Goal: Information Seeking & Learning: Find specific page/section

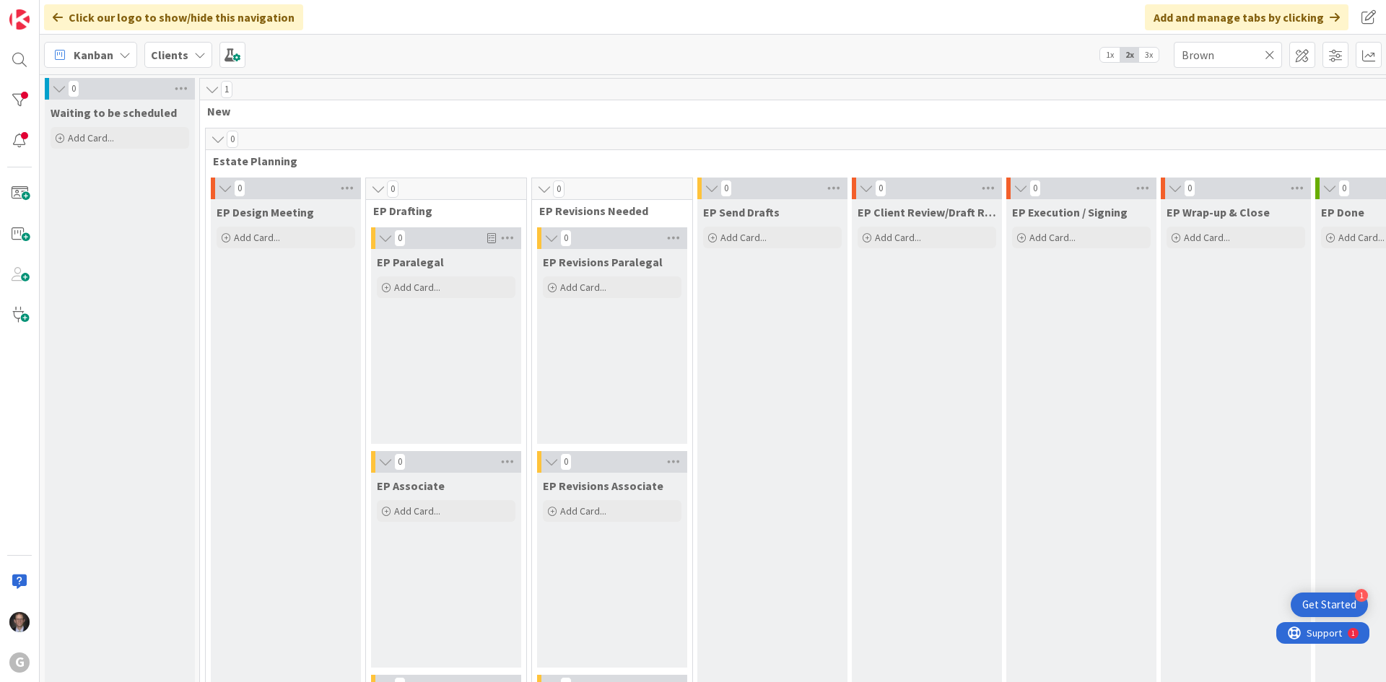
scroll to position [0, 23]
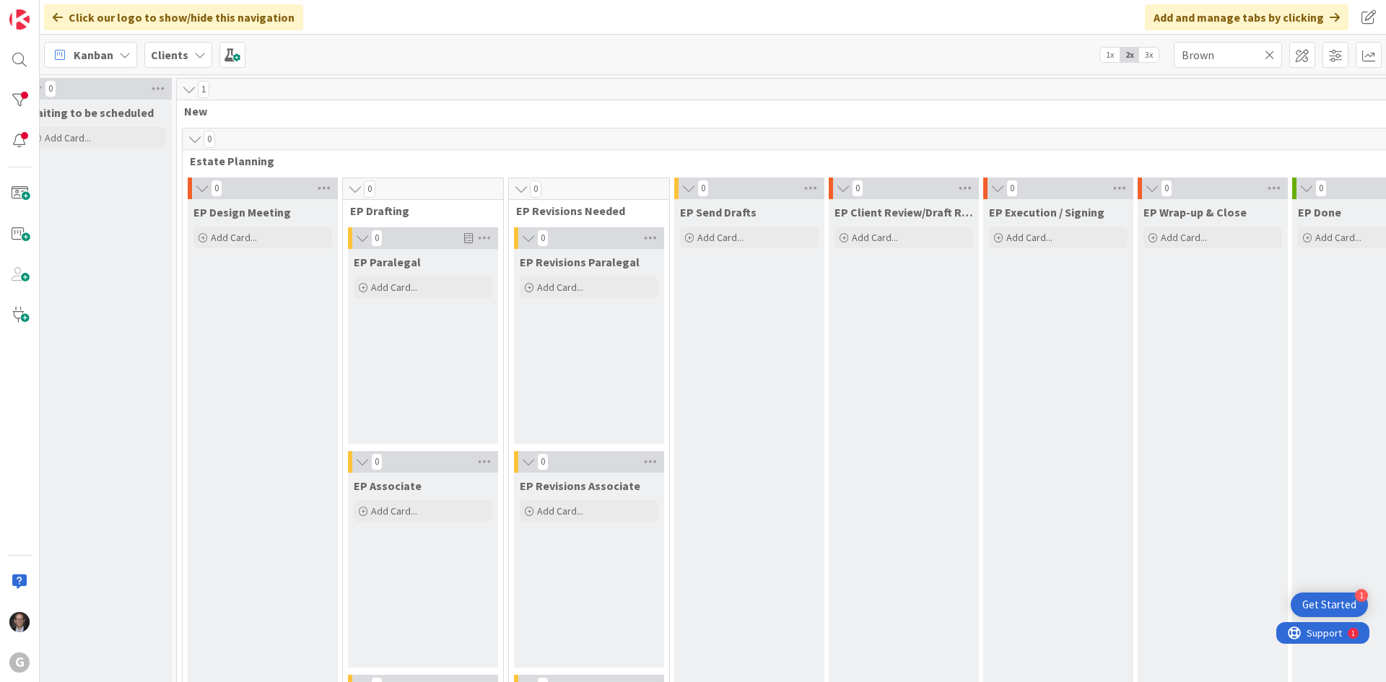
click at [1272, 56] on icon at bounding box center [1270, 54] width 10 height 13
click at [1223, 56] on input "text" at bounding box center [1228, 55] width 108 height 26
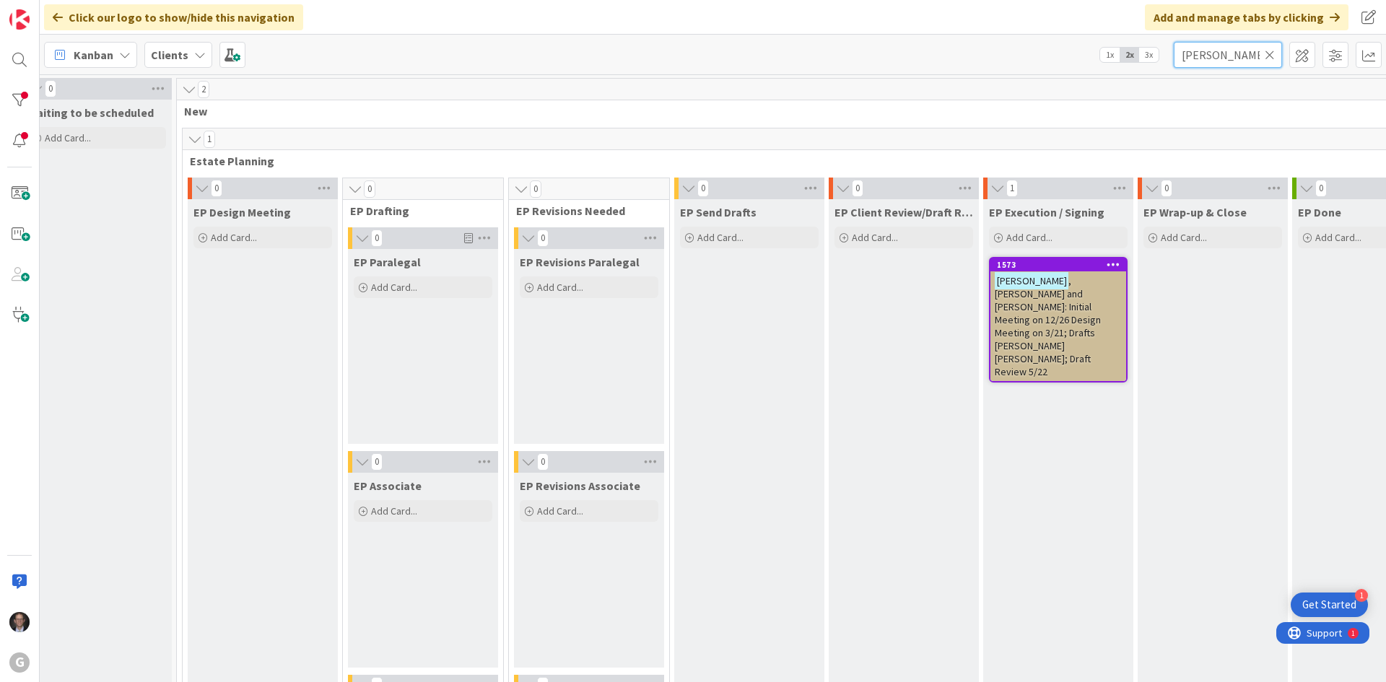
type input "[PERSON_NAME]"
click at [1044, 318] on span ", [PERSON_NAME] and [PERSON_NAME]: Initial Meeting on 12/26 Design Meeting on 3…" at bounding box center [1048, 326] width 106 height 104
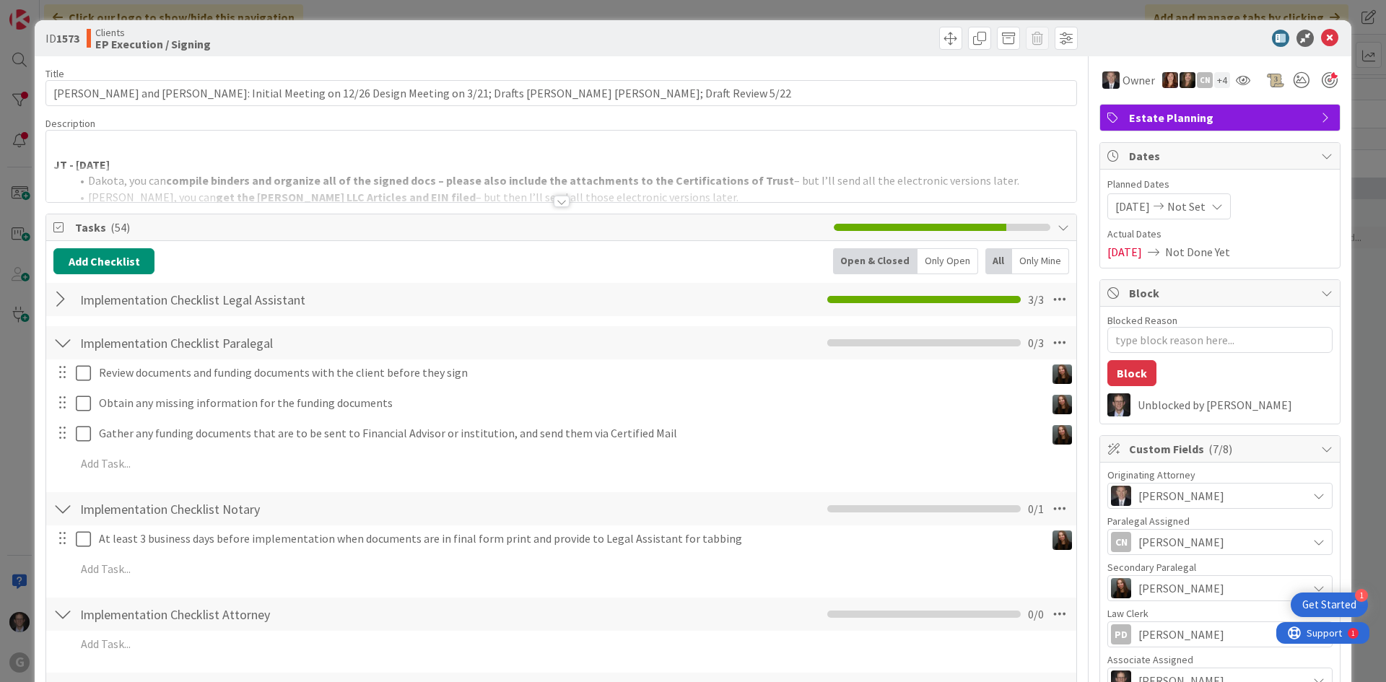
type textarea "x"
click at [555, 204] on div at bounding box center [562, 202] width 16 height 12
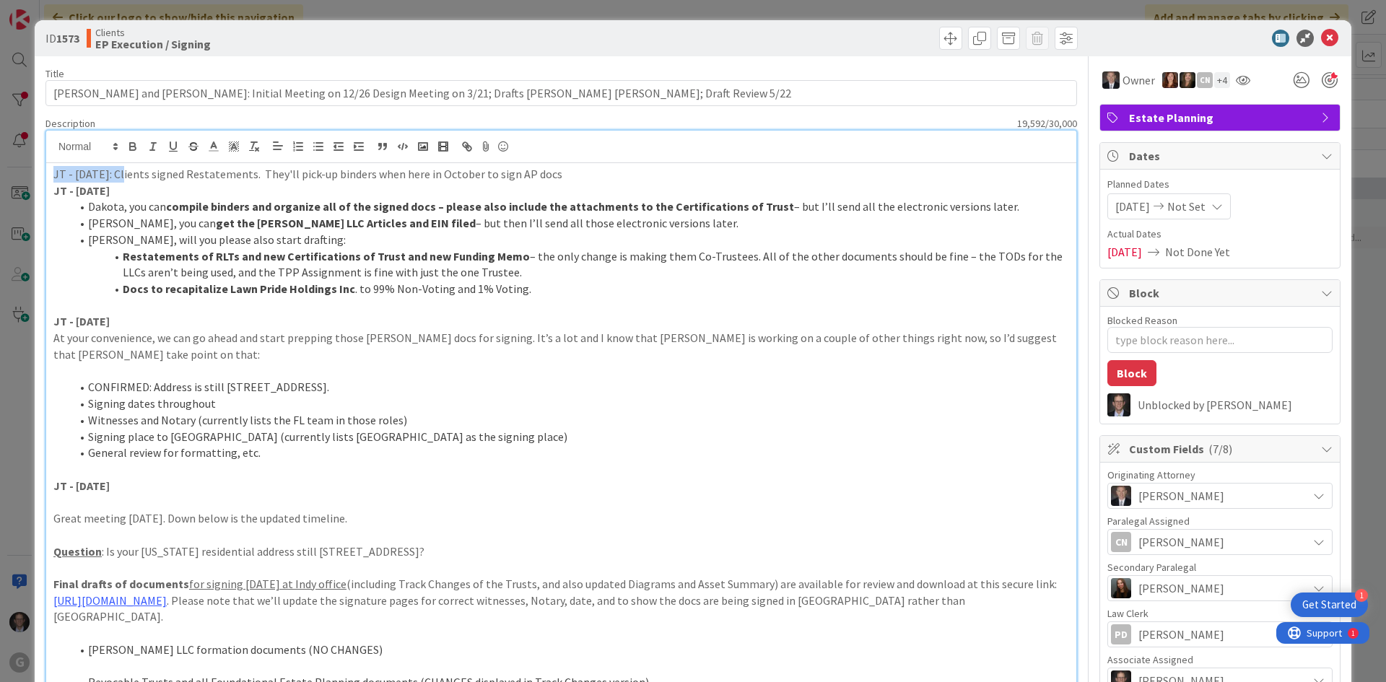
drag, startPoint x: 53, startPoint y: 175, endPoint x: 123, endPoint y: 173, distance: 70.0
click at [123, 173] on p "JT - [DATE]: Clients signed Restatements. They'll pick-up binders when here in …" at bounding box center [561, 174] width 1016 height 17
click at [131, 144] on icon "button" at bounding box center [132, 146] width 13 height 13
click at [1322, 36] on icon at bounding box center [1329, 38] width 17 height 17
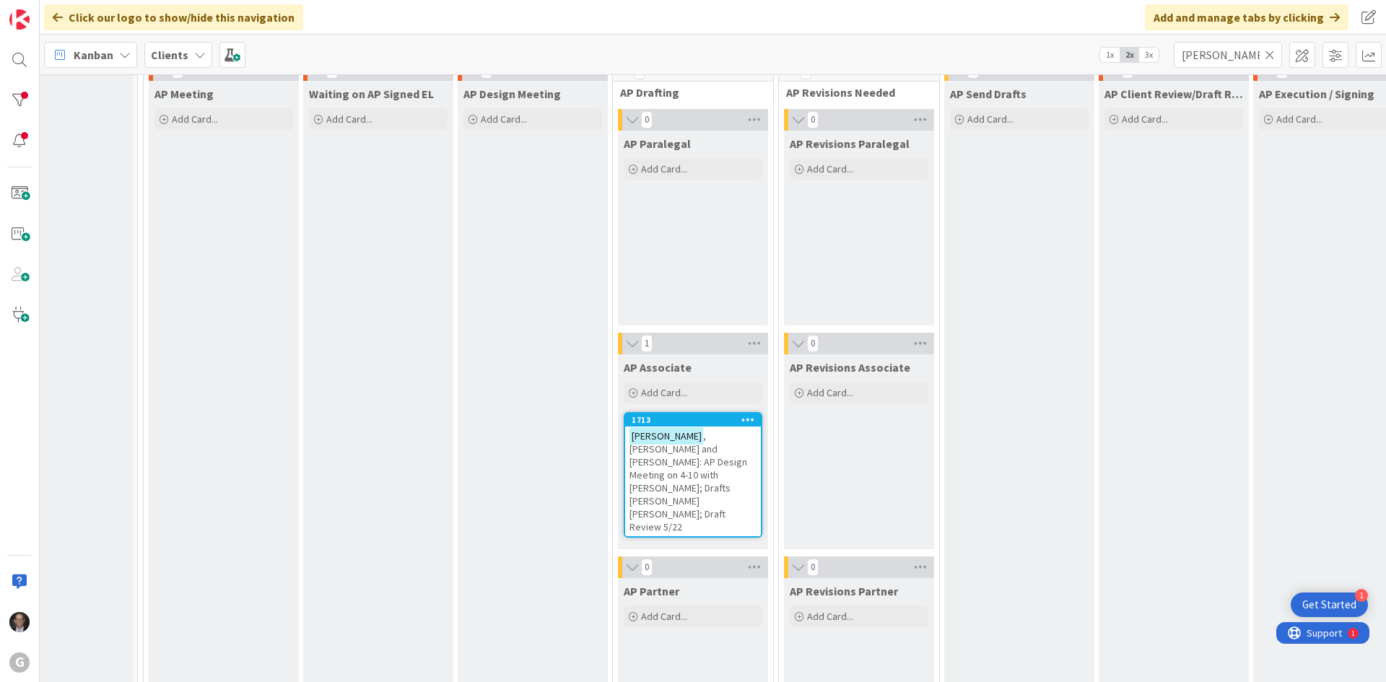
scroll to position [1155, 62]
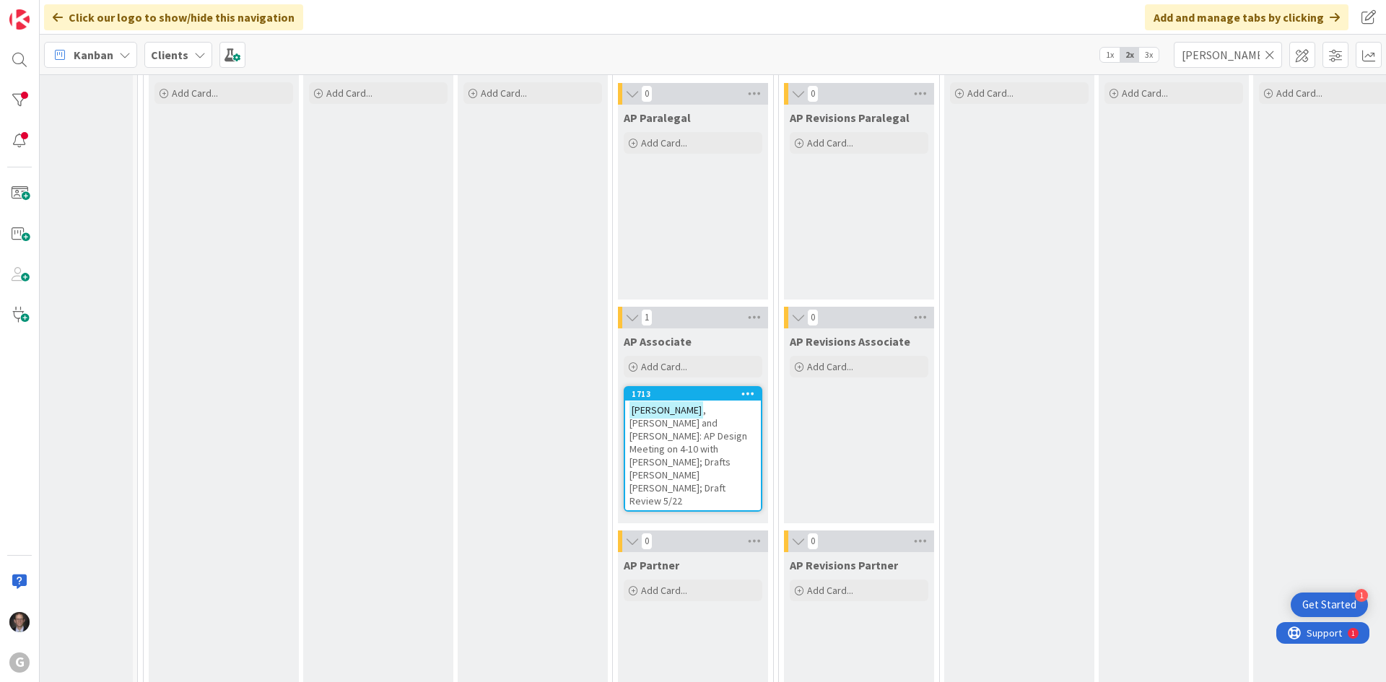
click at [668, 437] on span ", [PERSON_NAME] and [PERSON_NAME]: AP Design Meeting on 4-10 with [PERSON_NAME]…" at bounding box center [688, 455] width 118 height 104
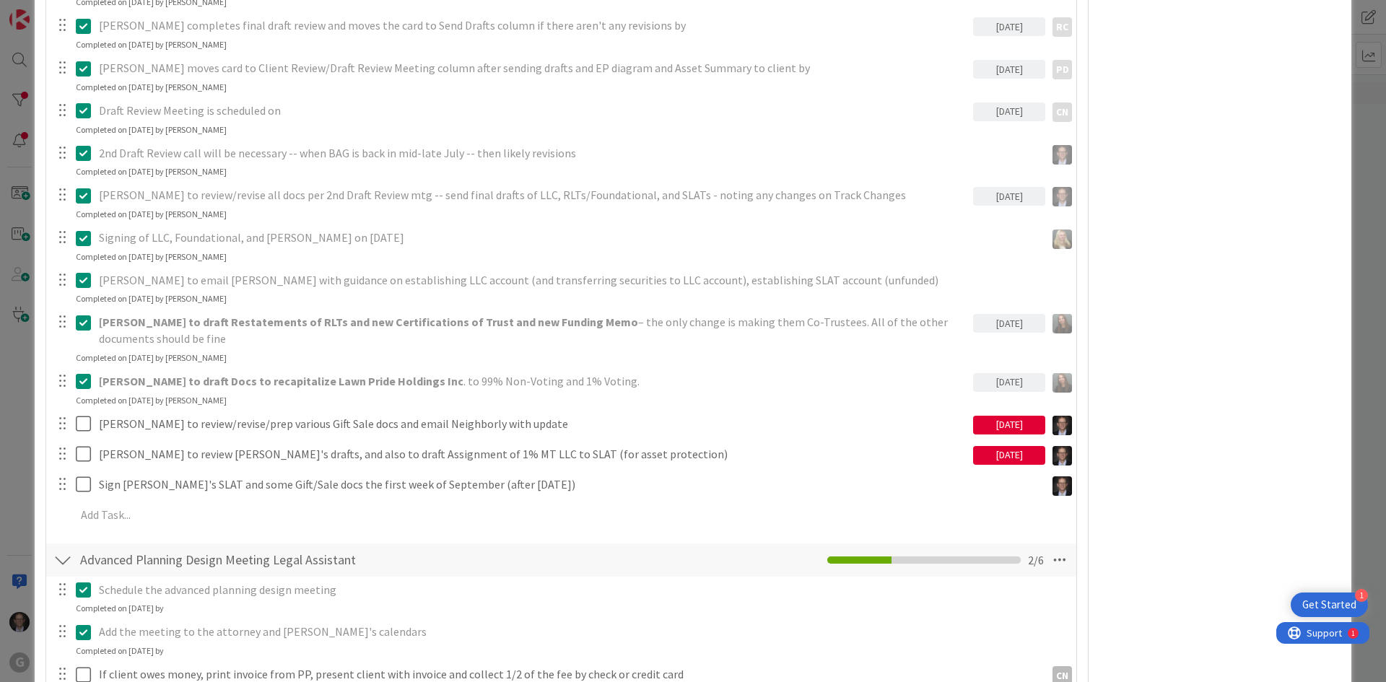
scroll to position [1155, 0]
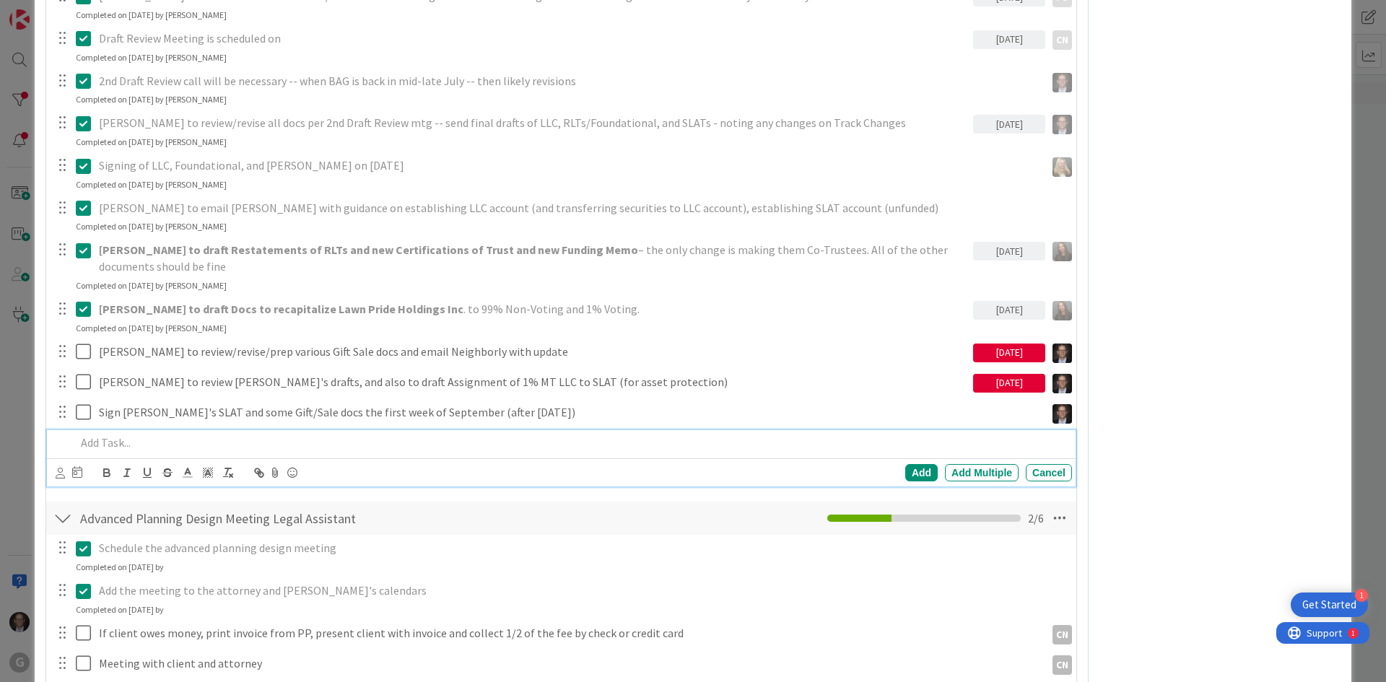
type textarea "x"
click at [101, 446] on p at bounding box center [571, 442] width 990 height 17
click at [56, 473] on div "Add Add Multiple Cancel" at bounding box center [561, 472] width 1028 height 28
click at [62, 475] on icon at bounding box center [60, 473] width 9 height 11
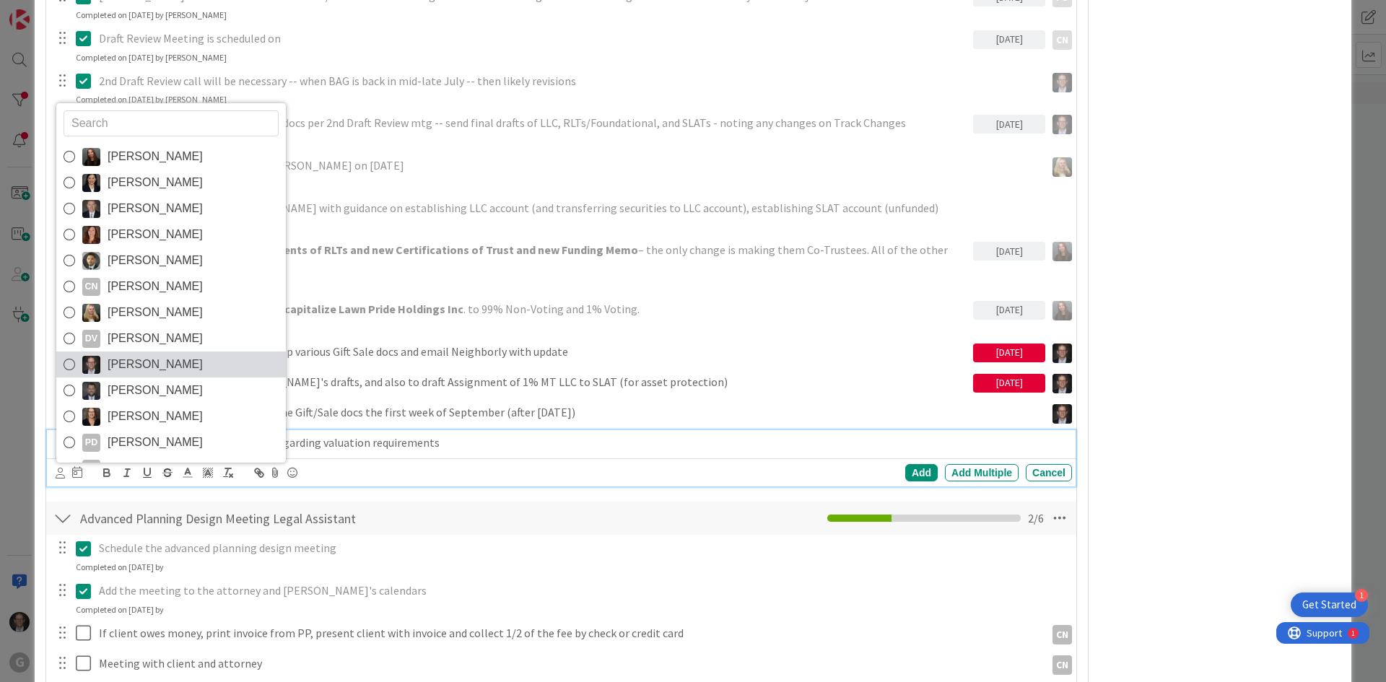
click at [67, 367] on icon at bounding box center [70, 365] width 12 height 22
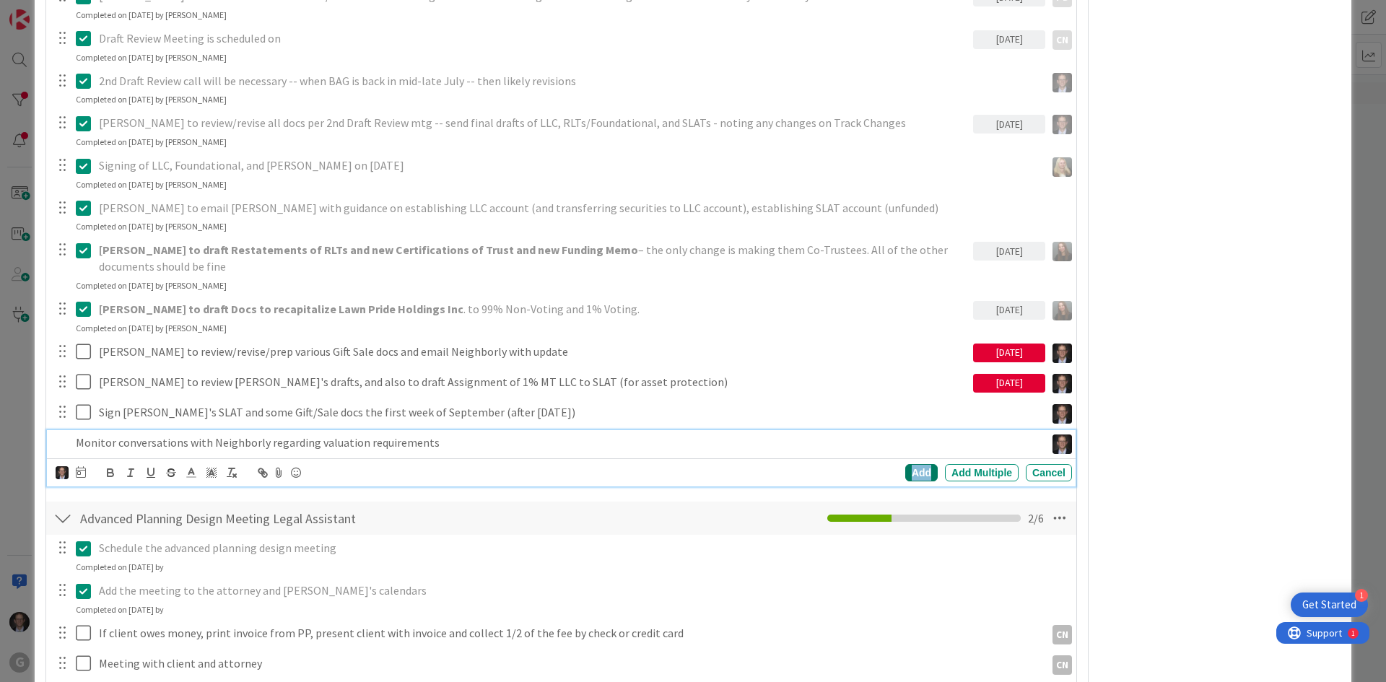
click at [905, 471] on div "Add" at bounding box center [921, 472] width 32 height 17
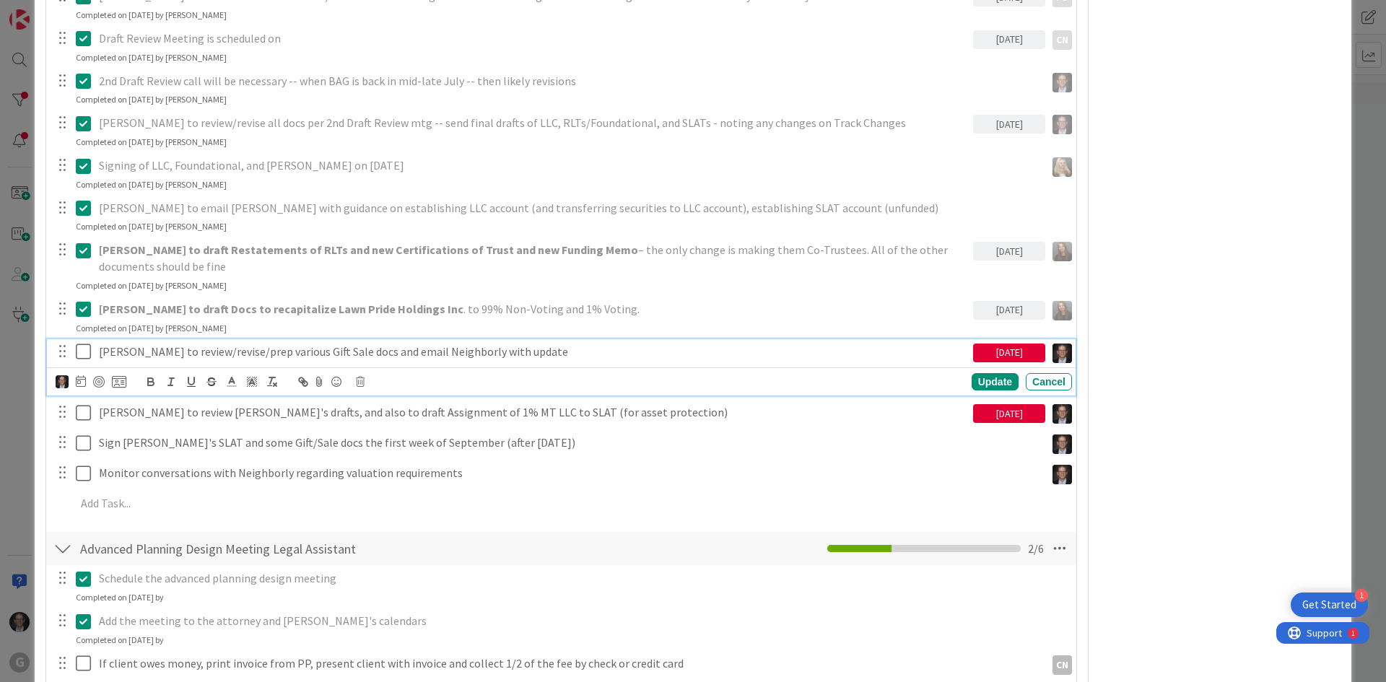
click at [84, 352] on icon at bounding box center [83, 351] width 15 height 17
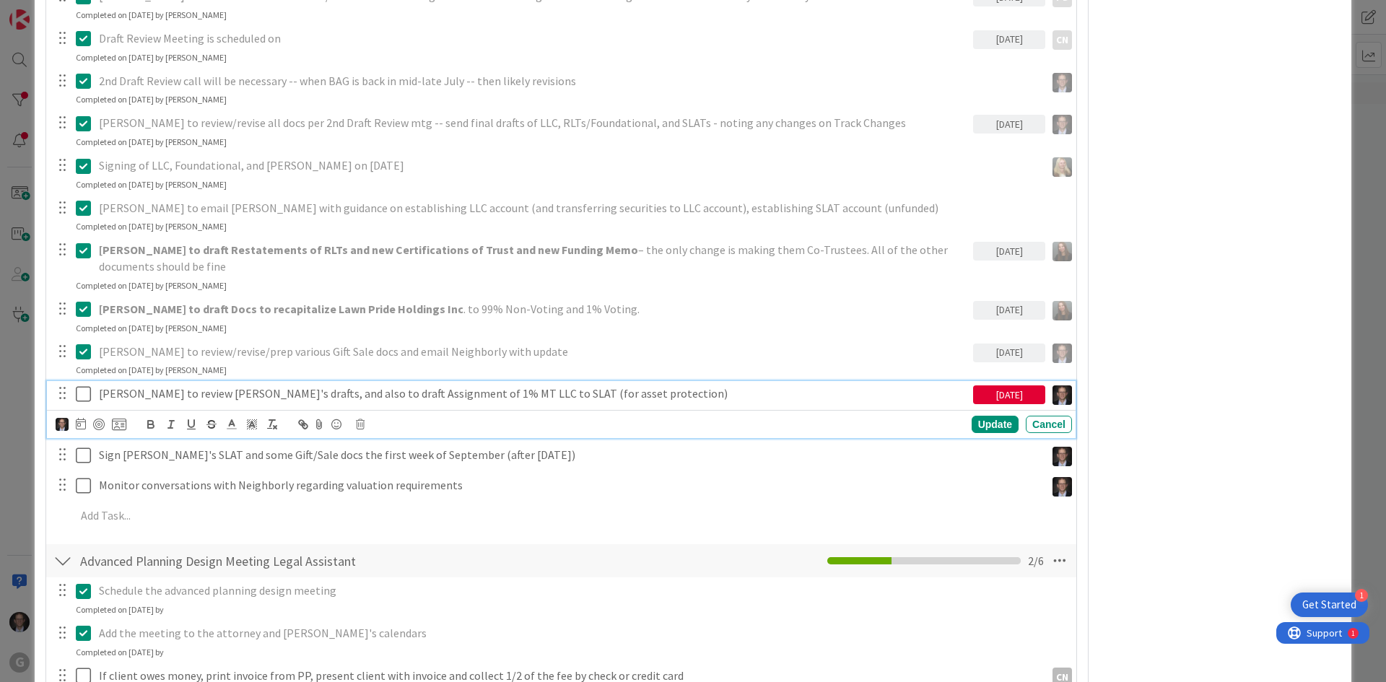
click at [84, 394] on icon at bounding box center [83, 393] width 15 height 17
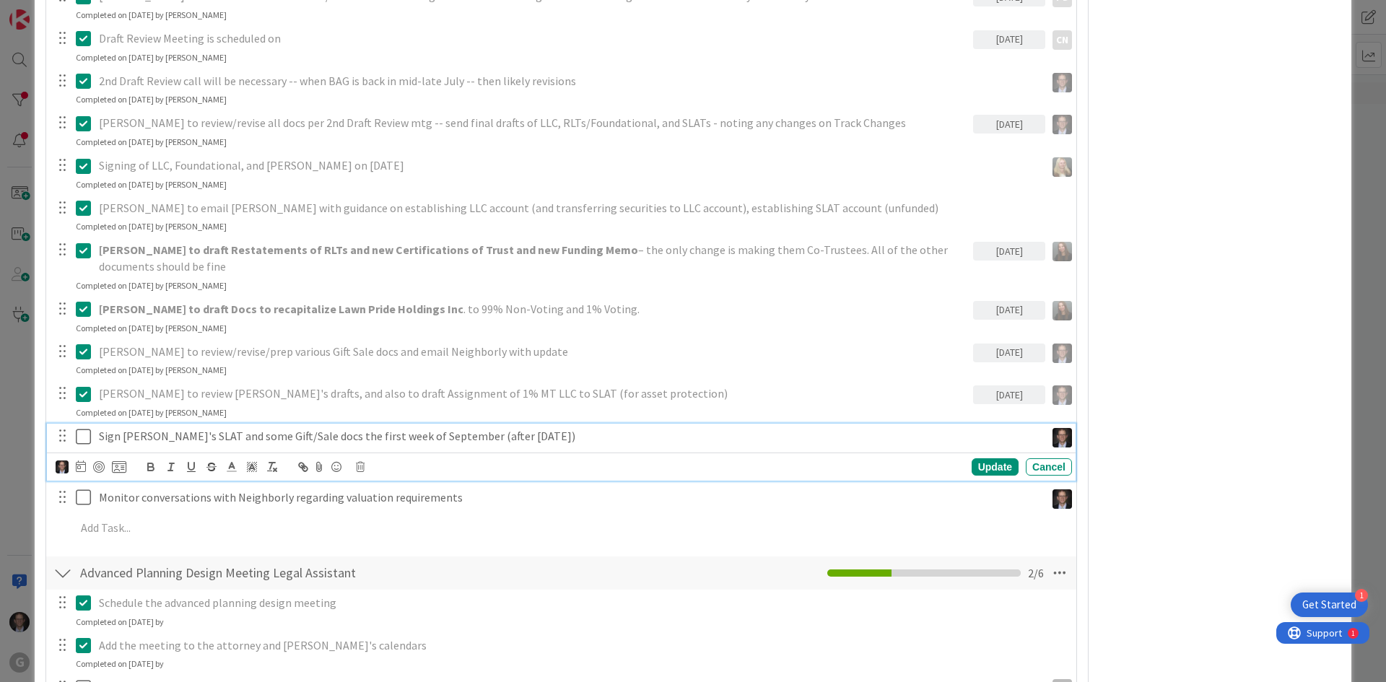
click at [81, 434] on icon at bounding box center [83, 436] width 15 height 17
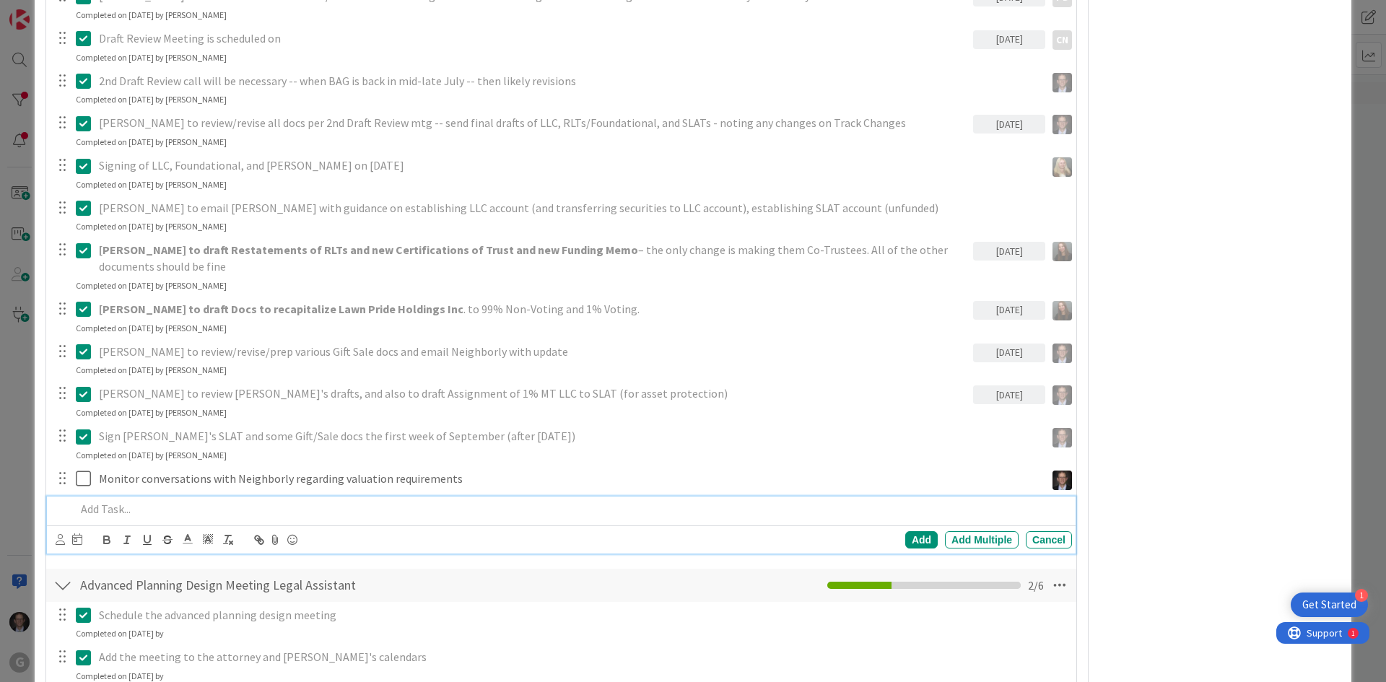
click at [95, 512] on p at bounding box center [571, 509] width 990 height 17
click at [58, 543] on icon at bounding box center [60, 539] width 9 height 11
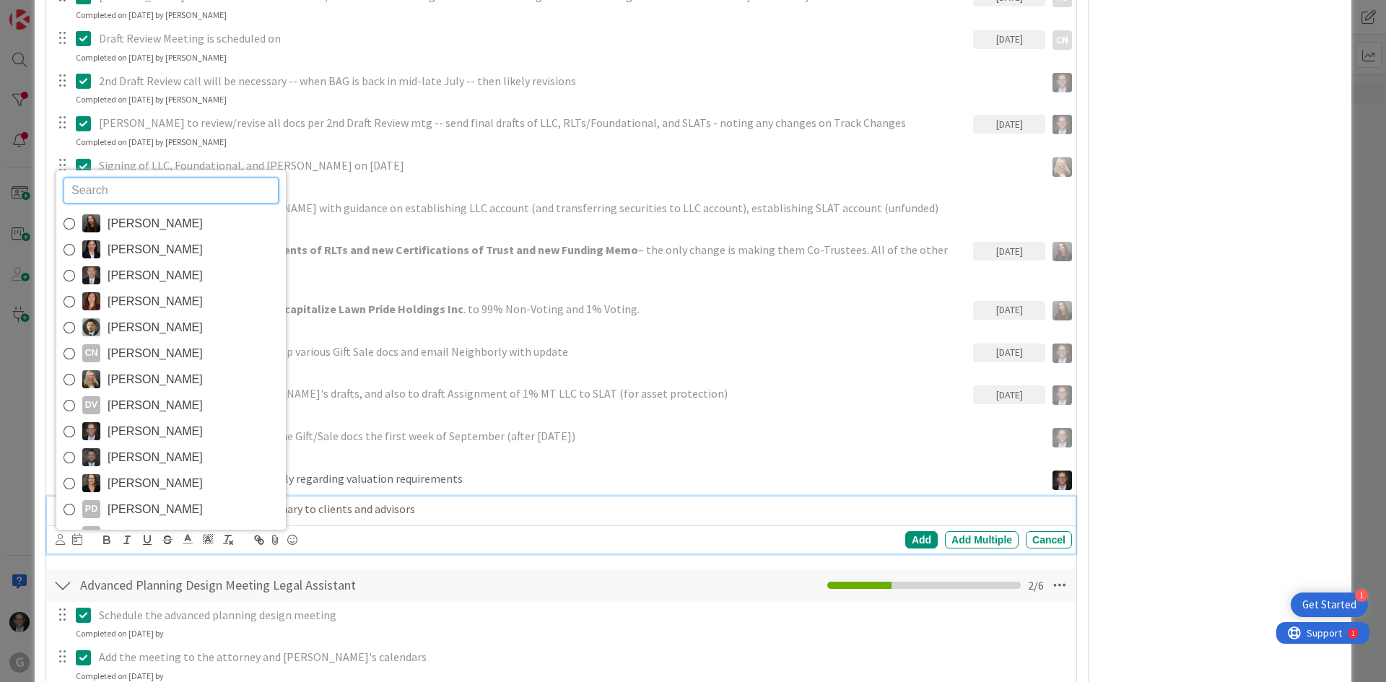
click at [68, 429] on icon at bounding box center [70, 432] width 12 height 22
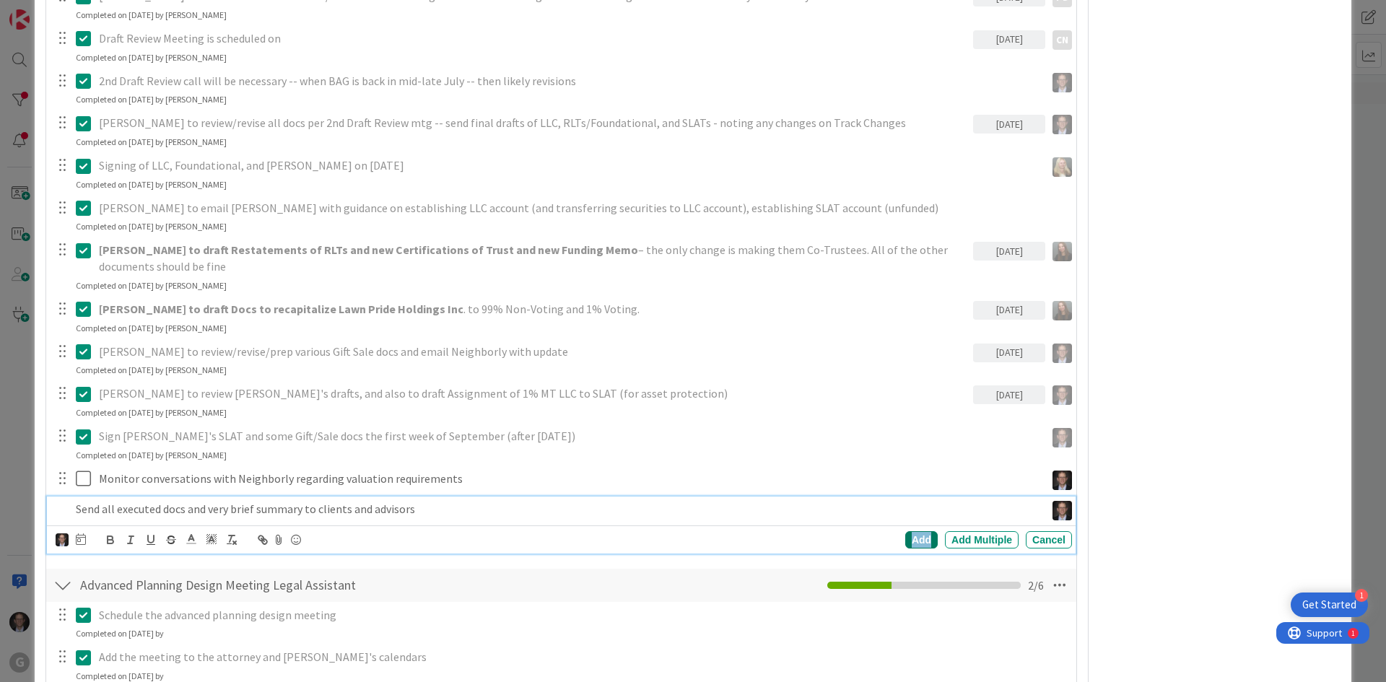
click at [909, 541] on div "Add" at bounding box center [921, 539] width 32 height 17
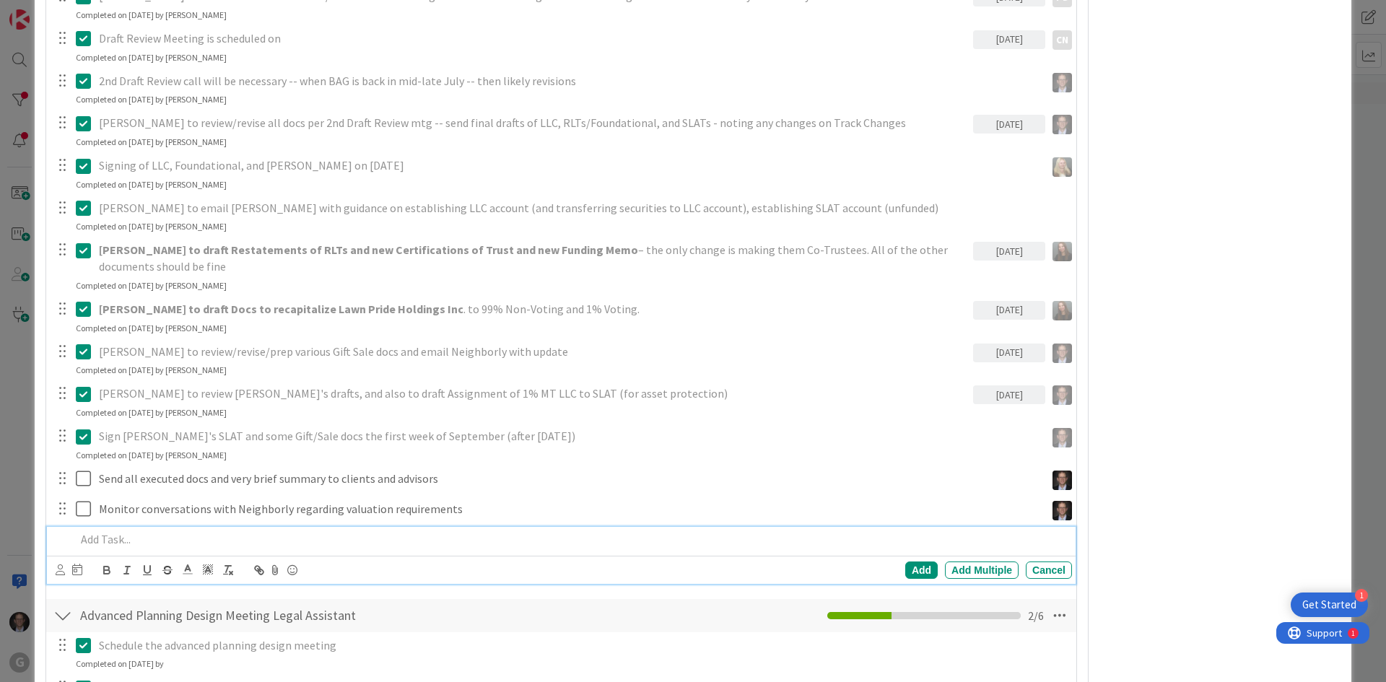
click at [119, 541] on p at bounding box center [571, 539] width 990 height 17
click at [61, 572] on icon at bounding box center [60, 569] width 9 height 11
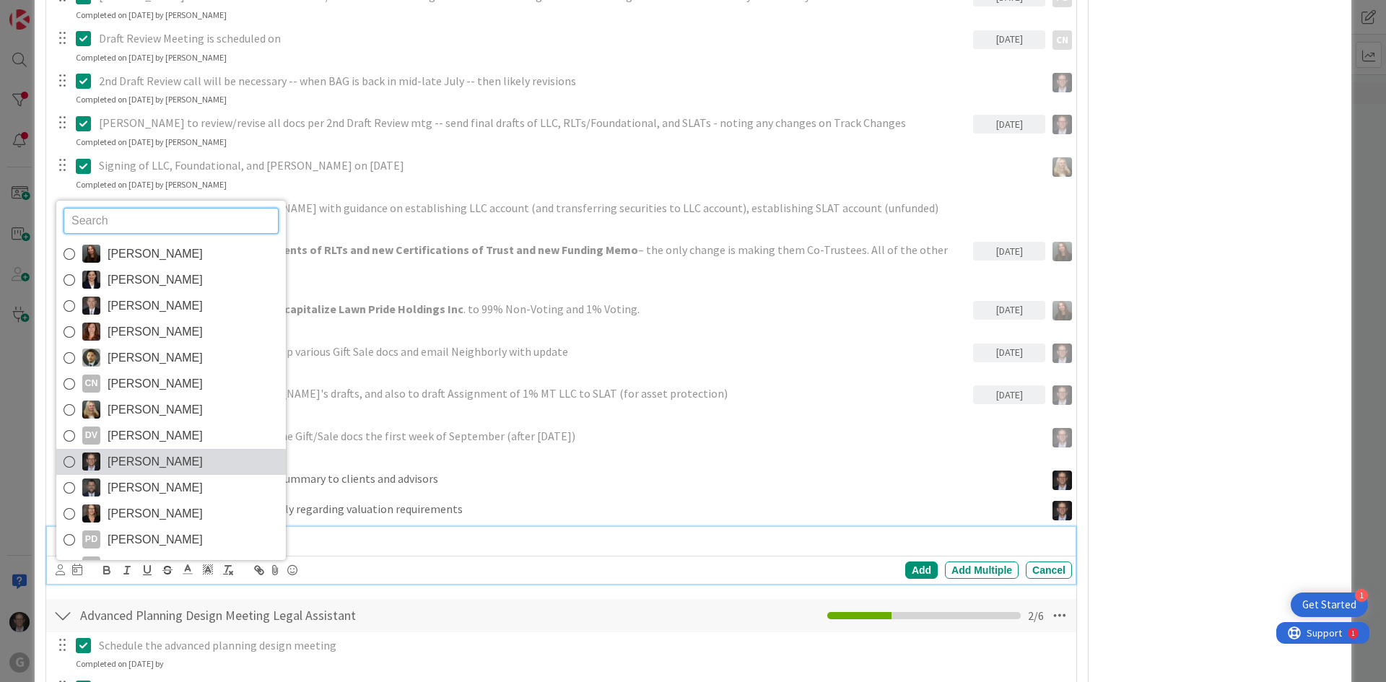
click at [67, 463] on icon at bounding box center [70, 462] width 12 height 22
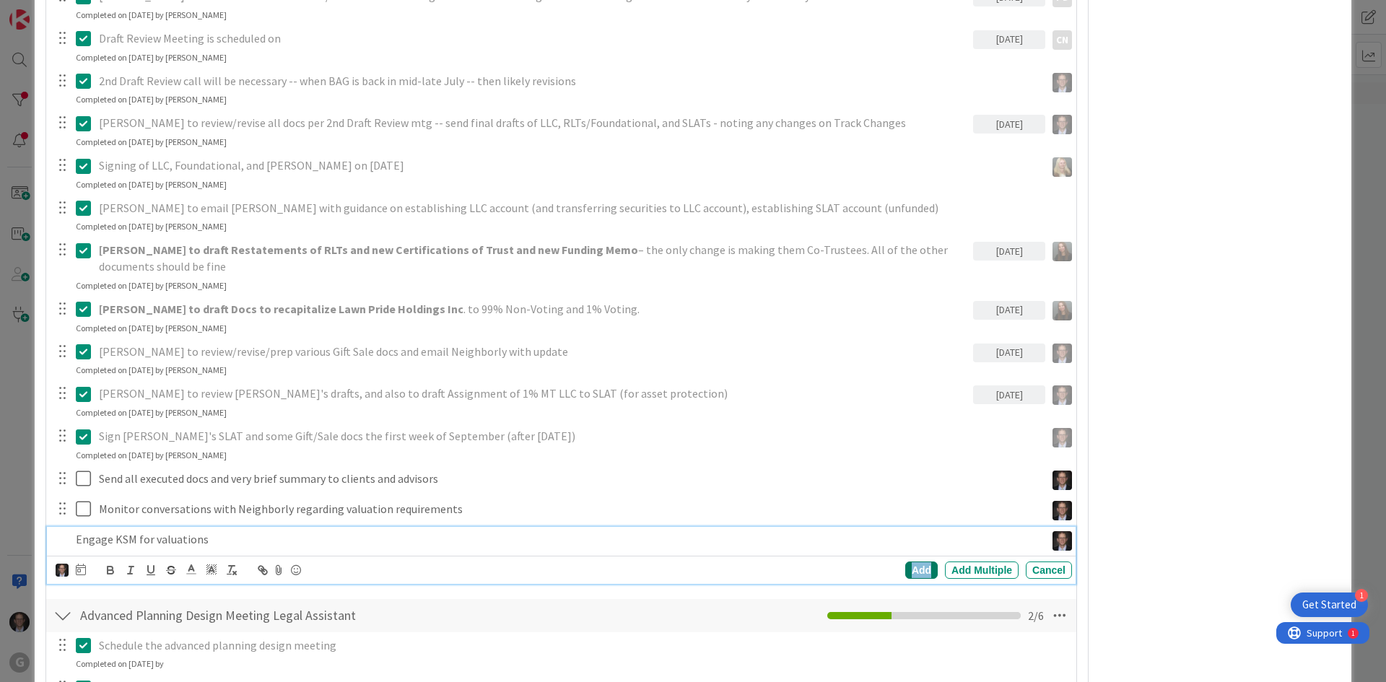
click at [905, 570] on div "Add" at bounding box center [921, 570] width 32 height 17
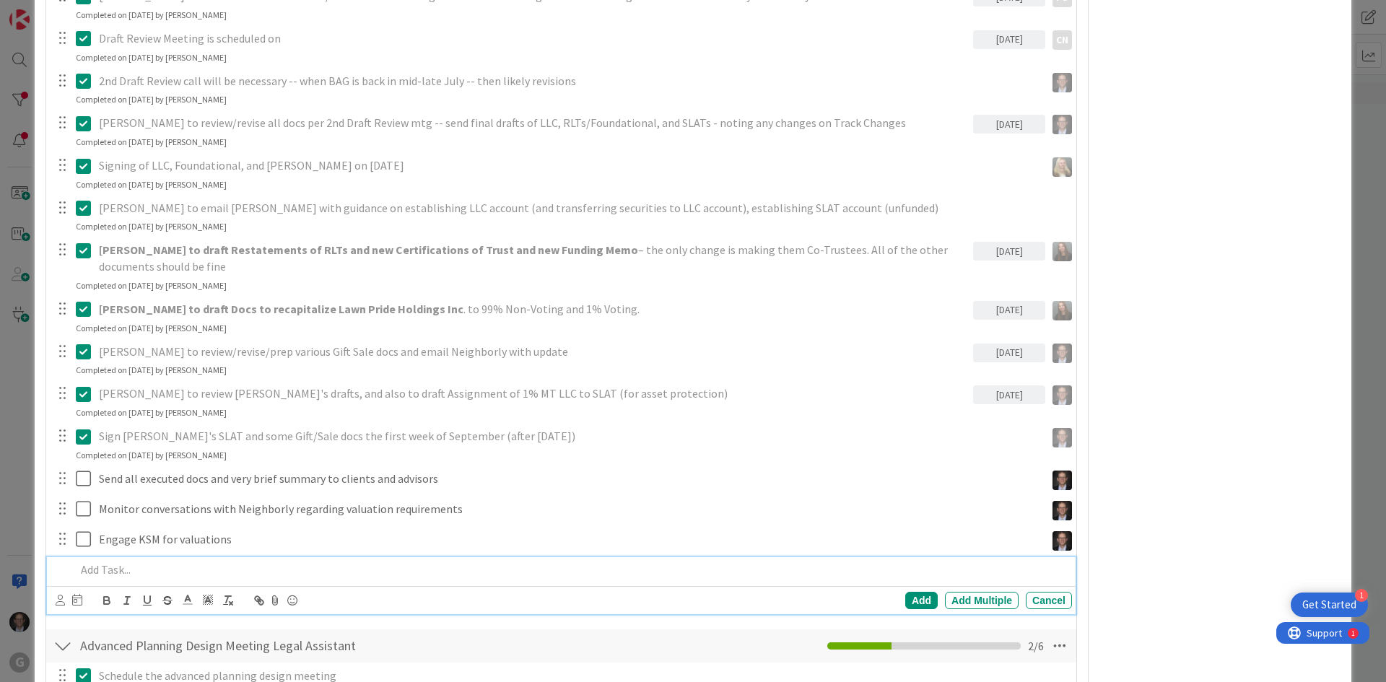
click at [97, 569] on p at bounding box center [571, 570] width 990 height 17
click at [905, 598] on div "Add" at bounding box center [921, 600] width 32 height 17
type textarea "x"
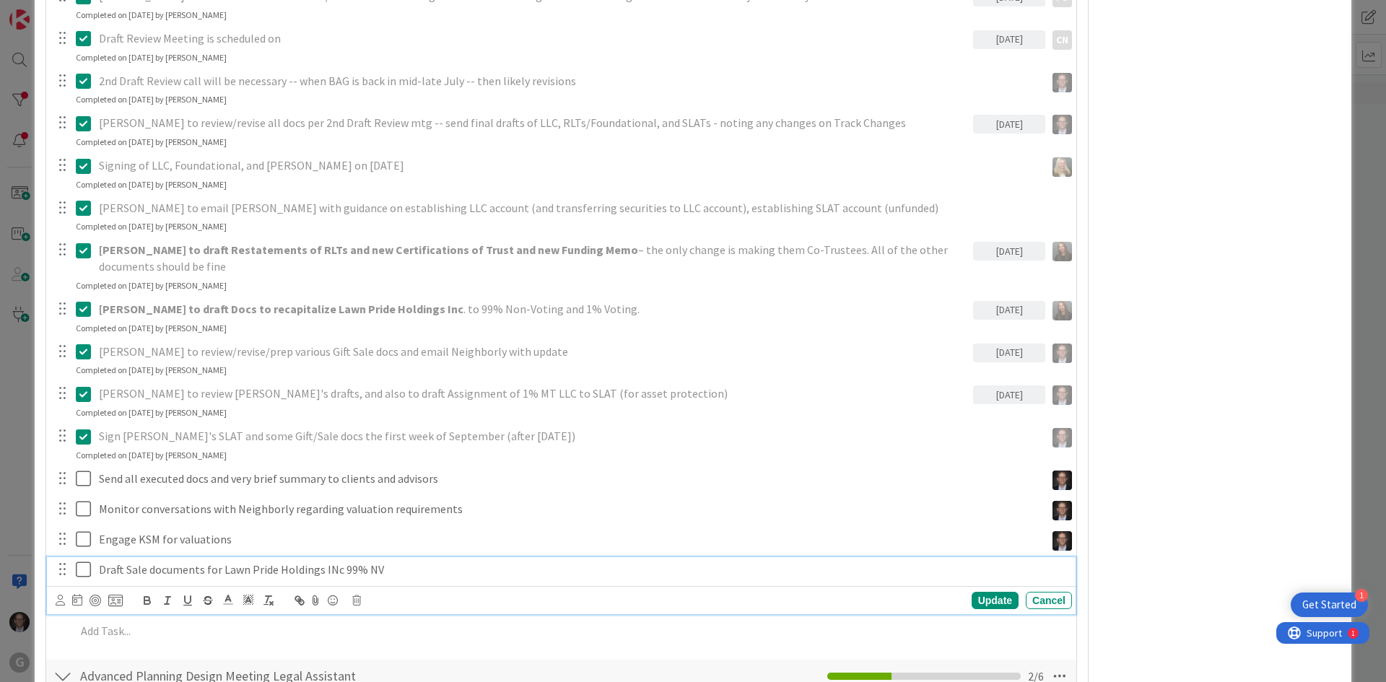
click at [396, 569] on p "Draft Sale documents for Lawn Pride Holdings INc 99% NV" at bounding box center [582, 570] width 967 height 17
click at [64, 599] on icon at bounding box center [60, 600] width 9 height 11
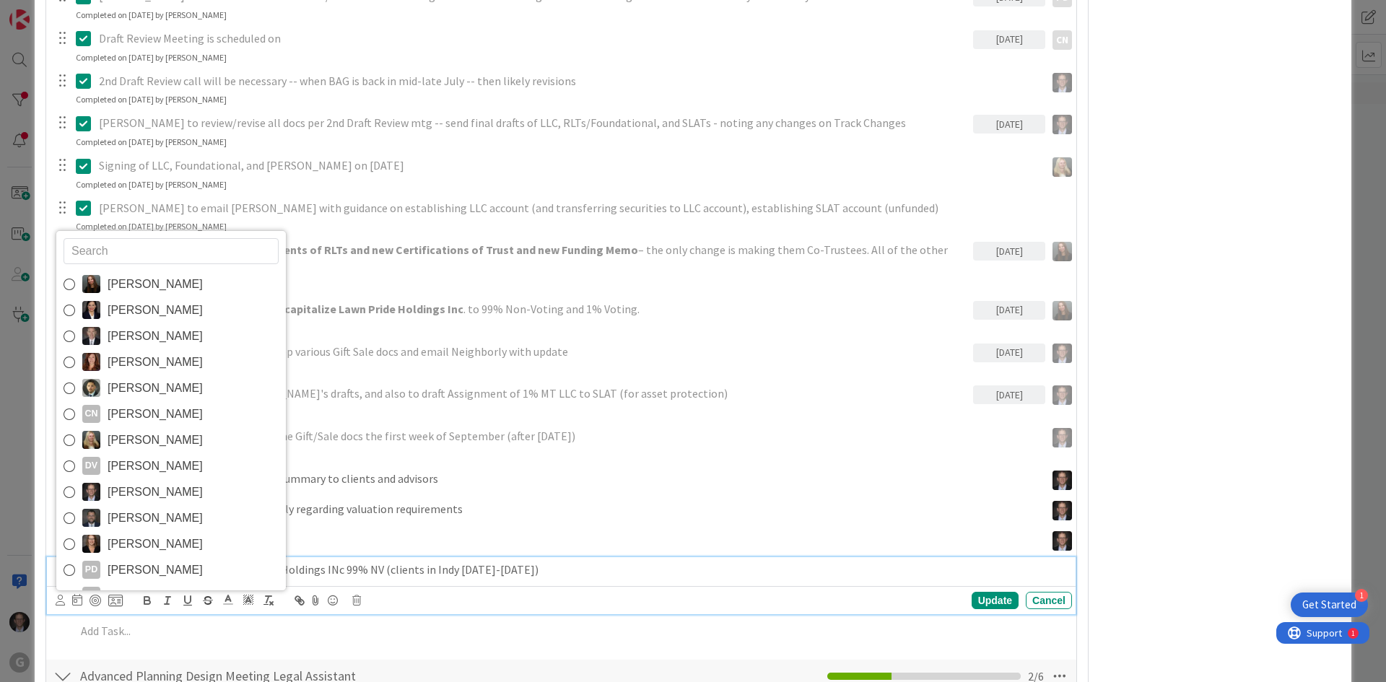
click at [69, 494] on icon at bounding box center [70, 492] width 12 height 22
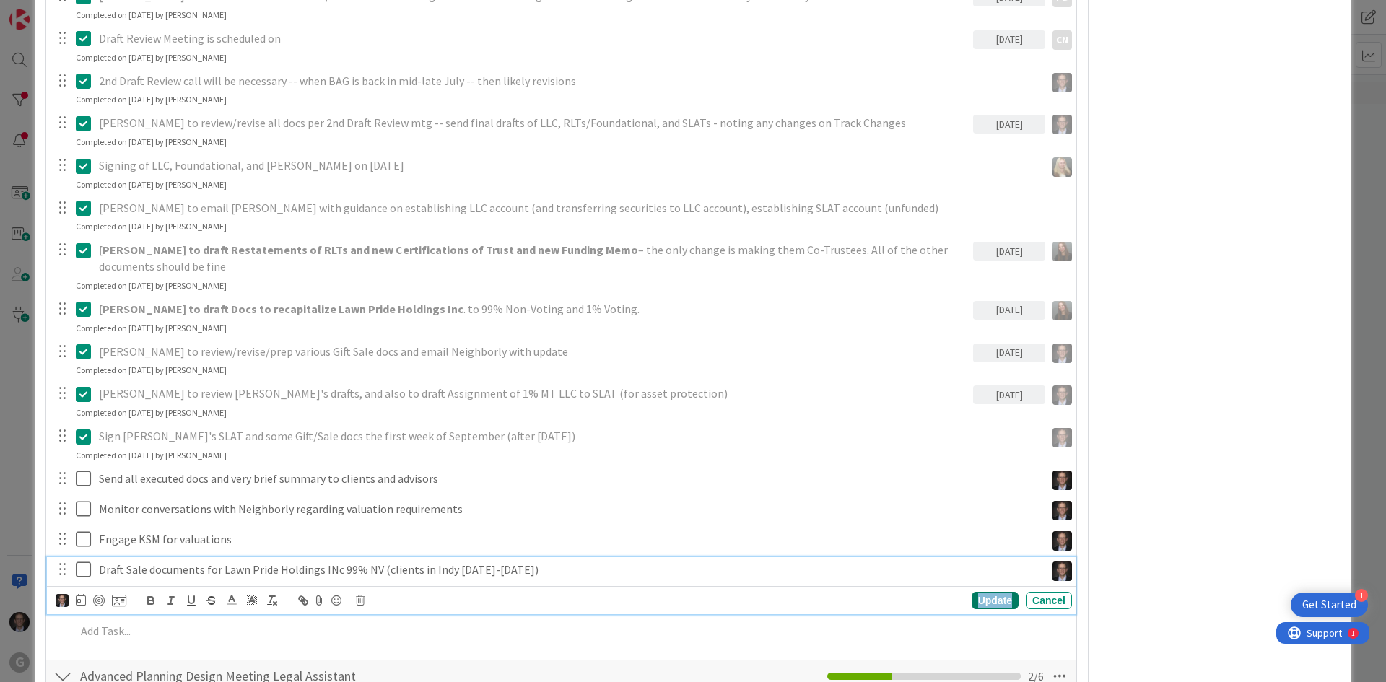
click at [982, 600] on div "Update" at bounding box center [994, 600] width 47 height 17
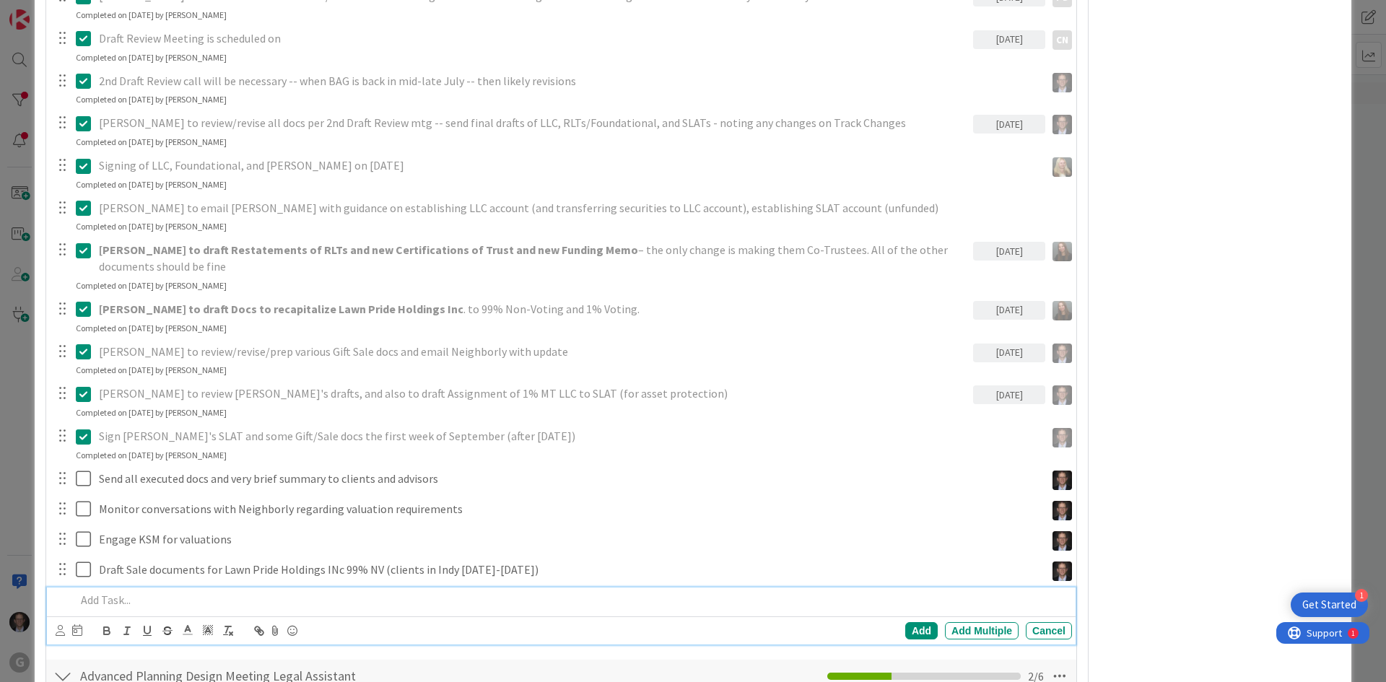
click at [102, 604] on p at bounding box center [571, 600] width 990 height 17
click at [56, 630] on icon at bounding box center [60, 630] width 9 height 11
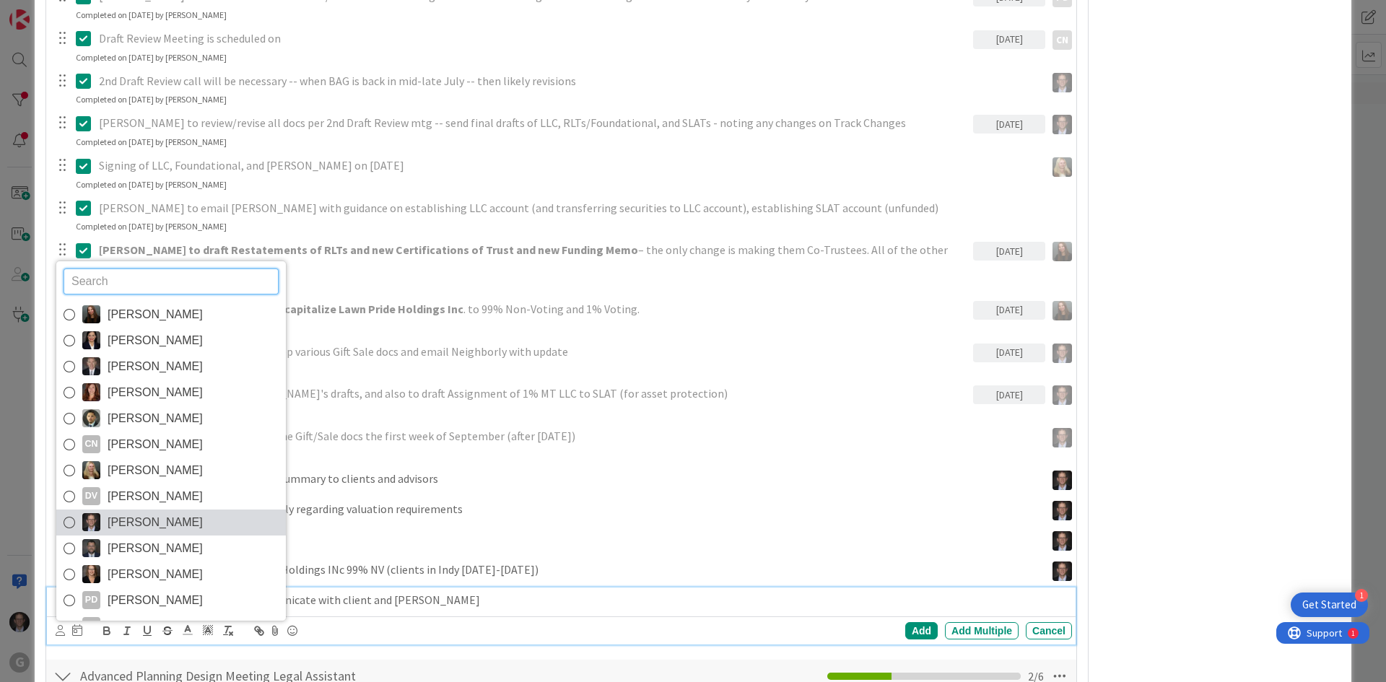
click at [68, 522] on icon at bounding box center [70, 523] width 12 height 22
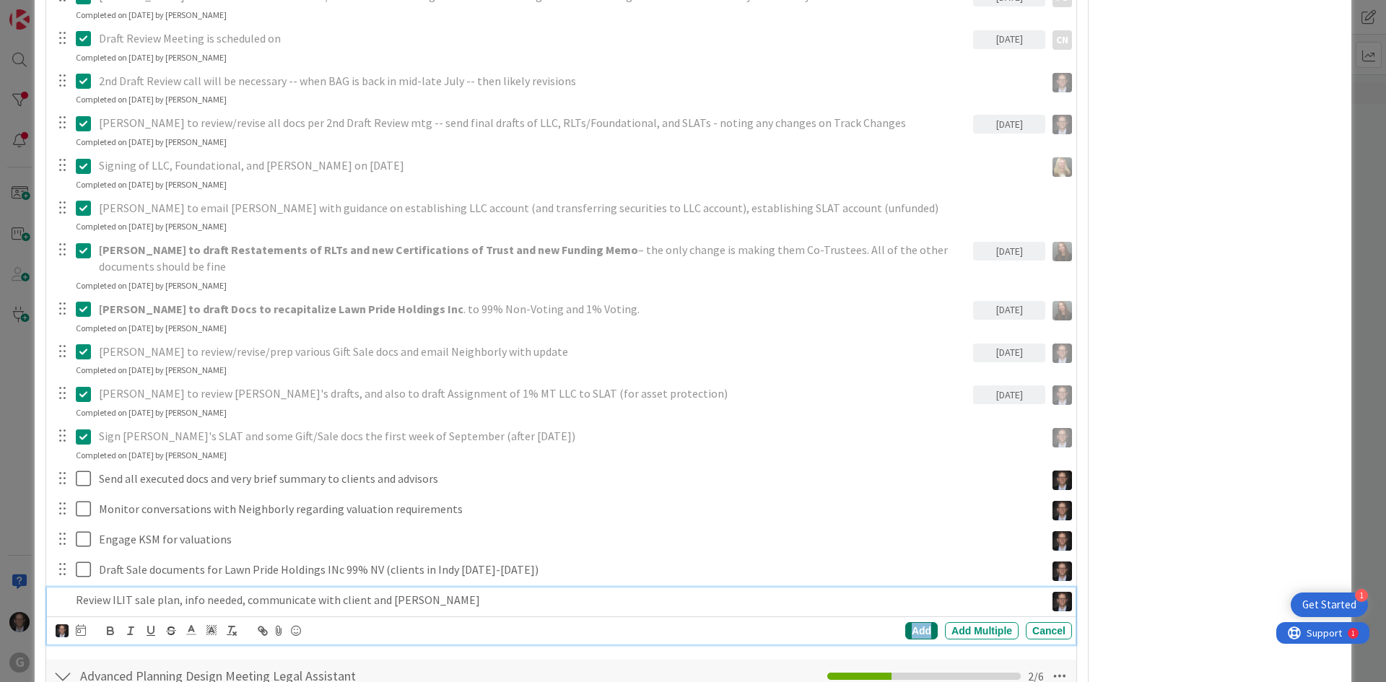
click at [911, 630] on div "Add" at bounding box center [921, 630] width 32 height 17
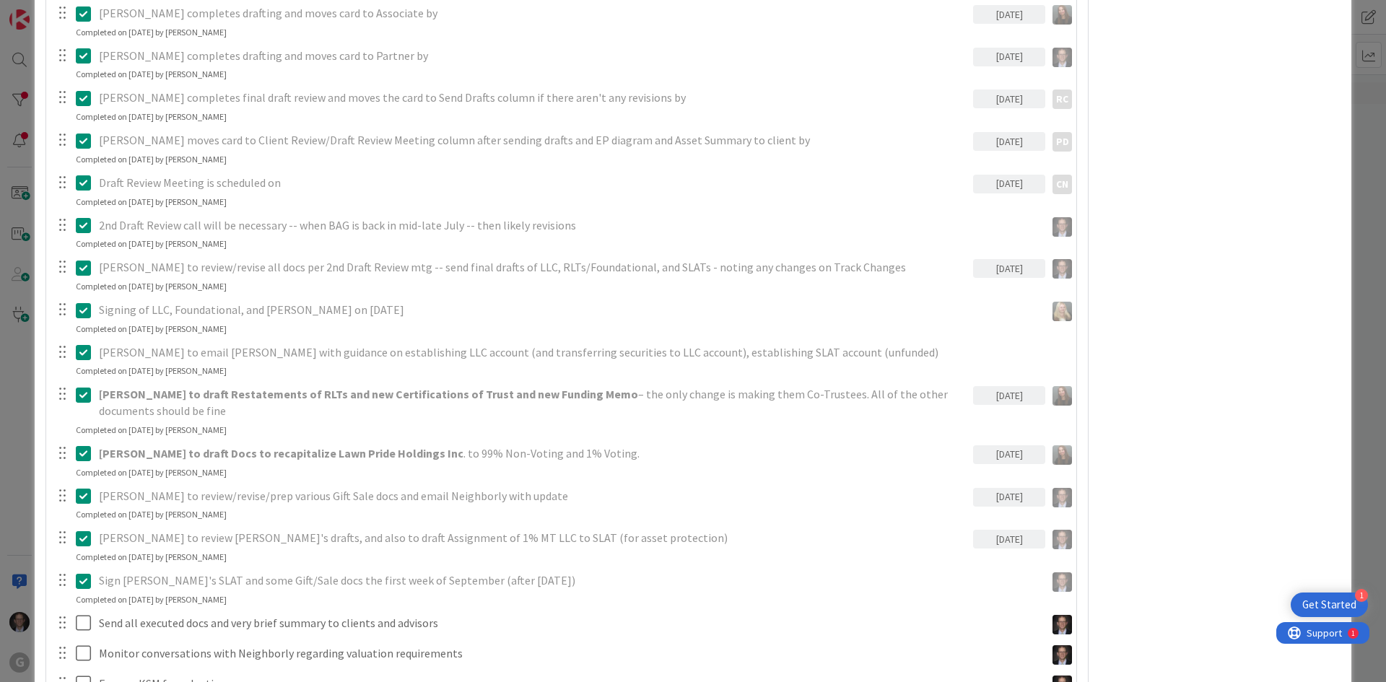
scroll to position [1299, 0]
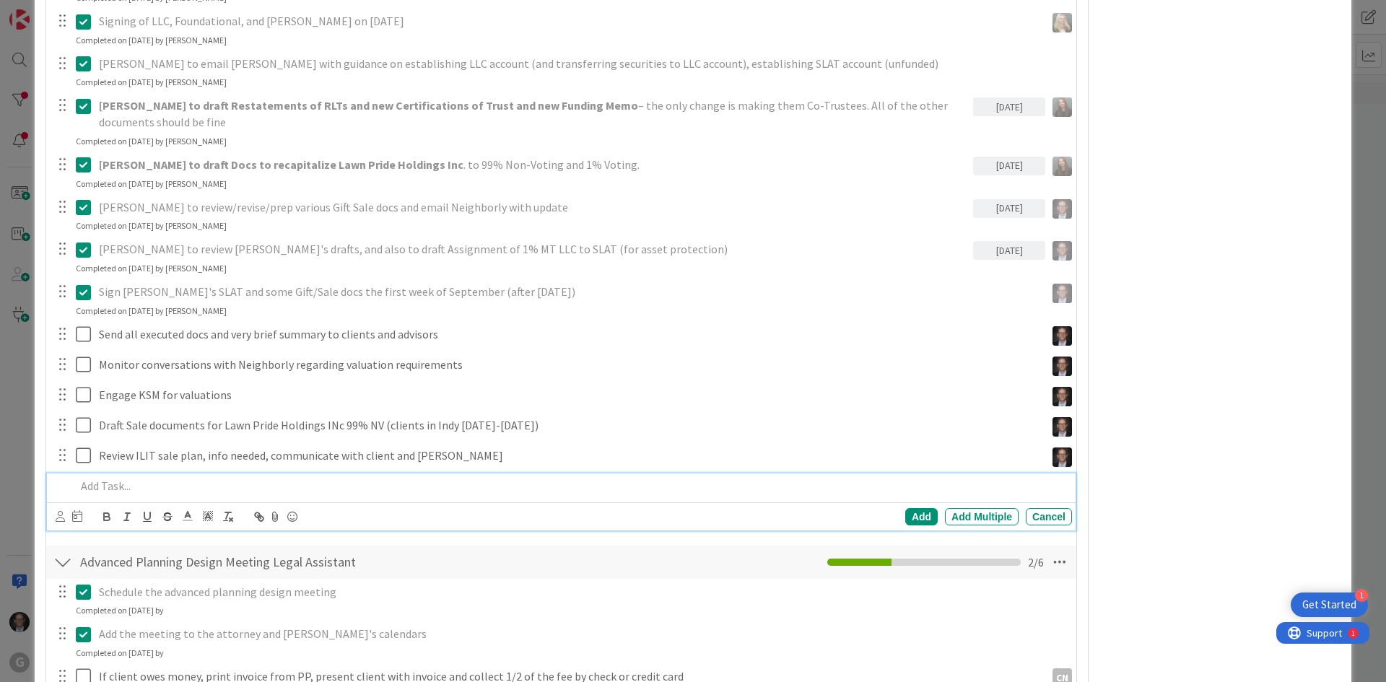
click at [113, 484] on p at bounding box center [571, 486] width 990 height 17
click at [61, 517] on icon at bounding box center [60, 516] width 9 height 11
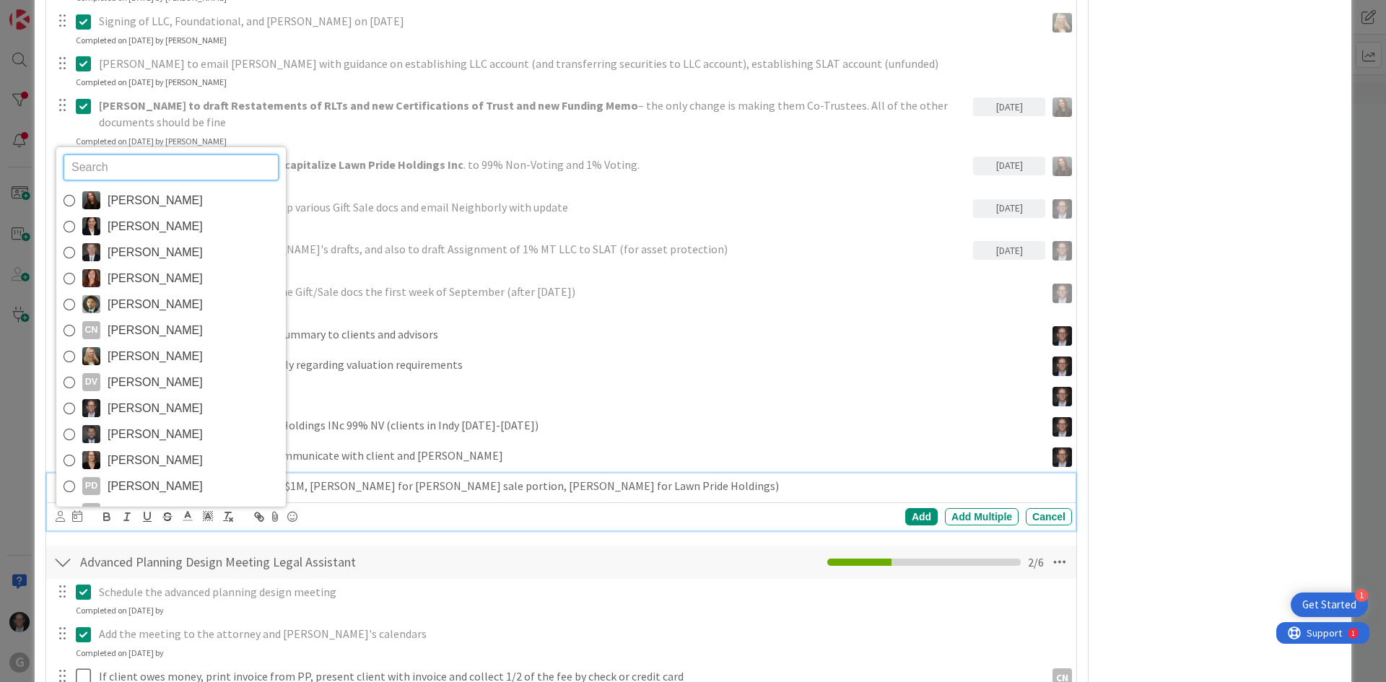
click at [69, 407] on icon at bounding box center [70, 409] width 12 height 22
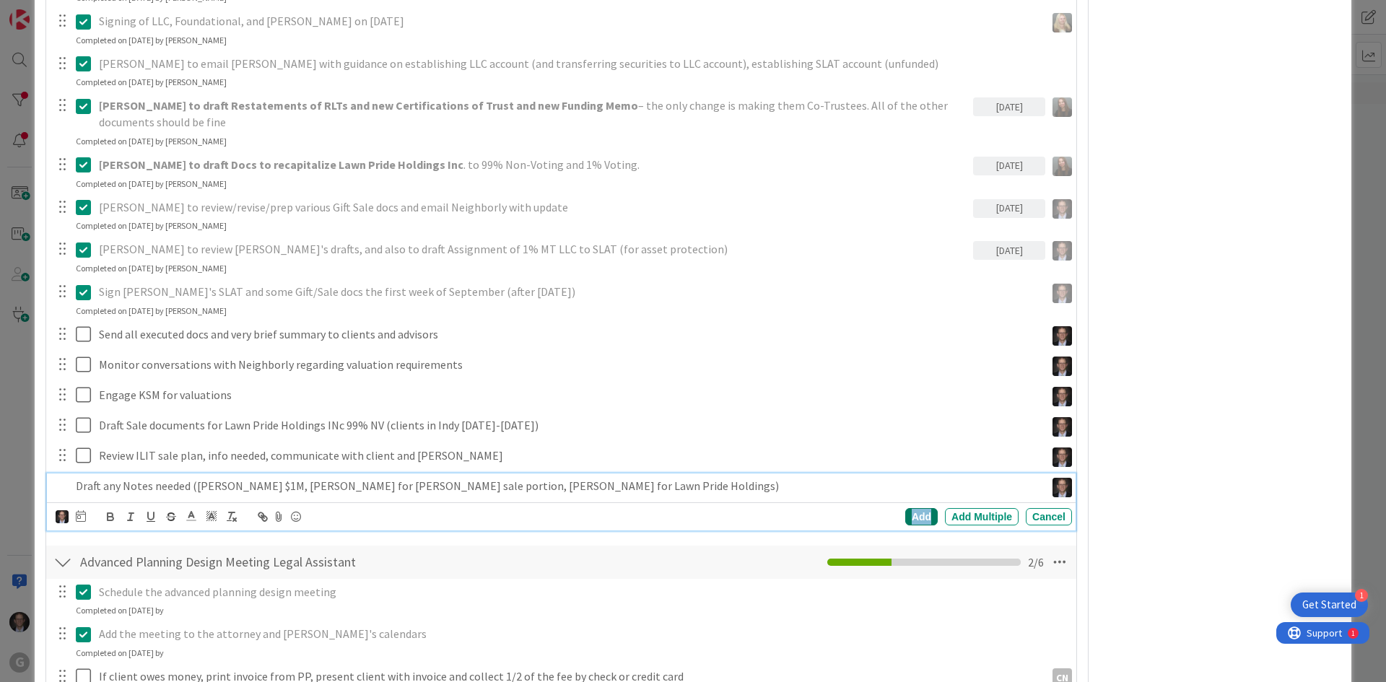
click at [918, 515] on div "Add" at bounding box center [921, 516] width 32 height 17
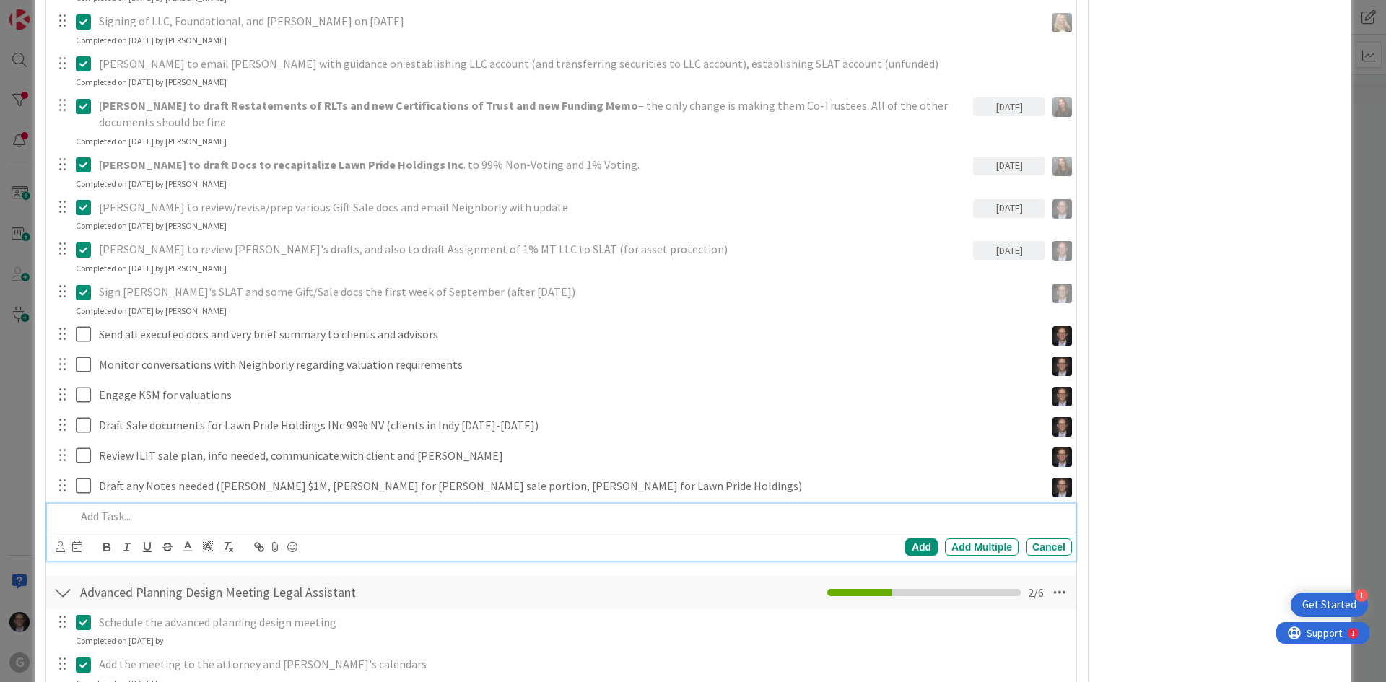
click at [105, 516] on p at bounding box center [571, 516] width 990 height 17
click at [187, 513] on p "Confirm Nehers are on IRS 709 tracker" at bounding box center [571, 516] width 990 height 17
click at [61, 547] on icon at bounding box center [60, 546] width 9 height 11
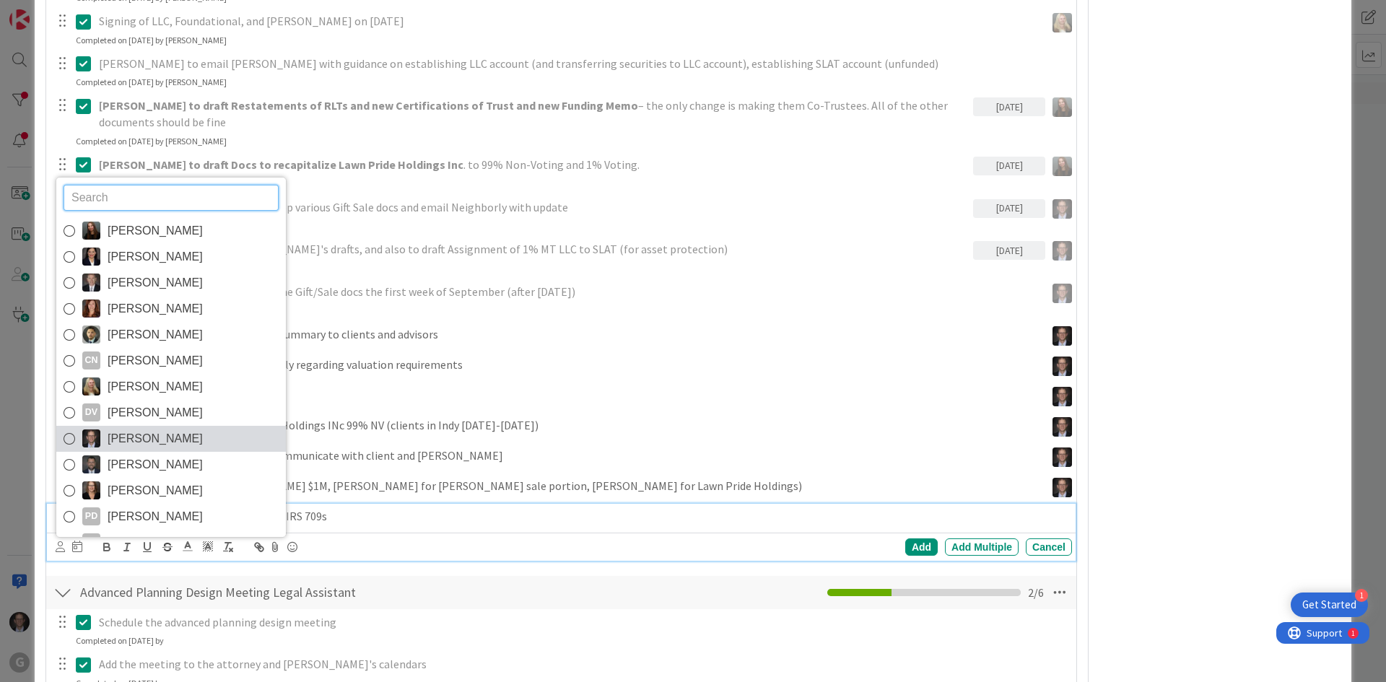
click at [74, 441] on icon at bounding box center [70, 439] width 12 height 22
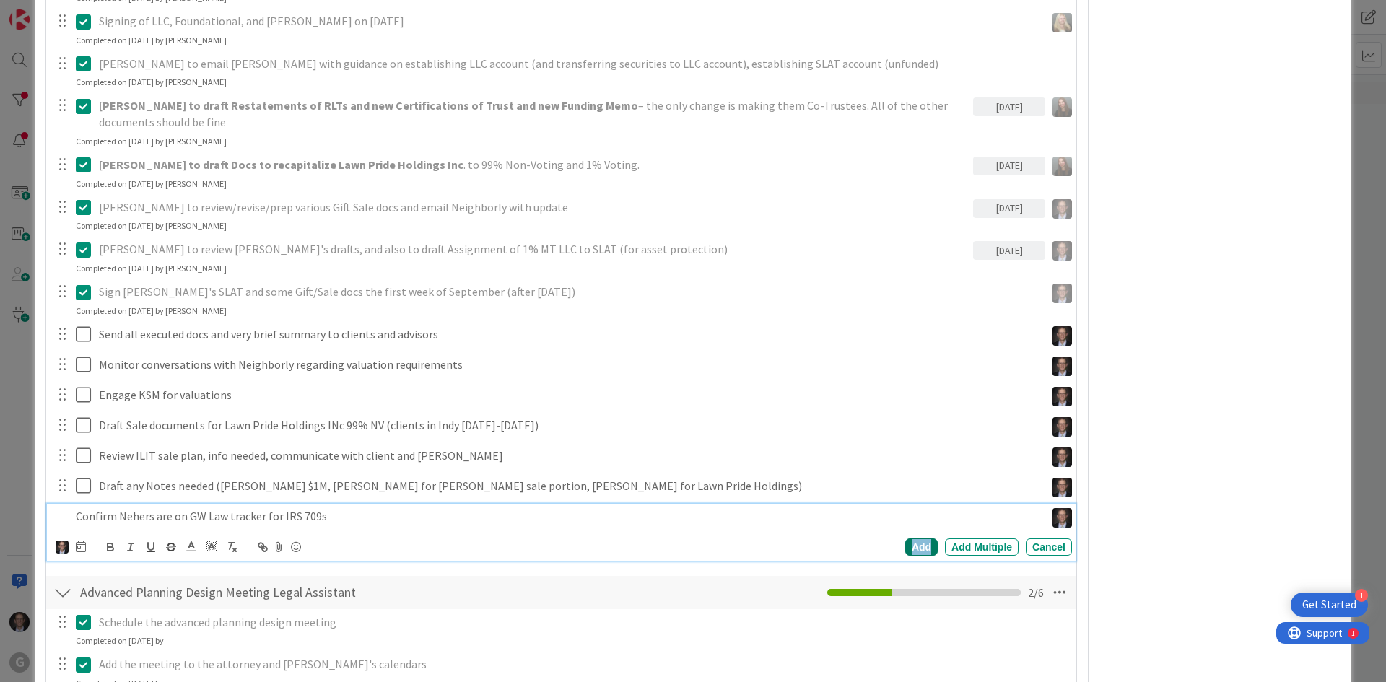
click at [913, 544] on div "Add" at bounding box center [921, 546] width 32 height 17
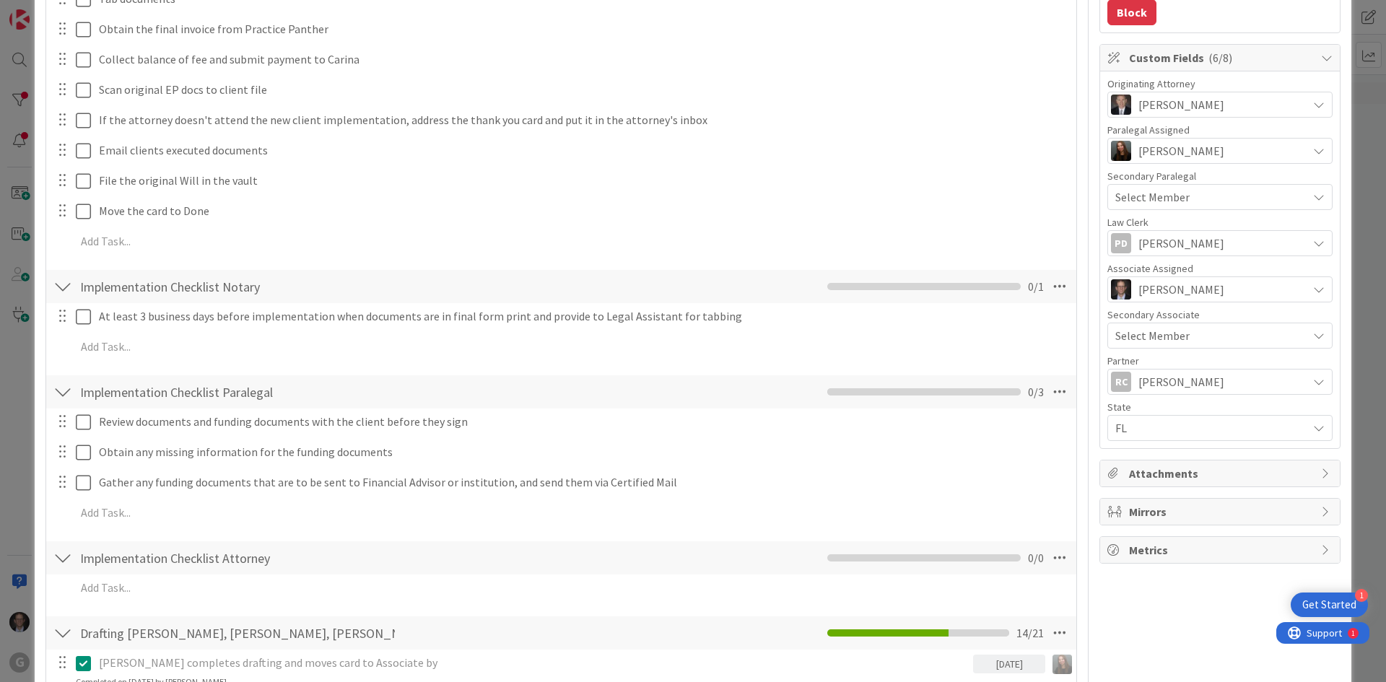
scroll to position [0, 0]
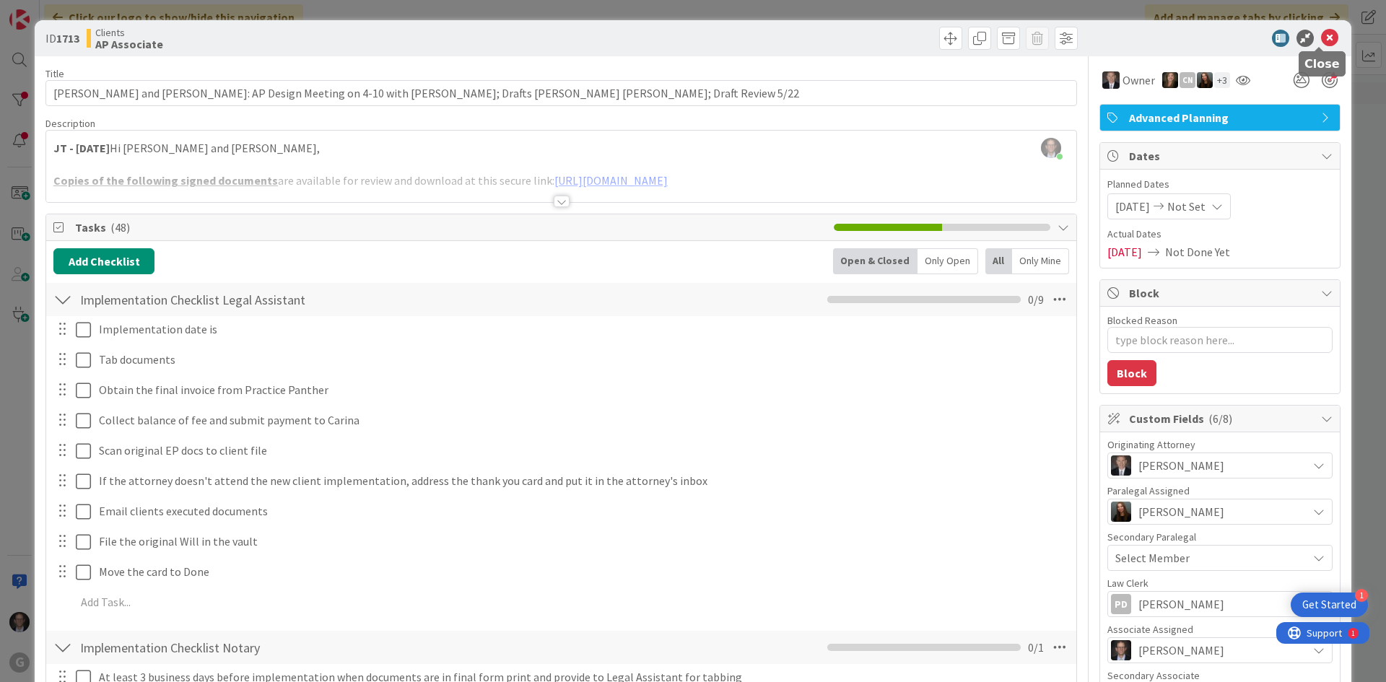
click at [1321, 33] on icon at bounding box center [1329, 38] width 17 height 17
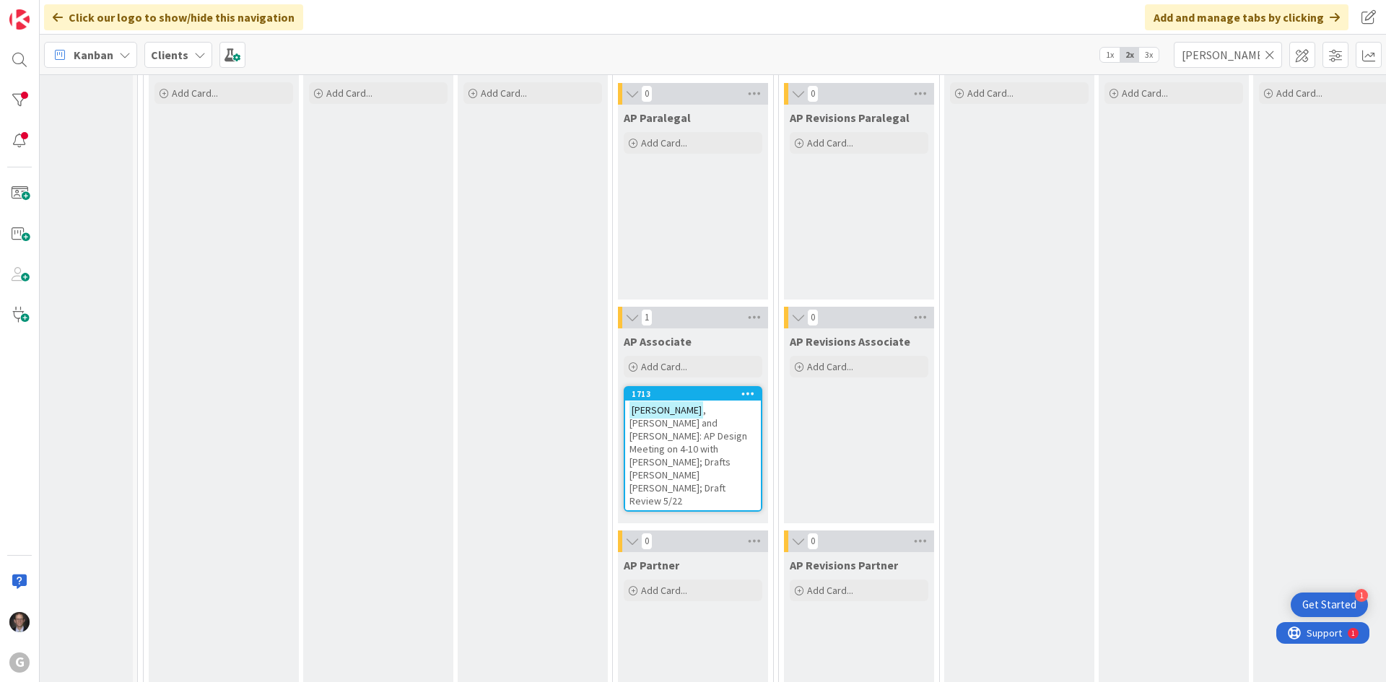
click at [696, 422] on span ", [PERSON_NAME] and [PERSON_NAME]: AP Design Meeting on 4-10 with [PERSON_NAME]…" at bounding box center [688, 455] width 118 height 104
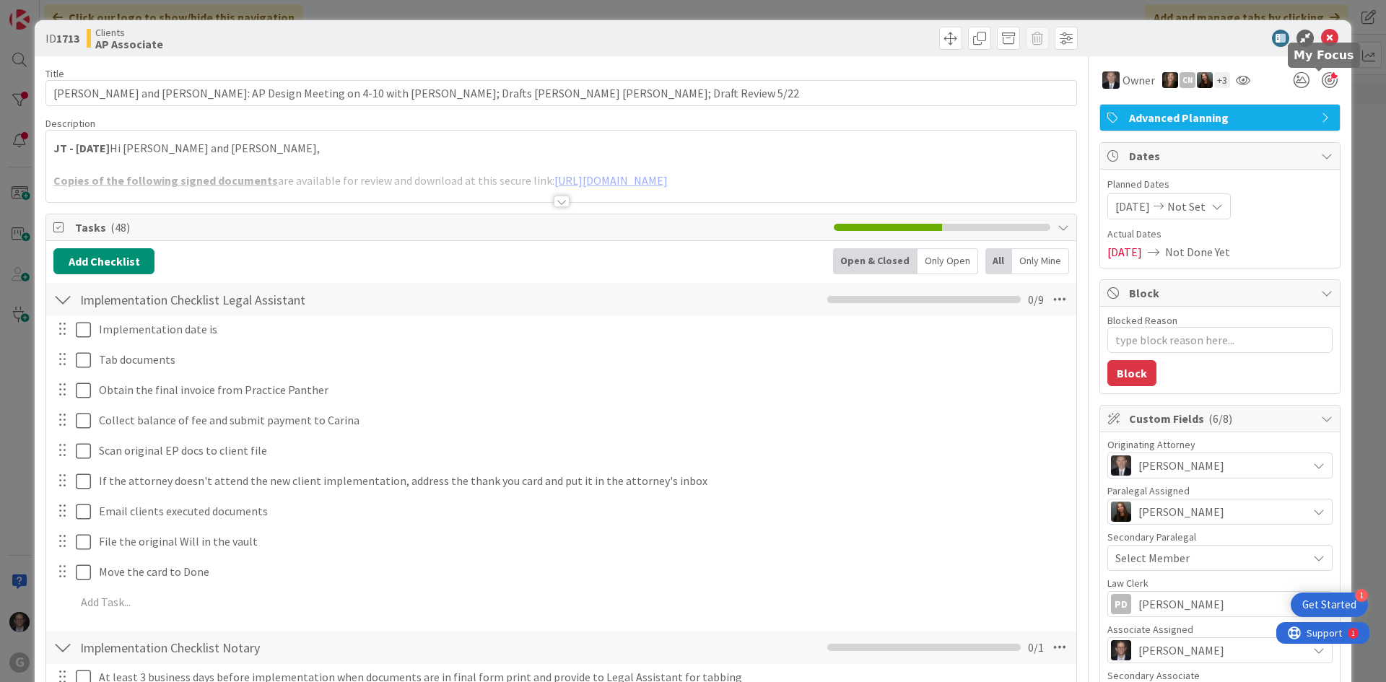
click at [1322, 82] on div at bounding box center [1330, 80] width 16 height 16
type textarea "x"
click at [1321, 40] on icon at bounding box center [1329, 38] width 17 height 17
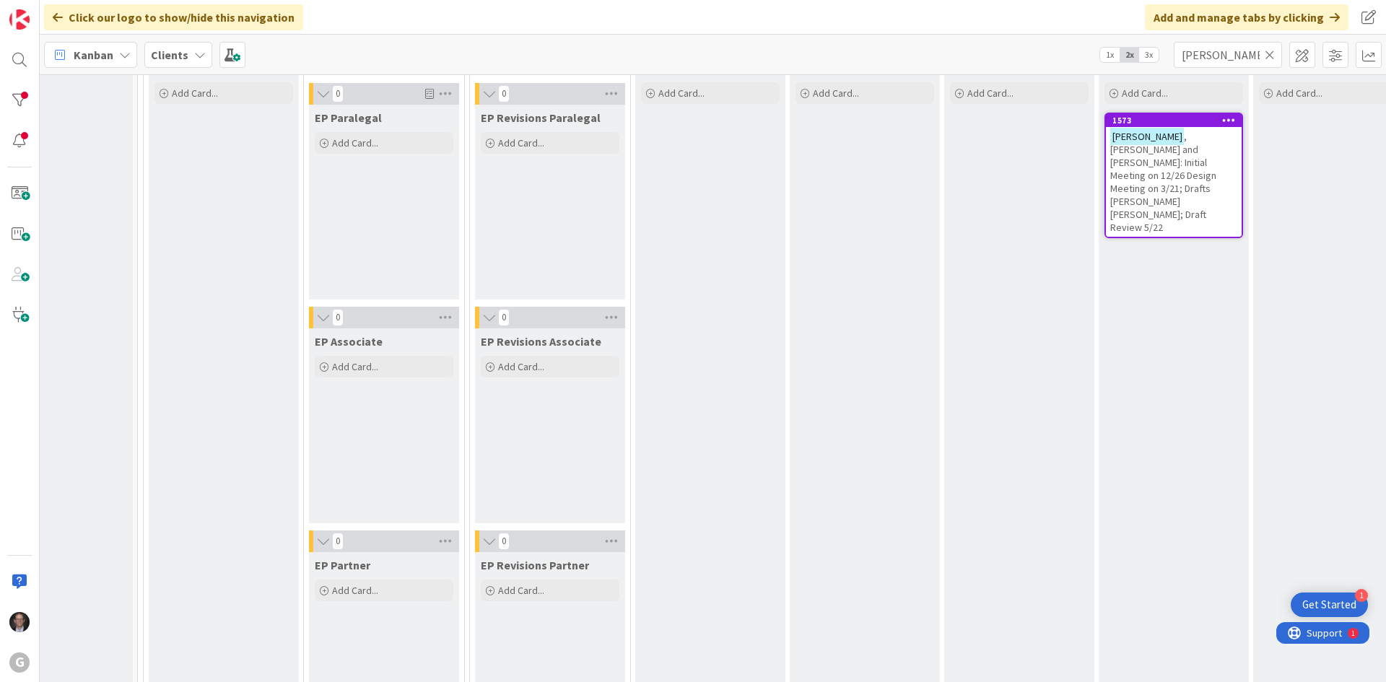
scroll to position [0, 62]
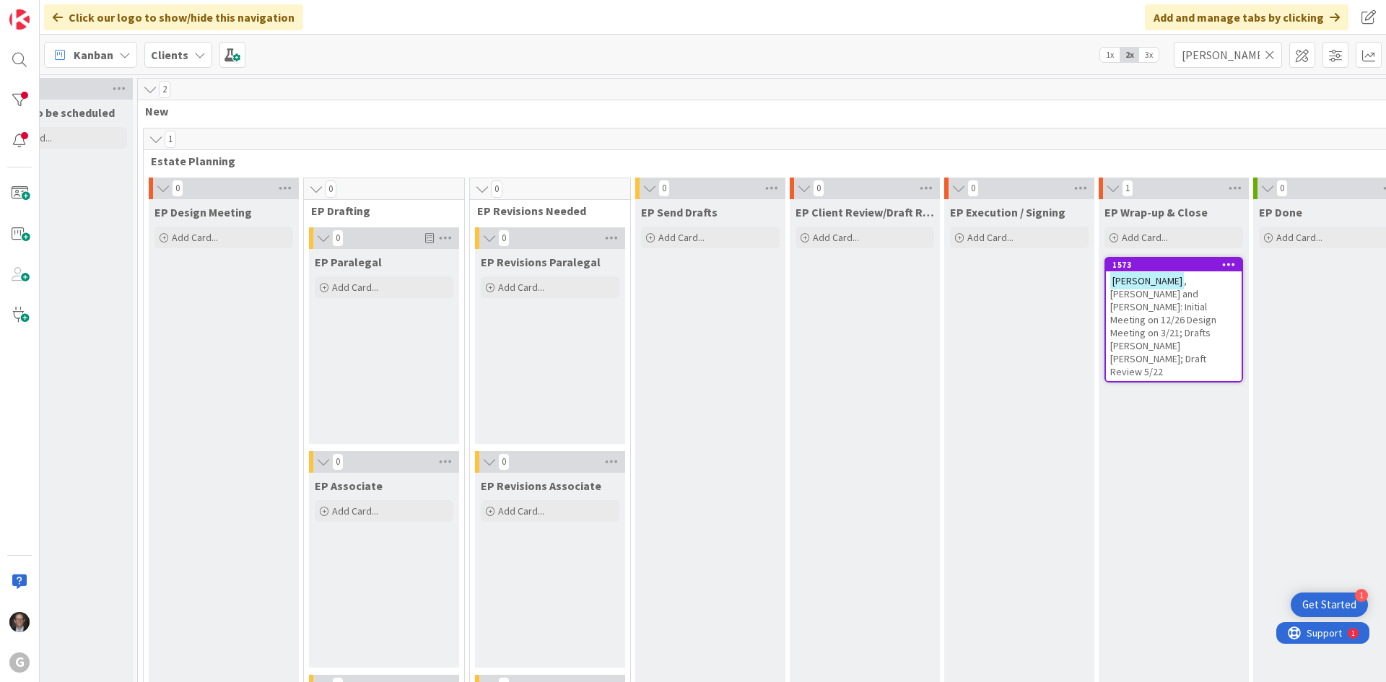
click at [1271, 54] on icon at bounding box center [1270, 54] width 10 height 13
click at [1231, 54] on input "text" at bounding box center [1228, 55] width 108 height 26
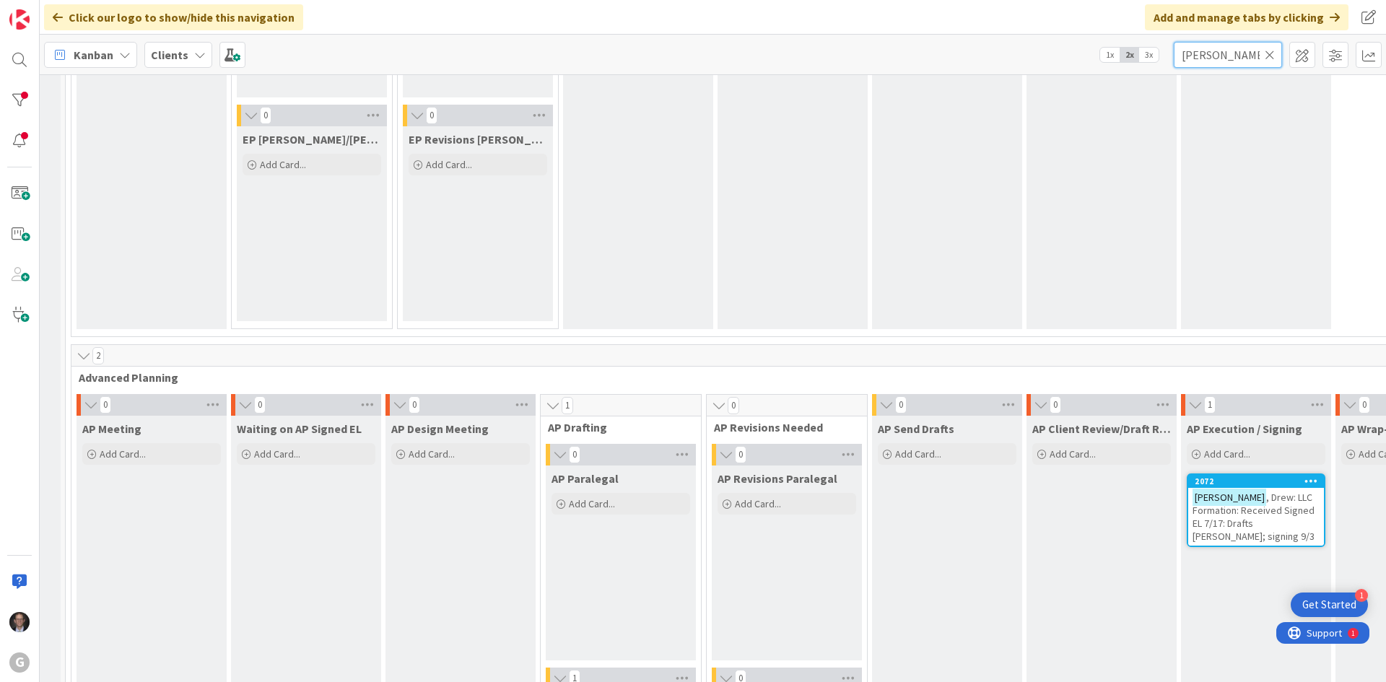
scroll to position [1155, 134]
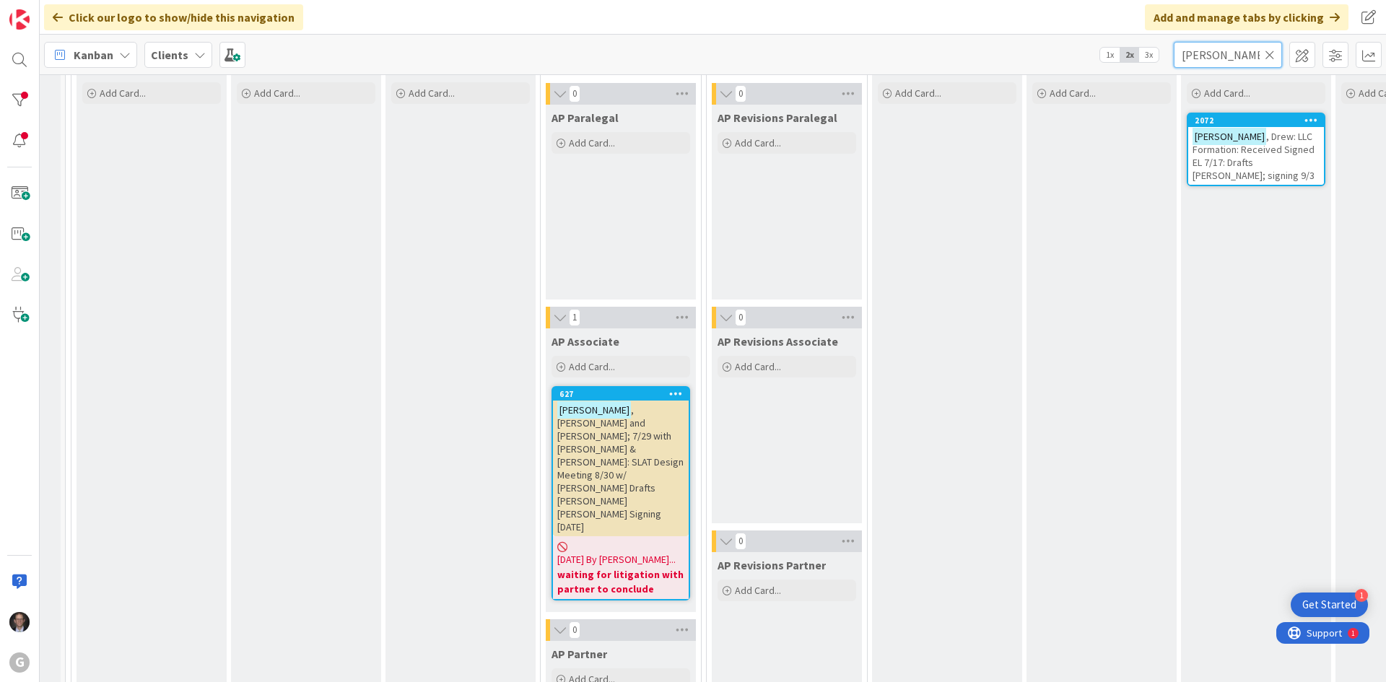
type input "[PERSON_NAME]"
click at [1237, 140] on span ", Drew: LLC Formation: Received Signed EL 7/17: Drafts [PERSON_NAME]; signing 9…" at bounding box center [1253, 156] width 122 height 52
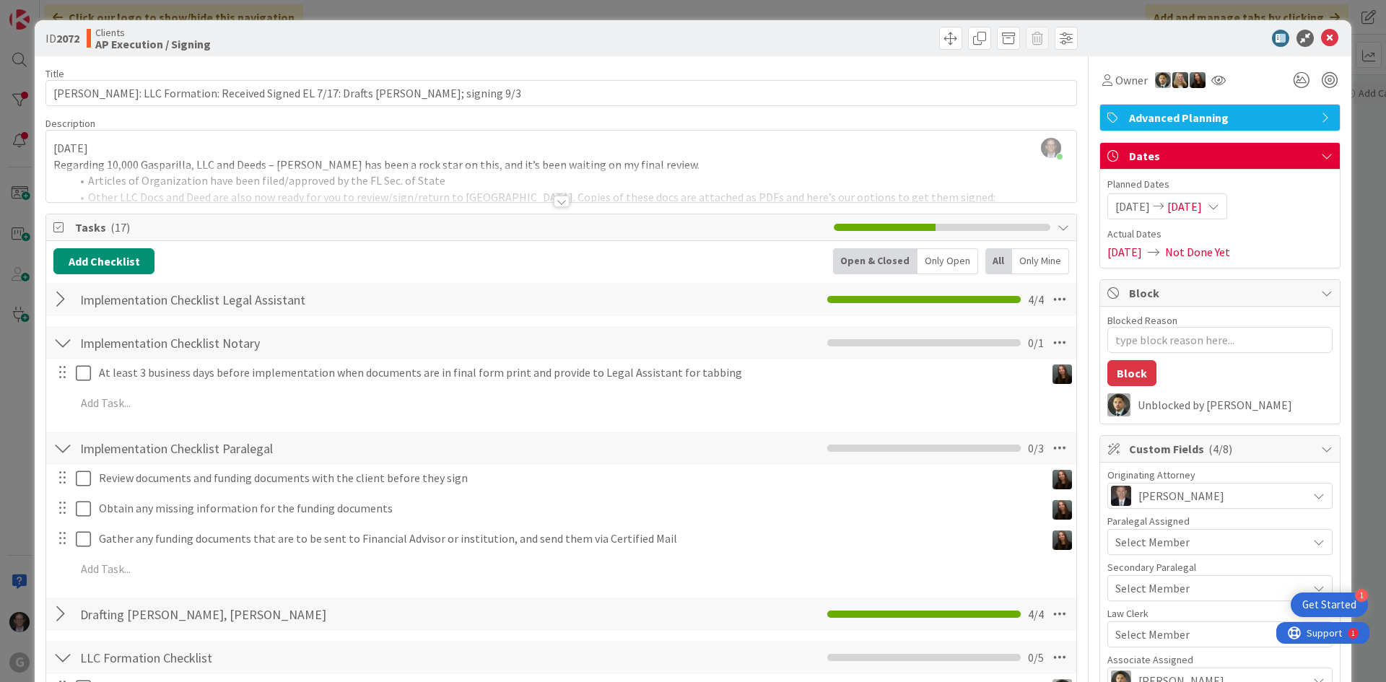
click at [554, 197] on div at bounding box center [562, 202] width 16 height 12
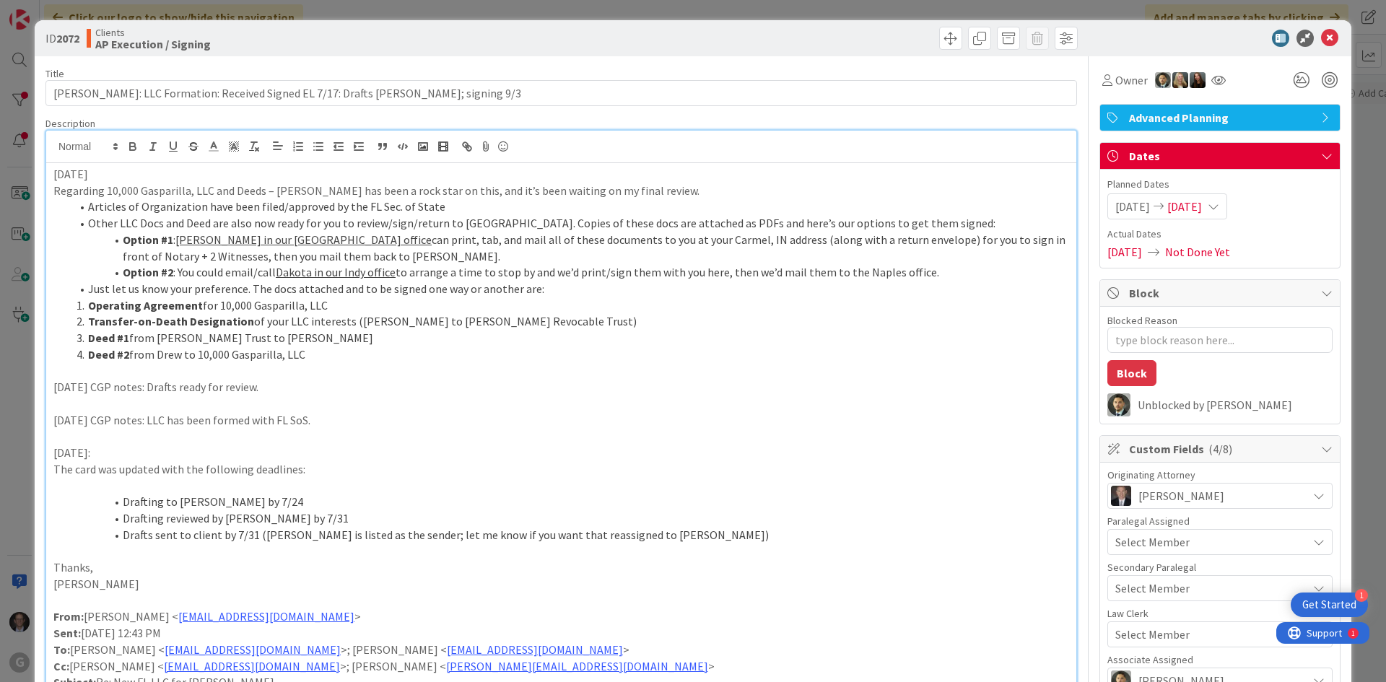
click at [53, 171] on p "[DATE]" at bounding box center [561, 174] width 1016 height 17
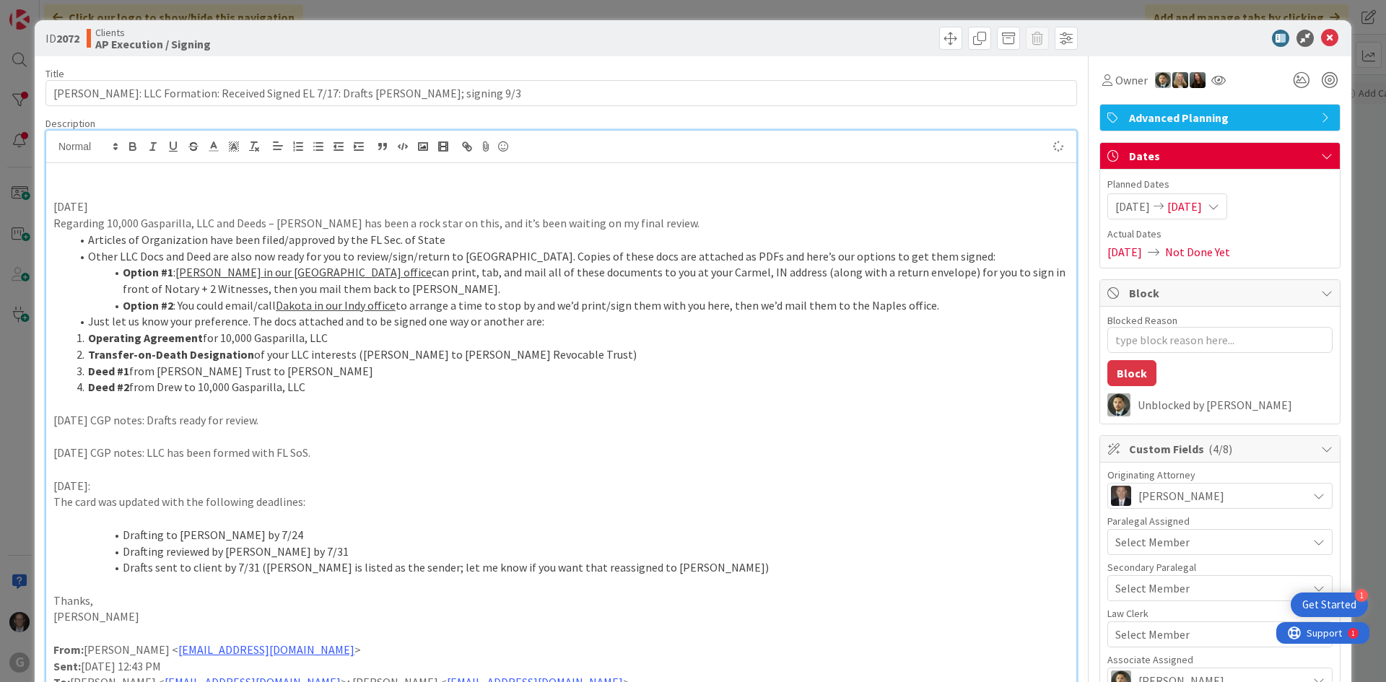
type textarea "x"
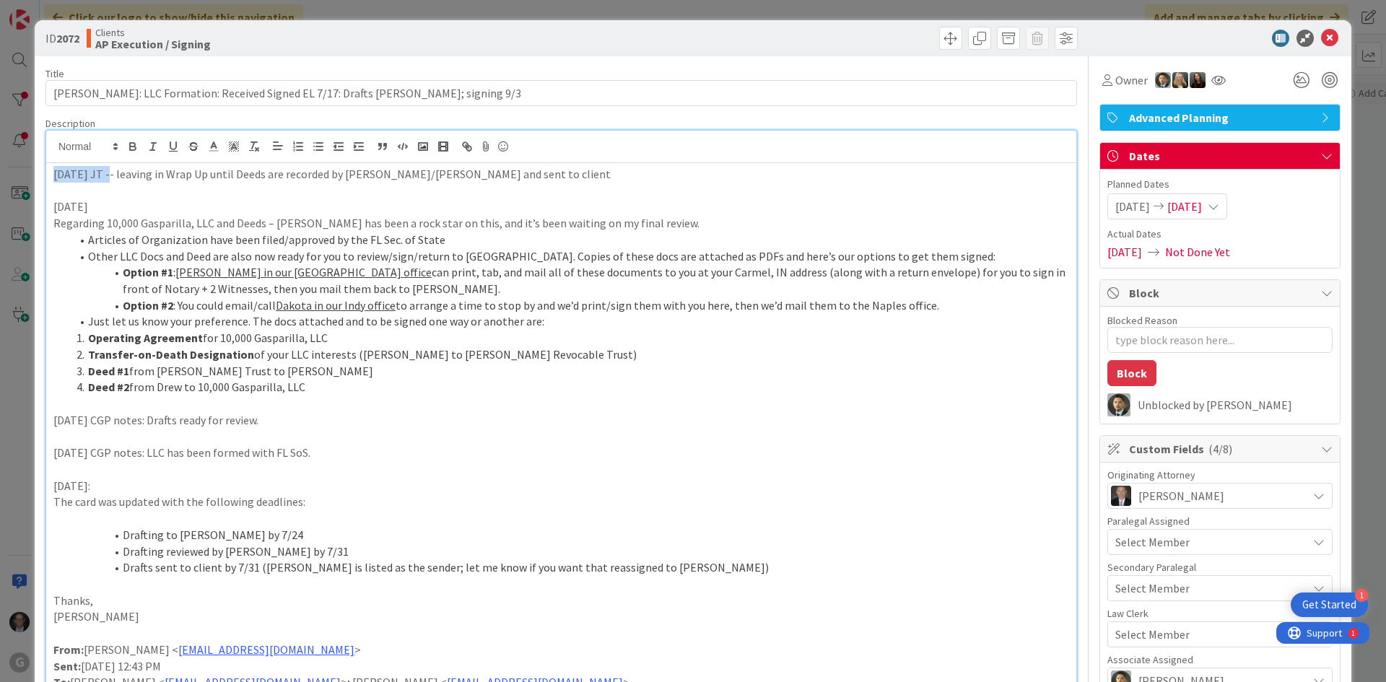
drag, startPoint x: 53, startPoint y: 175, endPoint x: 117, endPoint y: 170, distance: 64.4
click at [106, 176] on p "[DATE] JT -- leaving in Wrap Up until Deeds are recorded by [PERSON_NAME]/[PERS…" at bounding box center [561, 174] width 1016 height 17
click at [134, 144] on icon "button" at bounding box center [132, 145] width 5 height 4
click at [144, 188] on p at bounding box center [561, 191] width 1016 height 17
click at [1321, 40] on icon at bounding box center [1329, 38] width 17 height 17
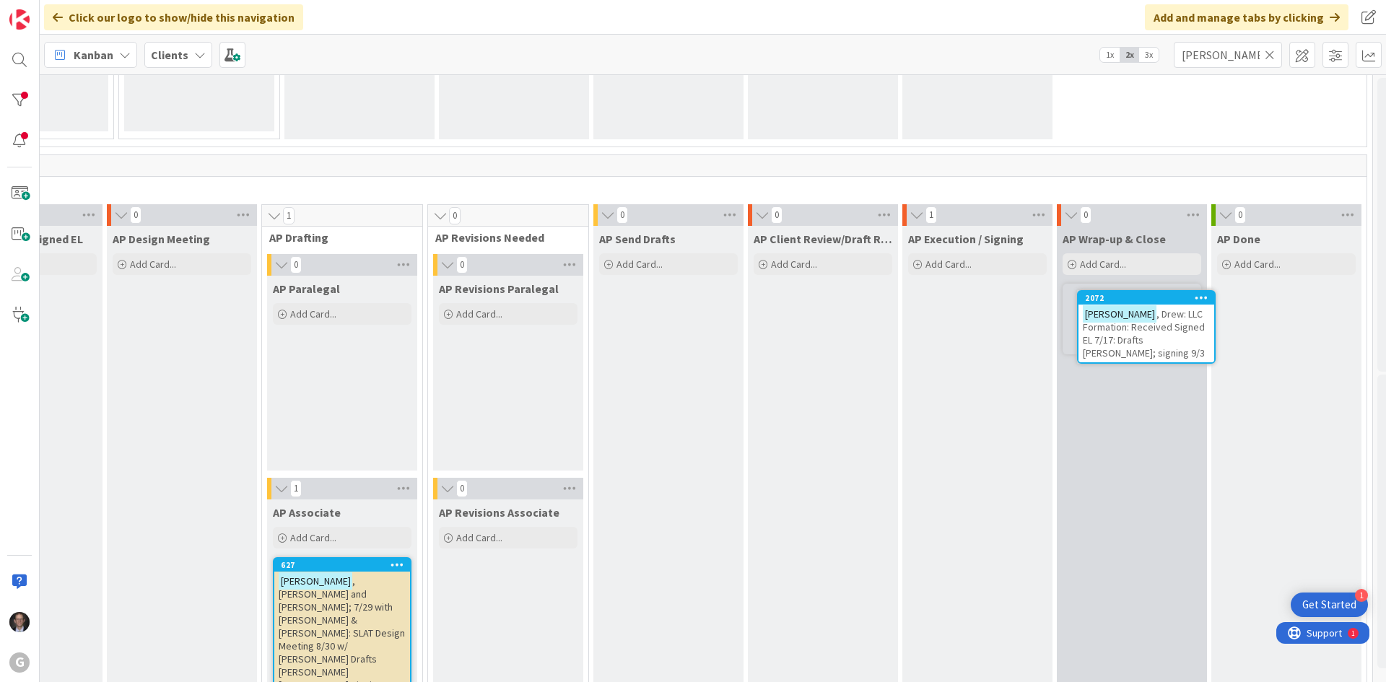
scroll to position [984, 414]
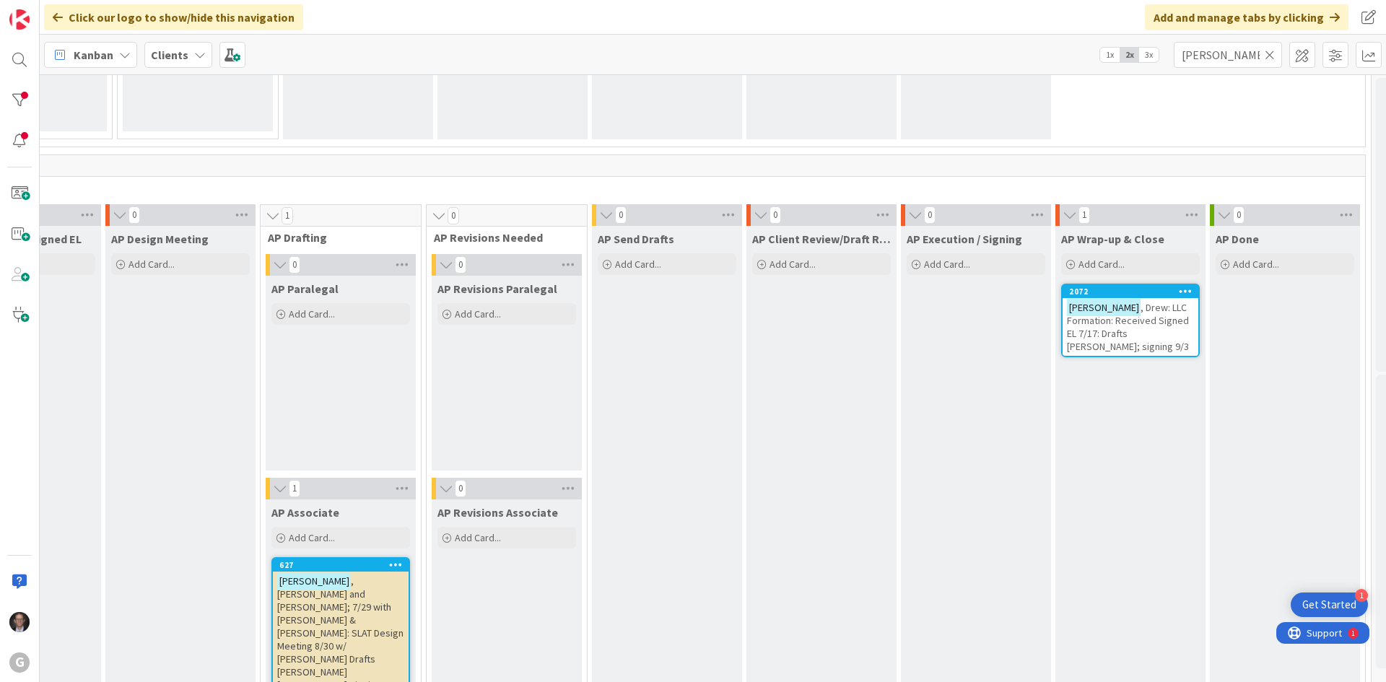
click at [1121, 325] on span ", Drew: LLC Formation: Received Signed EL 7/17: Drafts [PERSON_NAME]; signing 9…" at bounding box center [1128, 327] width 122 height 52
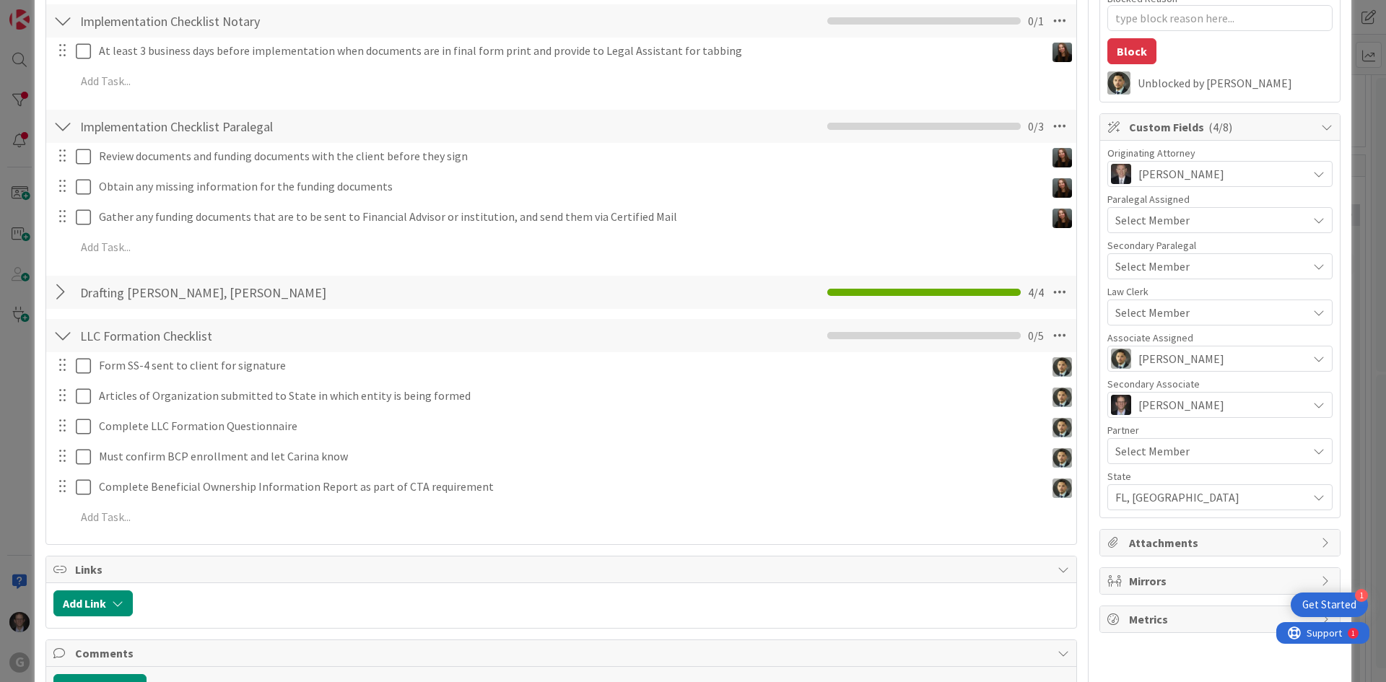
scroll to position [289, 0]
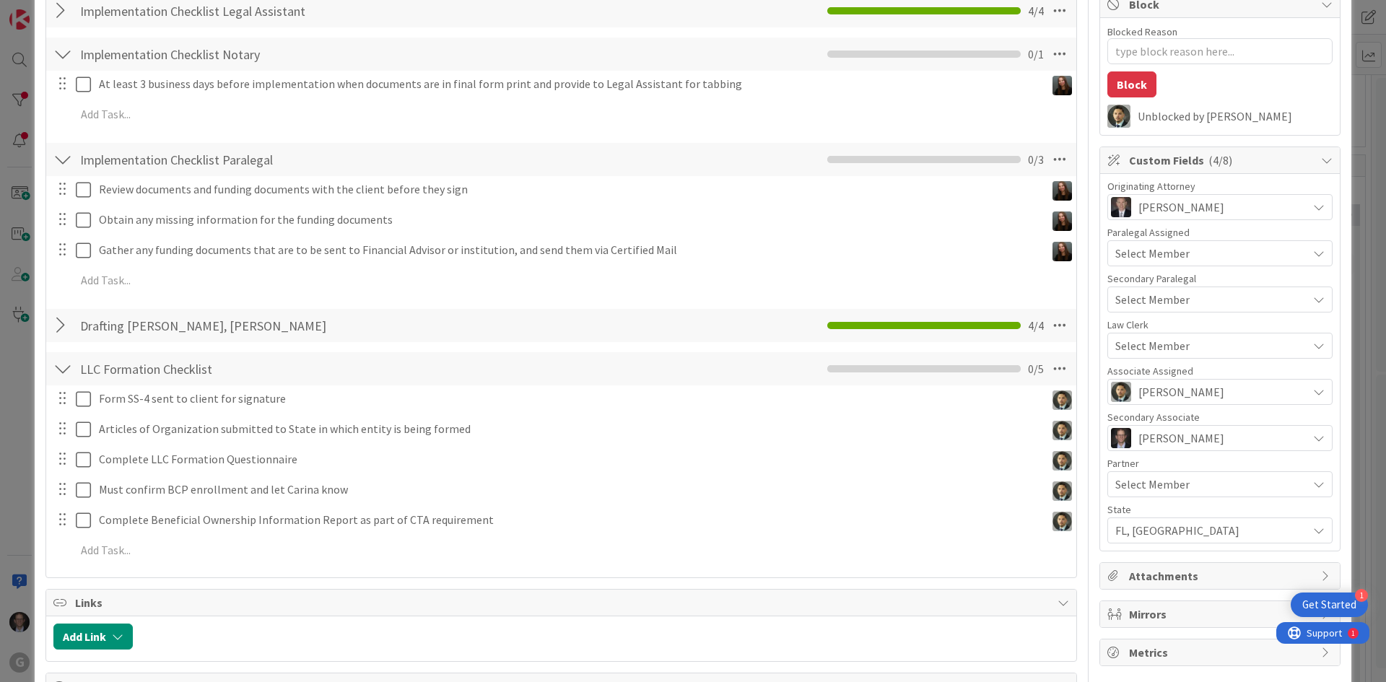
click at [1191, 253] on div "Select Member" at bounding box center [1211, 253] width 192 height 17
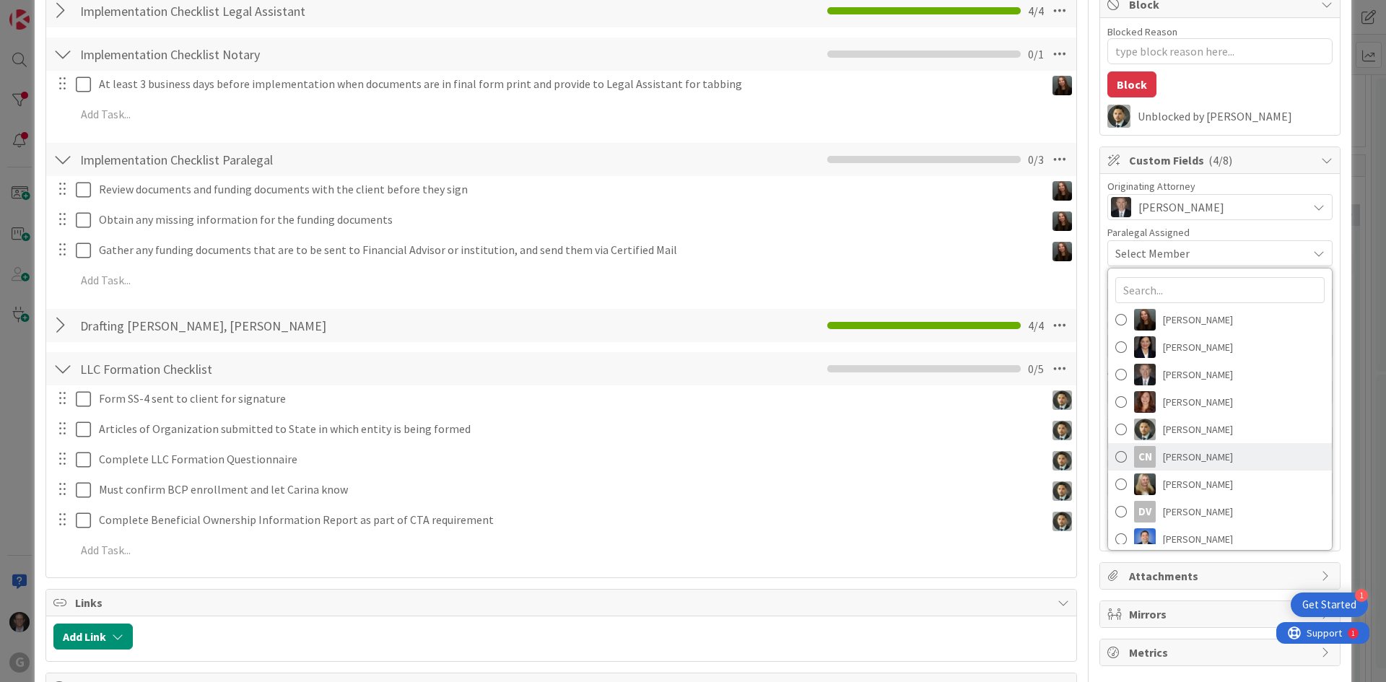
click at [1115, 454] on span at bounding box center [1121, 457] width 12 height 22
type textarea "x"
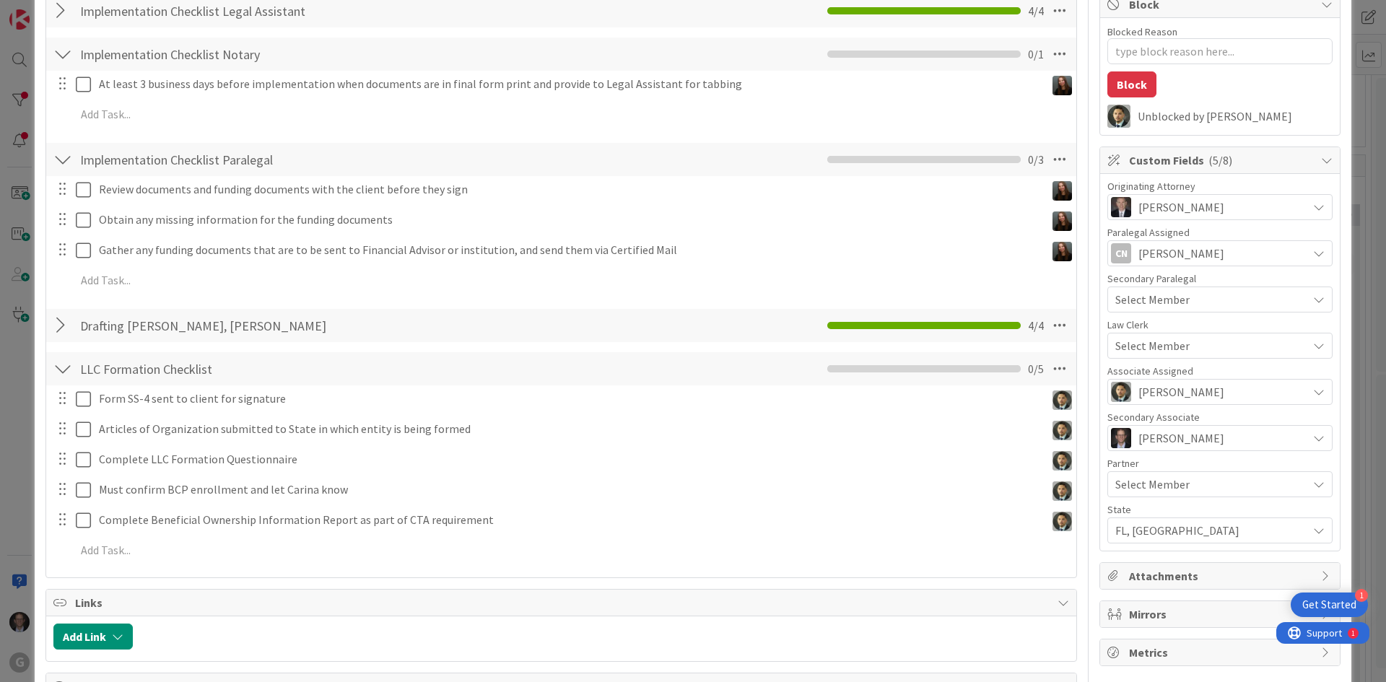
scroll to position [217, 0]
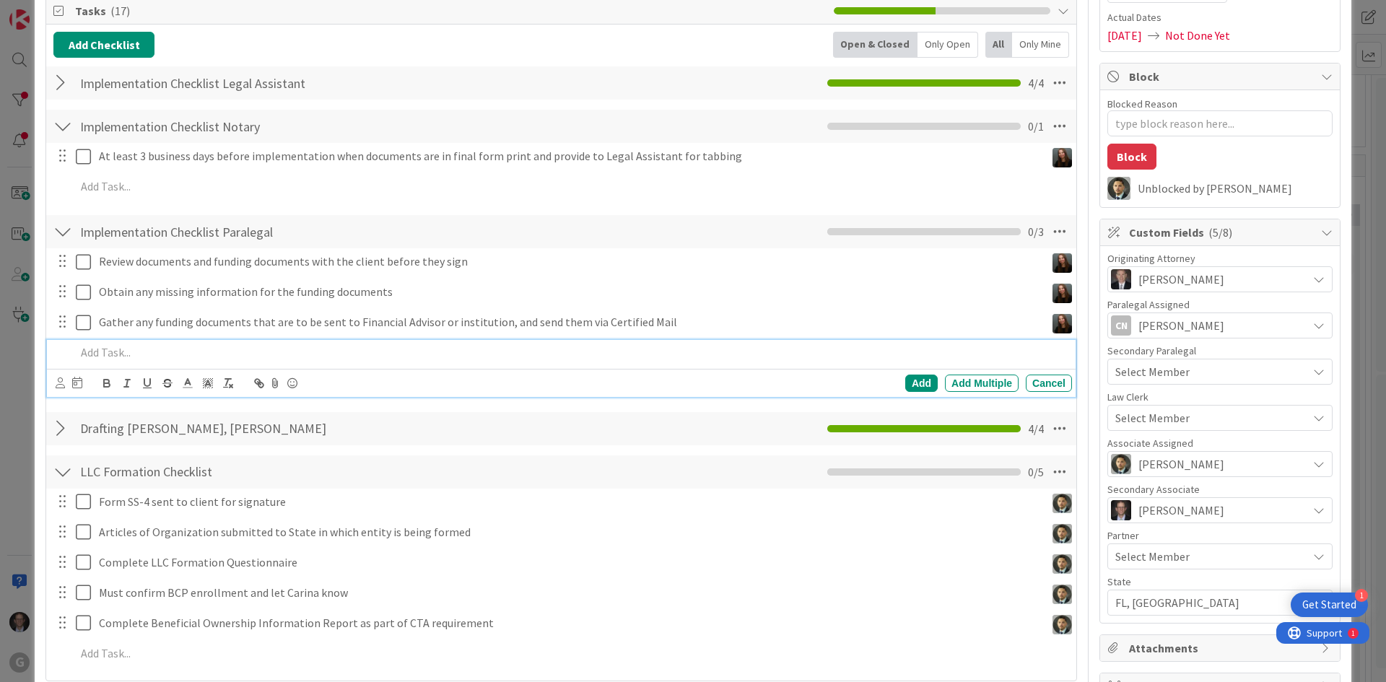
click at [119, 352] on p at bounding box center [571, 352] width 990 height 17
click at [61, 384] on icon at bounding box center [60, 382] width 9 height 11
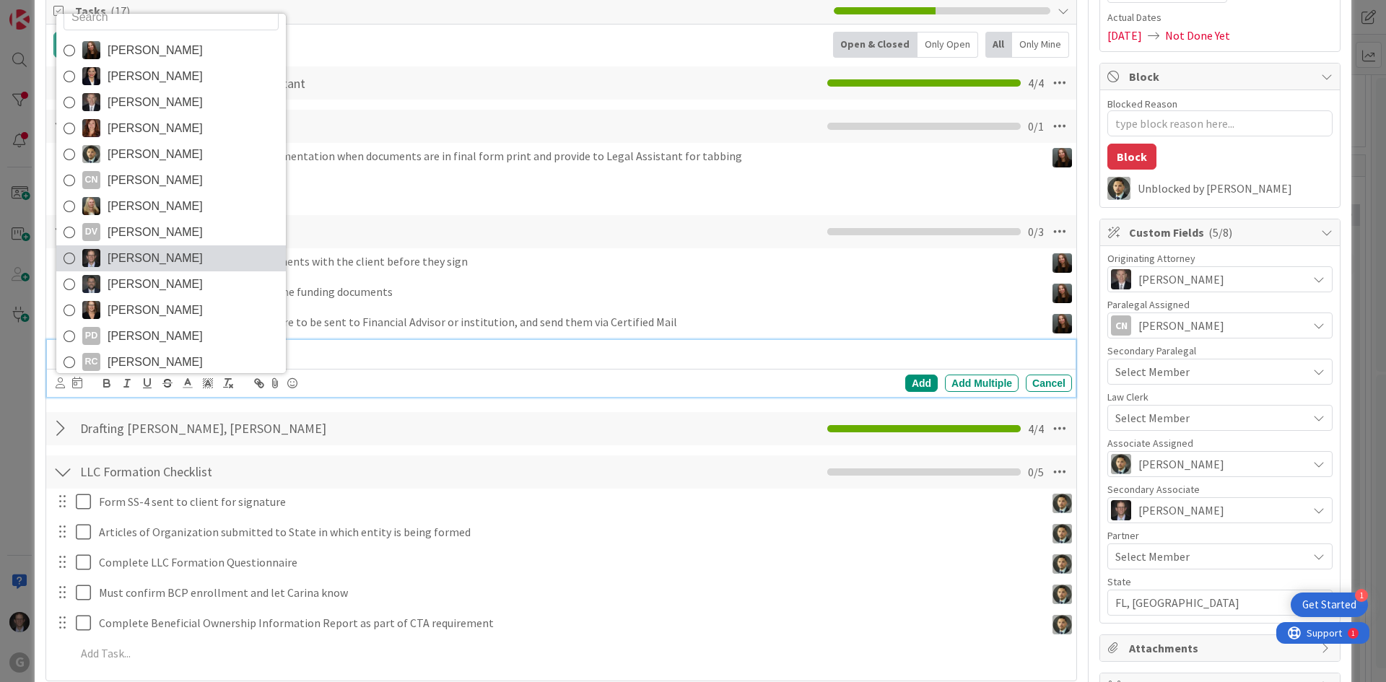
scroll to position [0, 0]
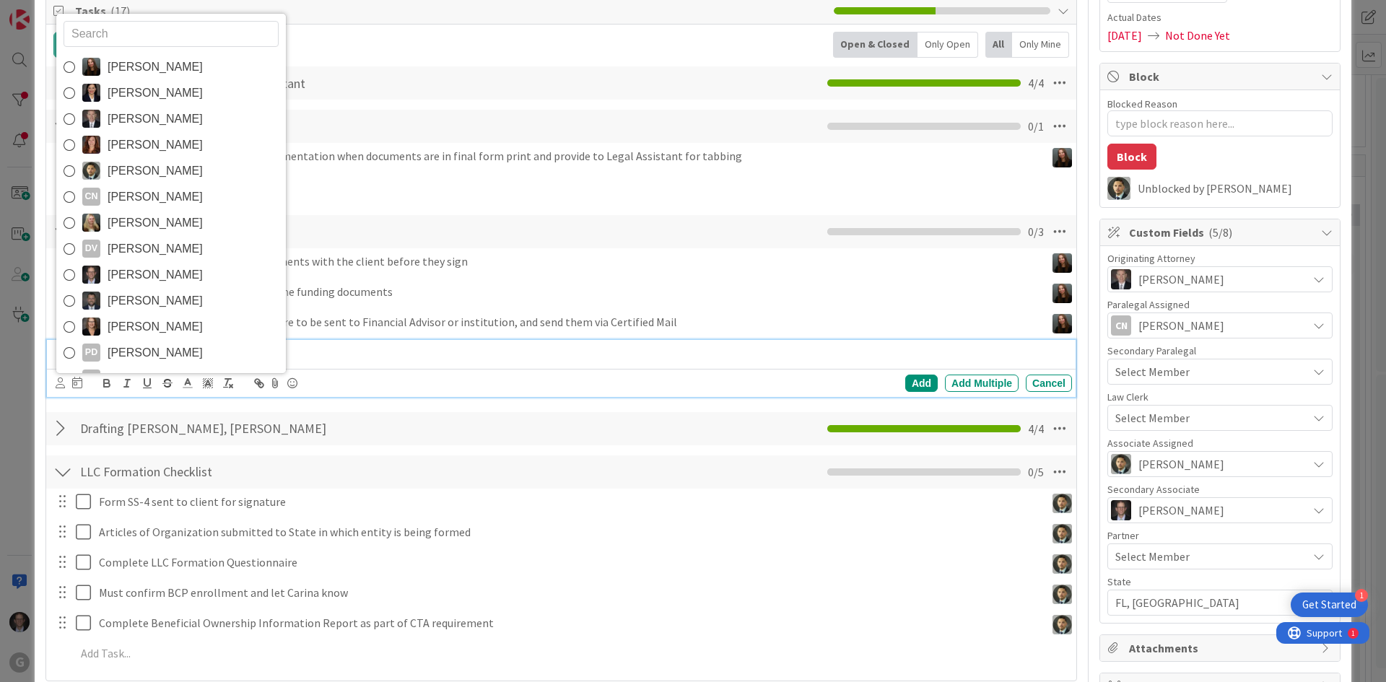
click at [794, 354] on p "[PERSON_NAME] to record Deeds" at bounding box center [571, 352] width 990 height 17
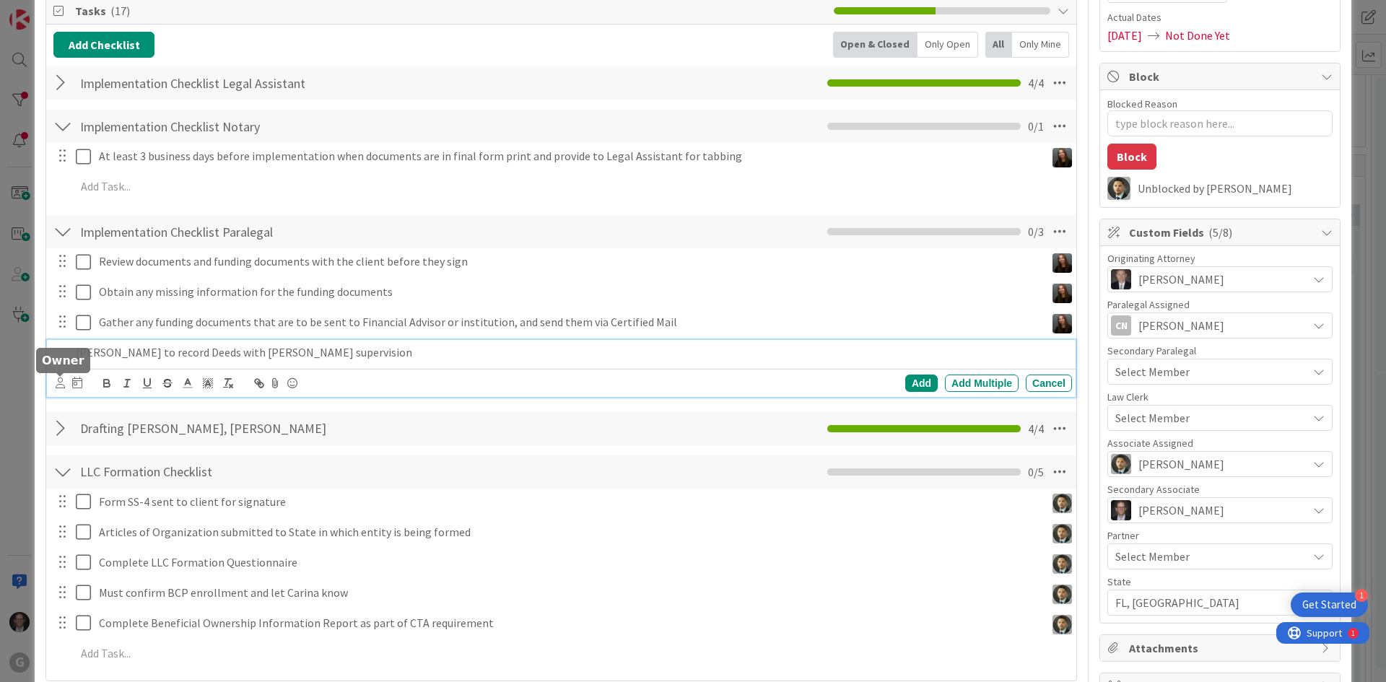
click at [62, 383] on icon at bounding box center [60, 382] width 9 height 11
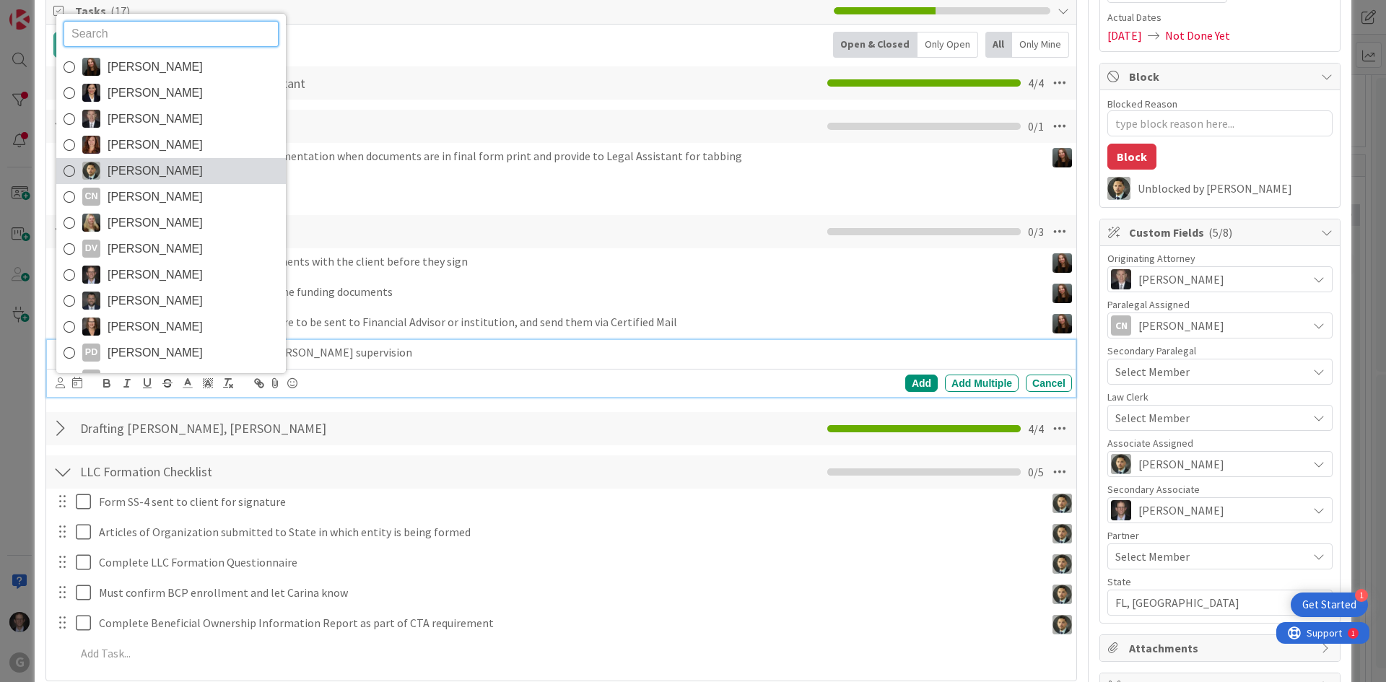
click at [70, 174] on icon at bounding box center [70, 171] width 12 height 22
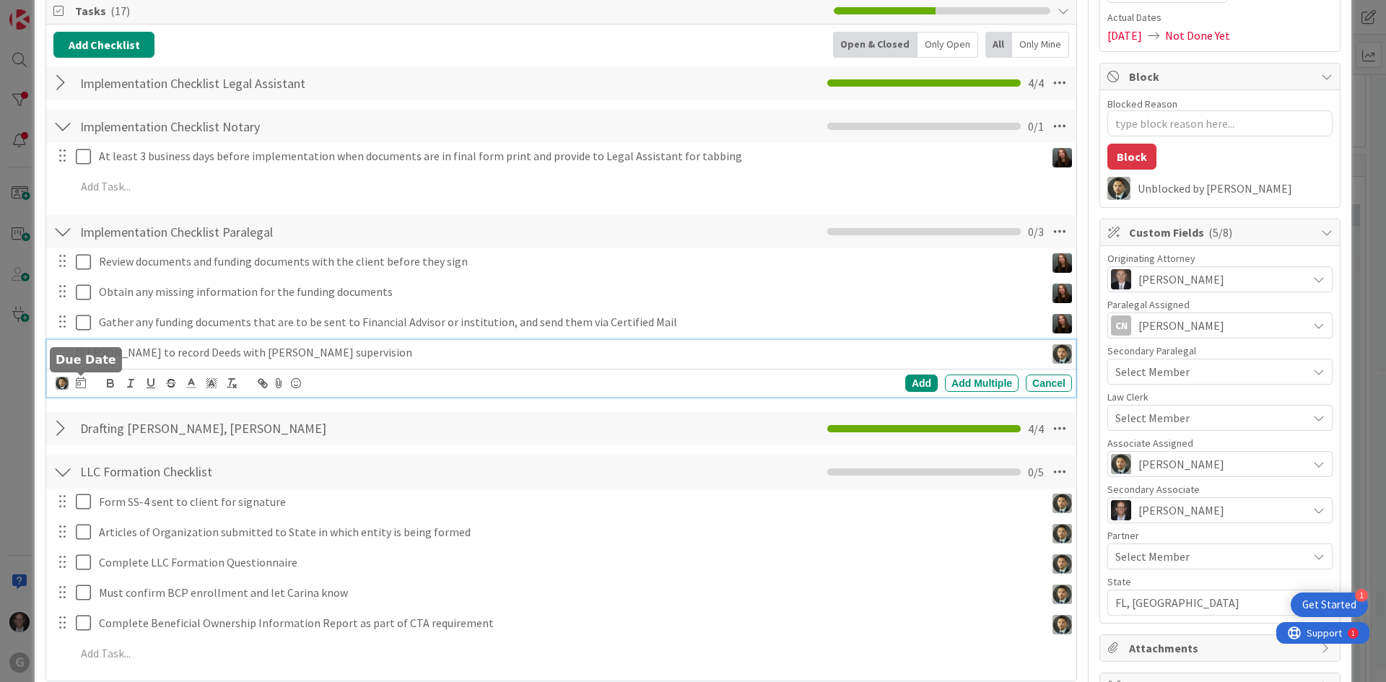
click at [80, 382] on icon at bounding box center [81, 383] width 10 height 12
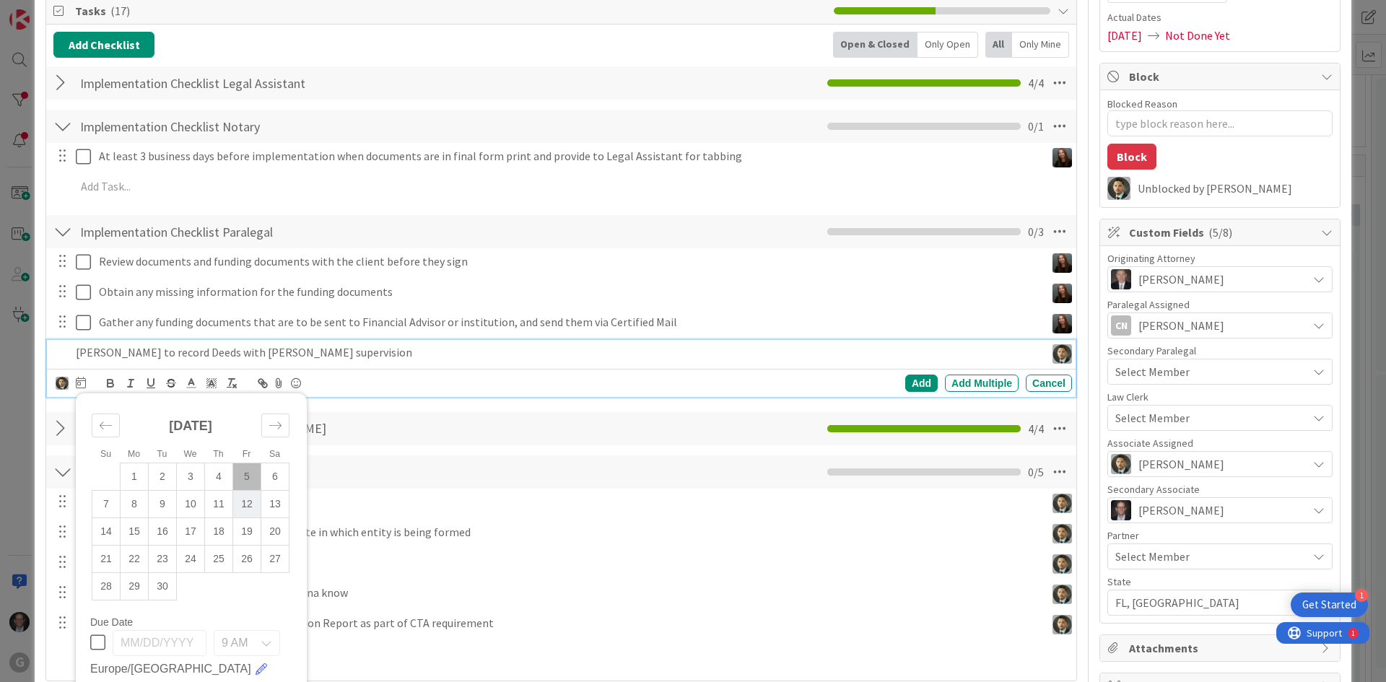
click at [248, 506] on td "12" at bounding box center [247, 503] width 28 height 27
click at [913, 382] on div "Add" at bounding box center [921, 383] width 32 height 17
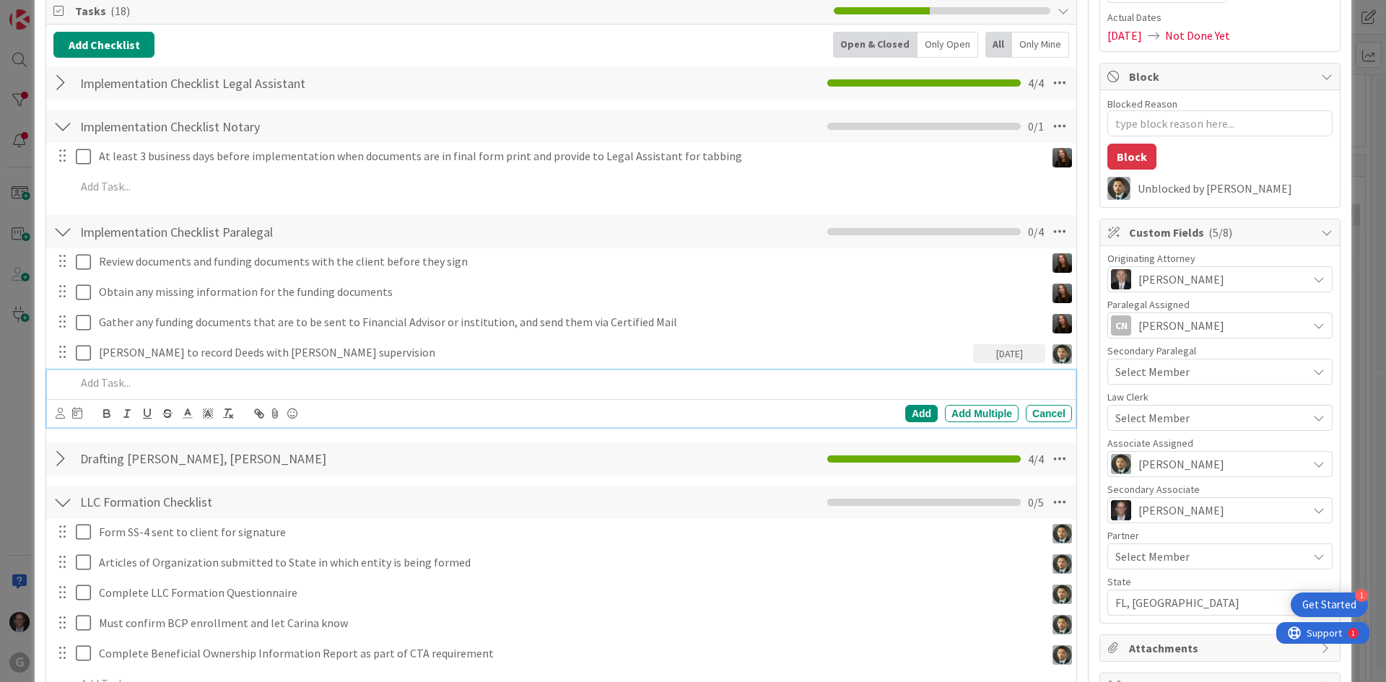
click at [119, 387] on p at bounding box center [571, 383] width 990 height 17
click at [79, 414] on icon at bounding box center [77, 413] width 10 height 12
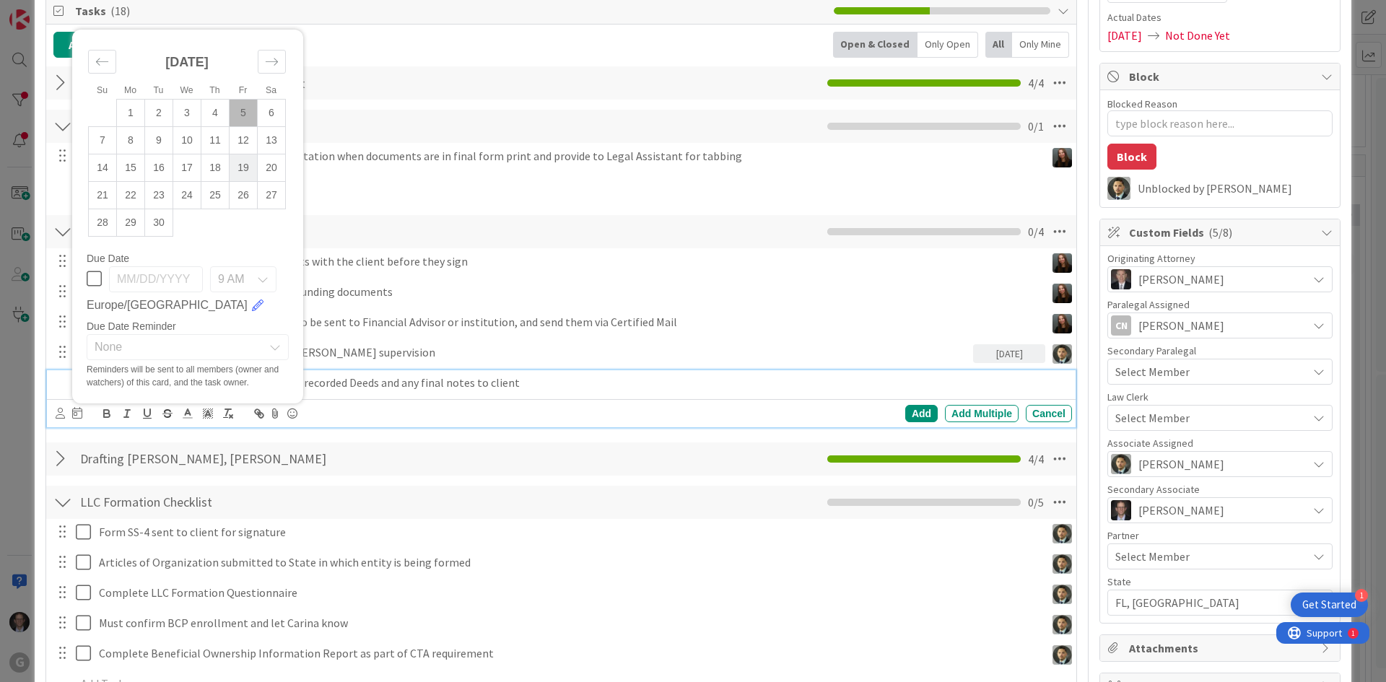
click at [245, 165] on td "19" at bounding box center [244, 167] width 28 height 27
click at [57, 413] on icon at bounding box center [60, 413] width 9 height 11
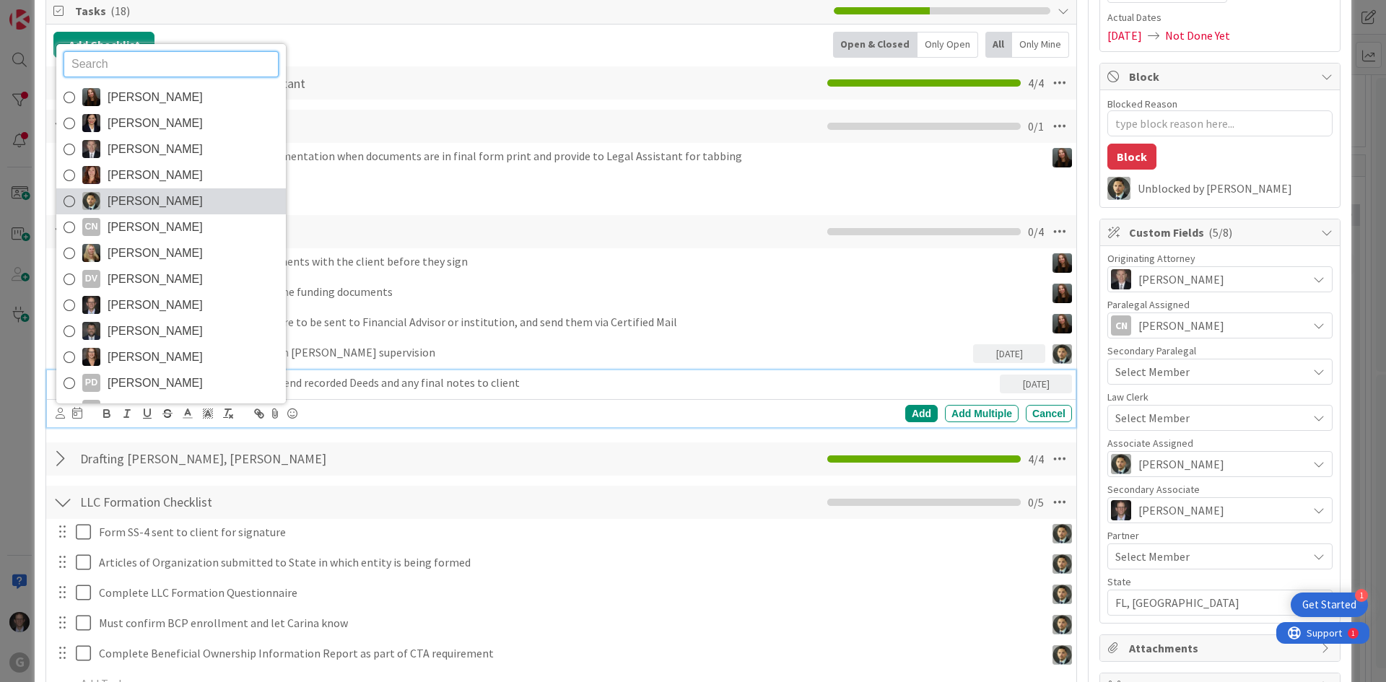
click at [71, 201] on icon at bounding box center [70, 202] width 12 height 22
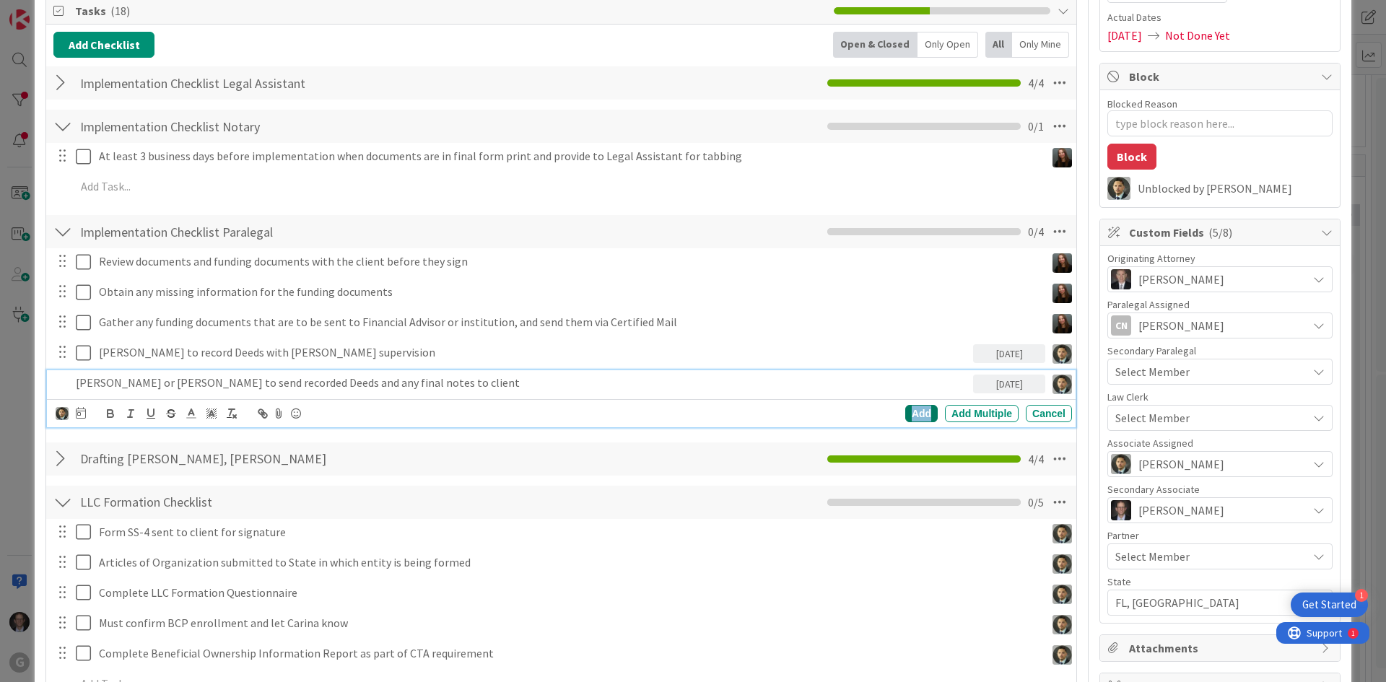
click at [906, 416] on div "Add" at bounding box center [921, 413] width 32 height 17
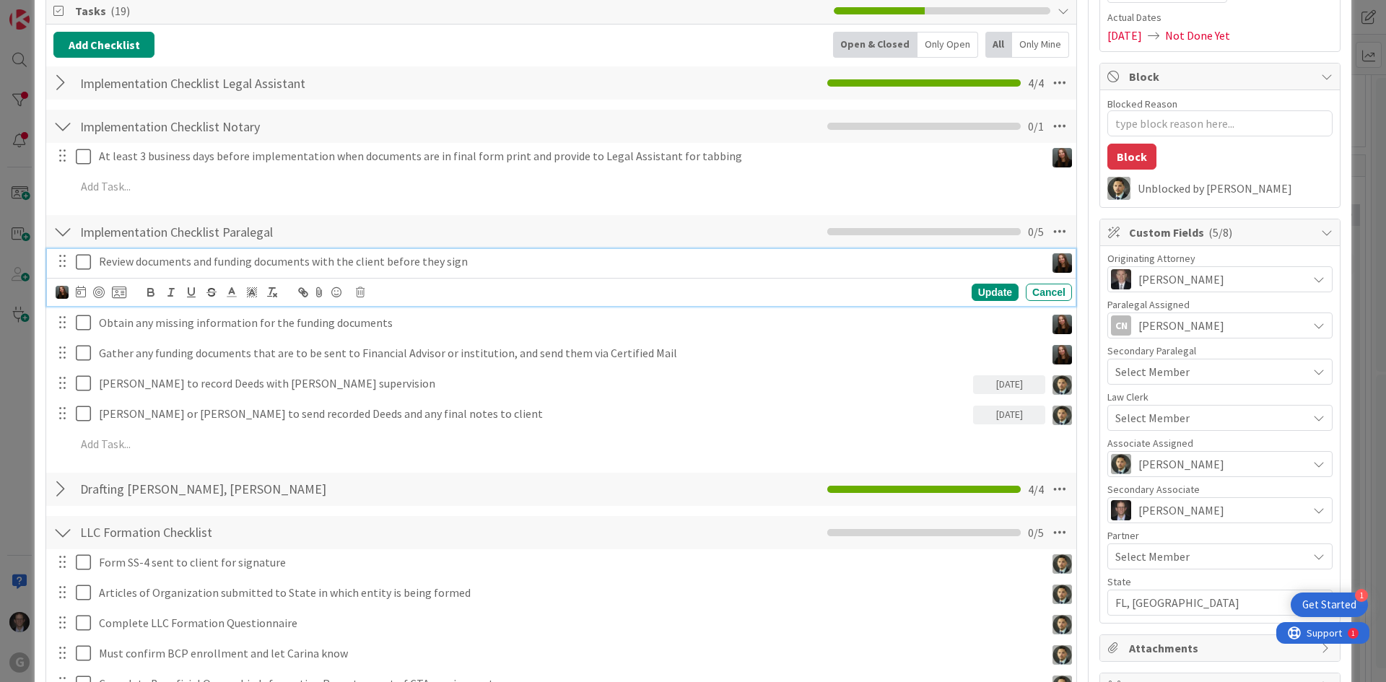
click at [81, 257] on icon at bounding box center [83, 261] width 15 height 17
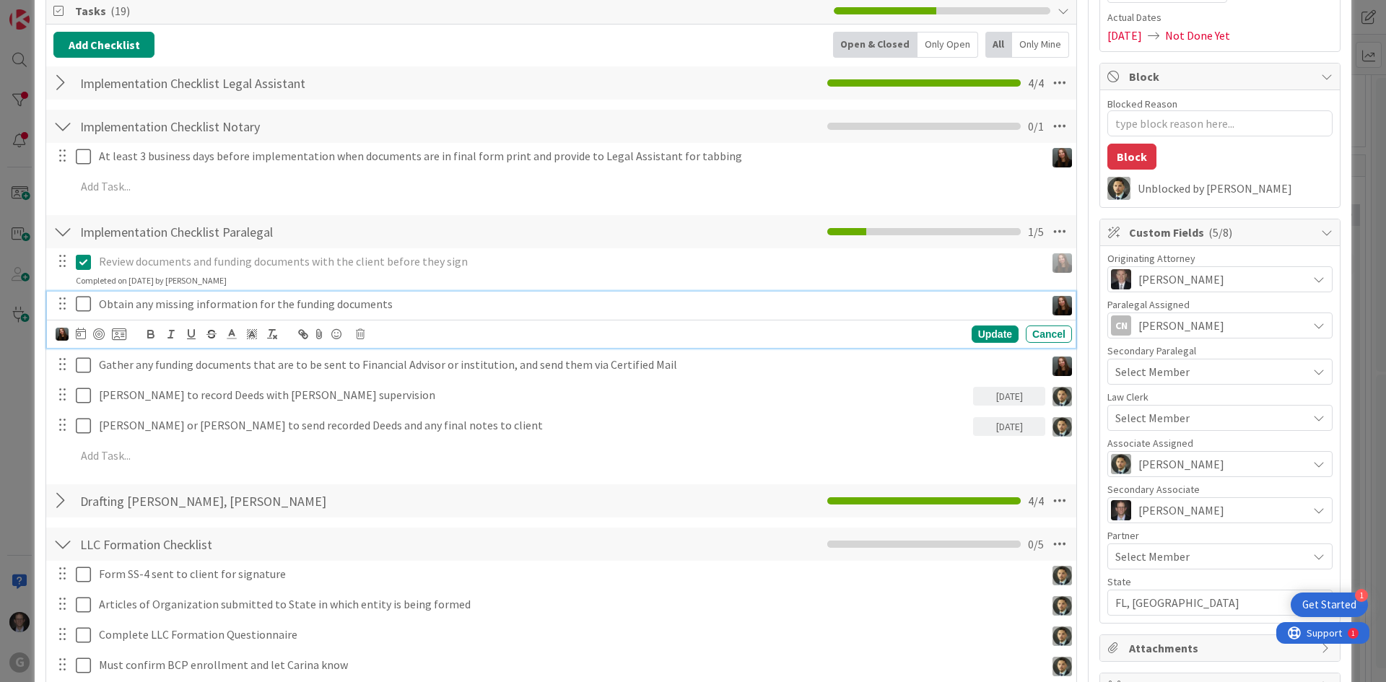
click at [82, 305] on icon at bounding box center [83, 303] width 15 height 17
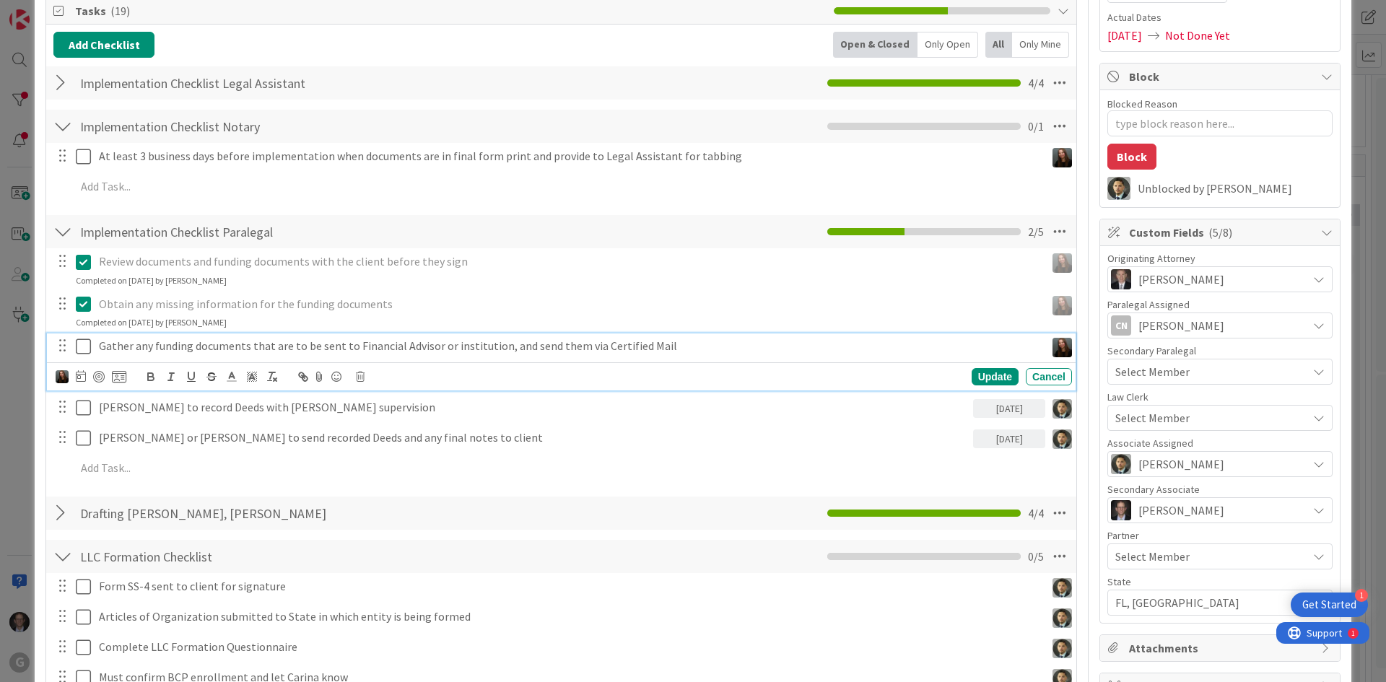
click at [86, 345] on icon at bounding box center [83, 346] width 15 height 17
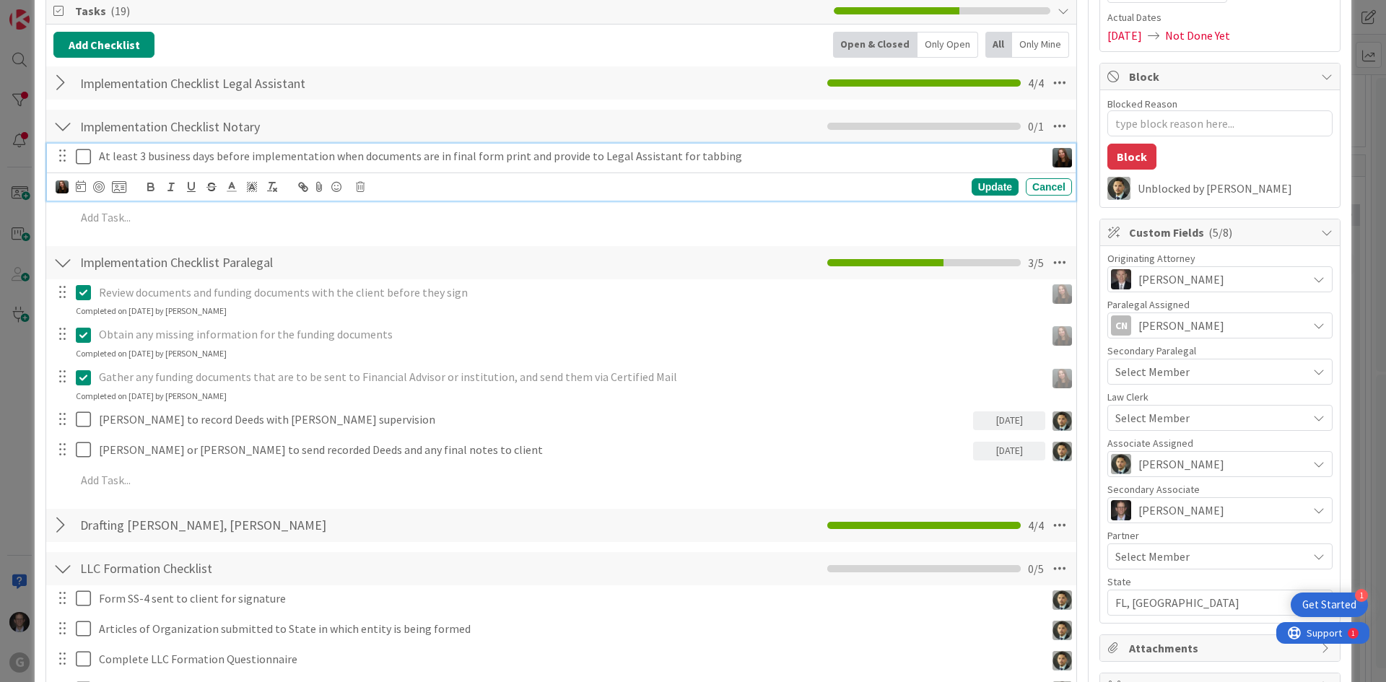
click at [87, 157] on icon at bounding box center [83, 156] width 15 height 17
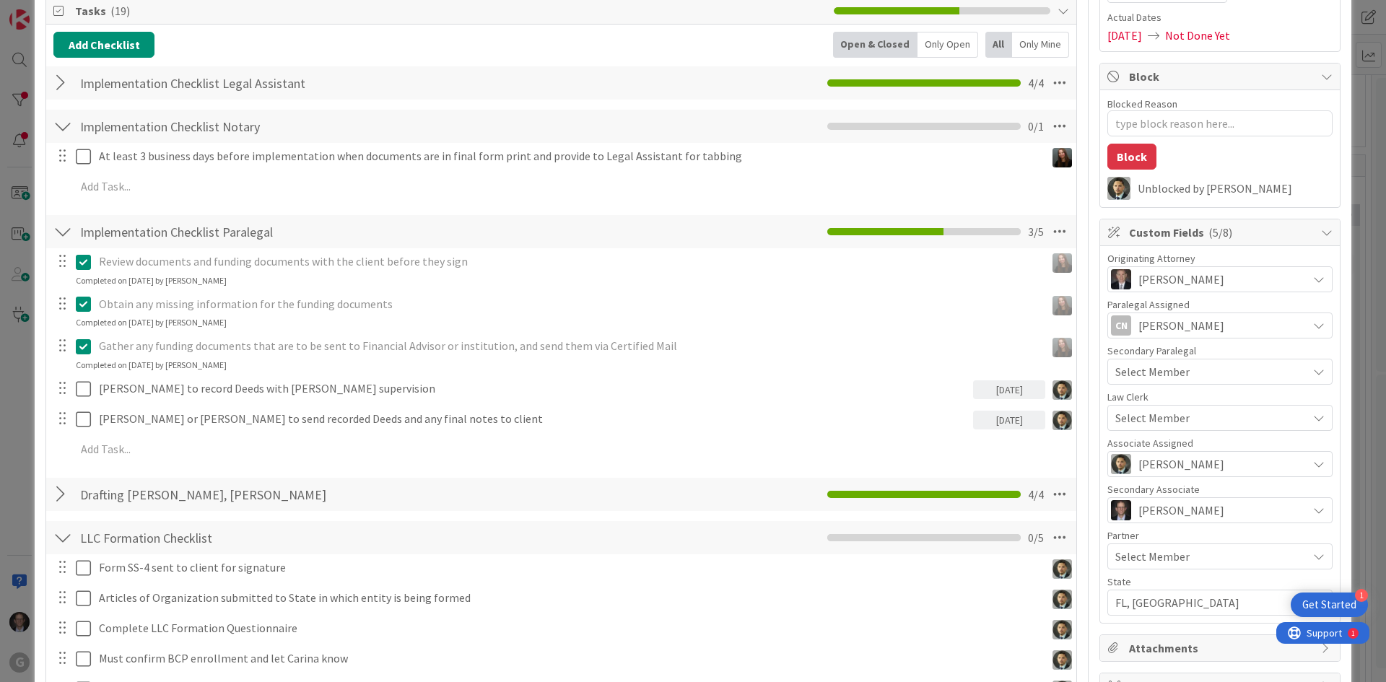
type textarea "x"
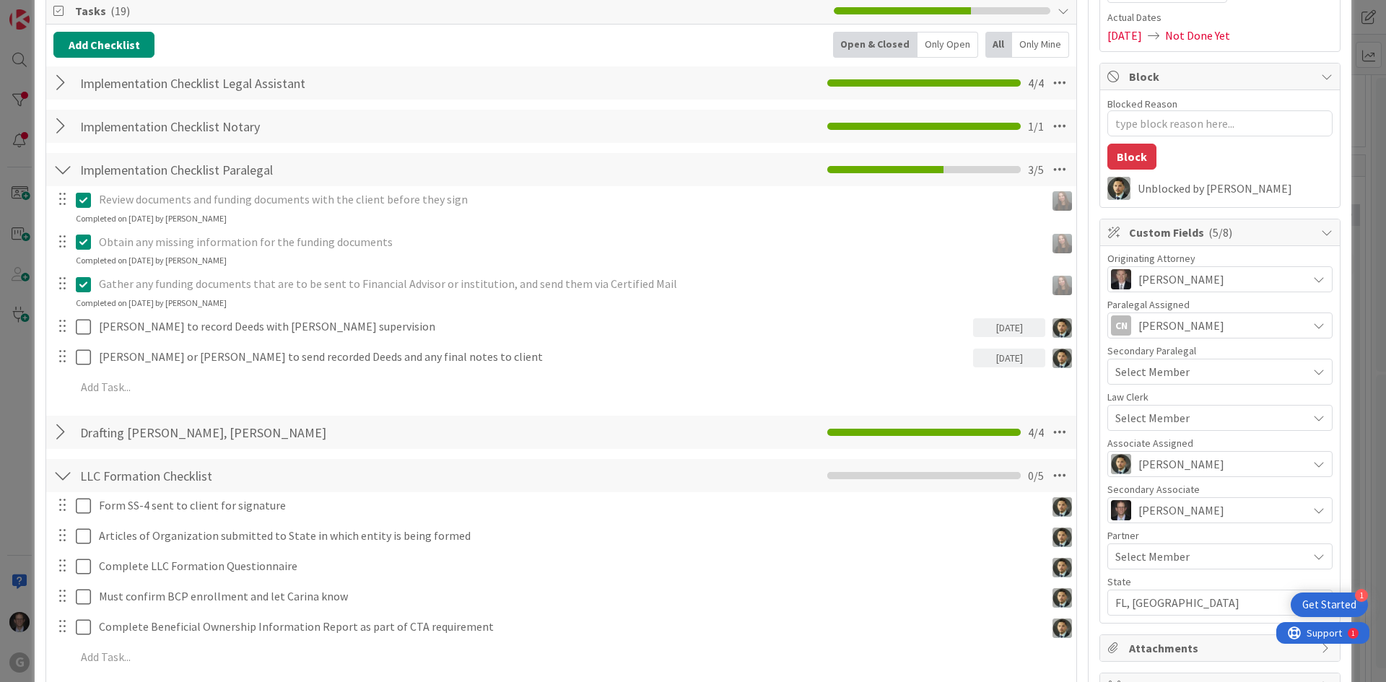
scroll to position [361, 0]
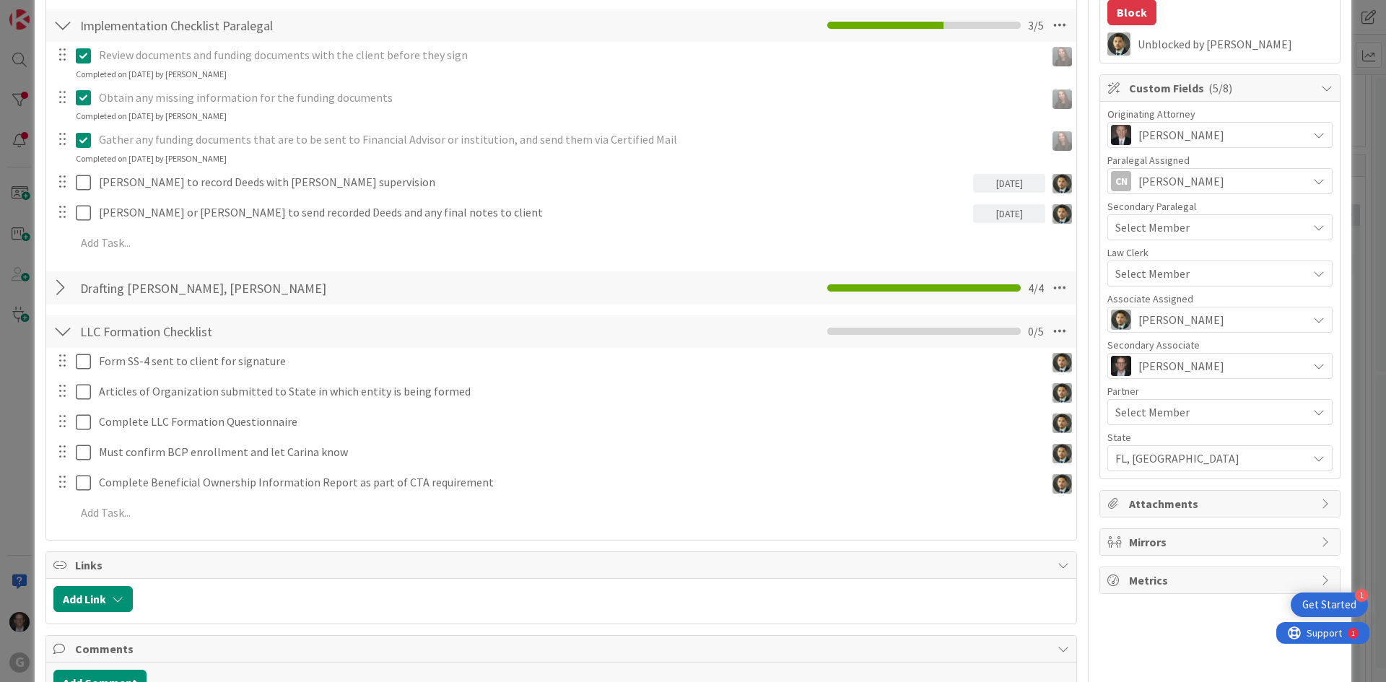
click at [66, 287] on div at bounding box center [62, 288] width 19 height 26
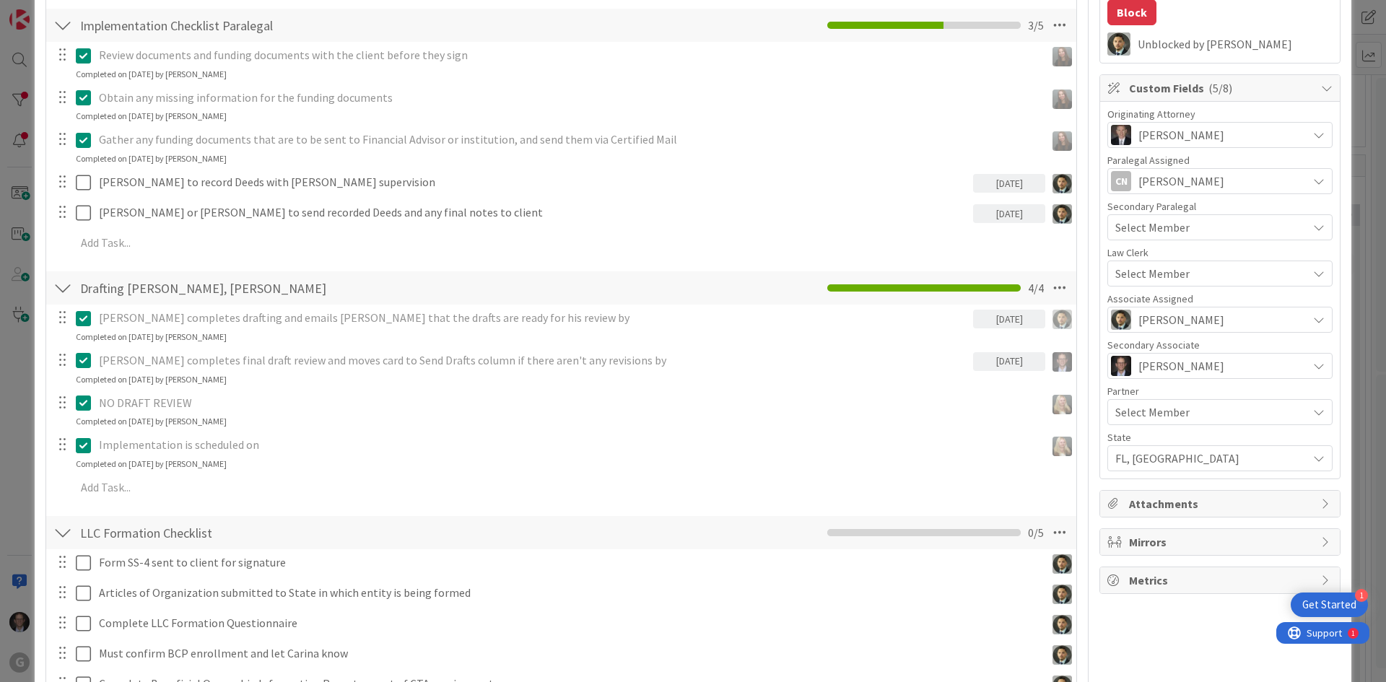
click at [62, 292] on div at bounding box center [62, 288] width 19 height 26
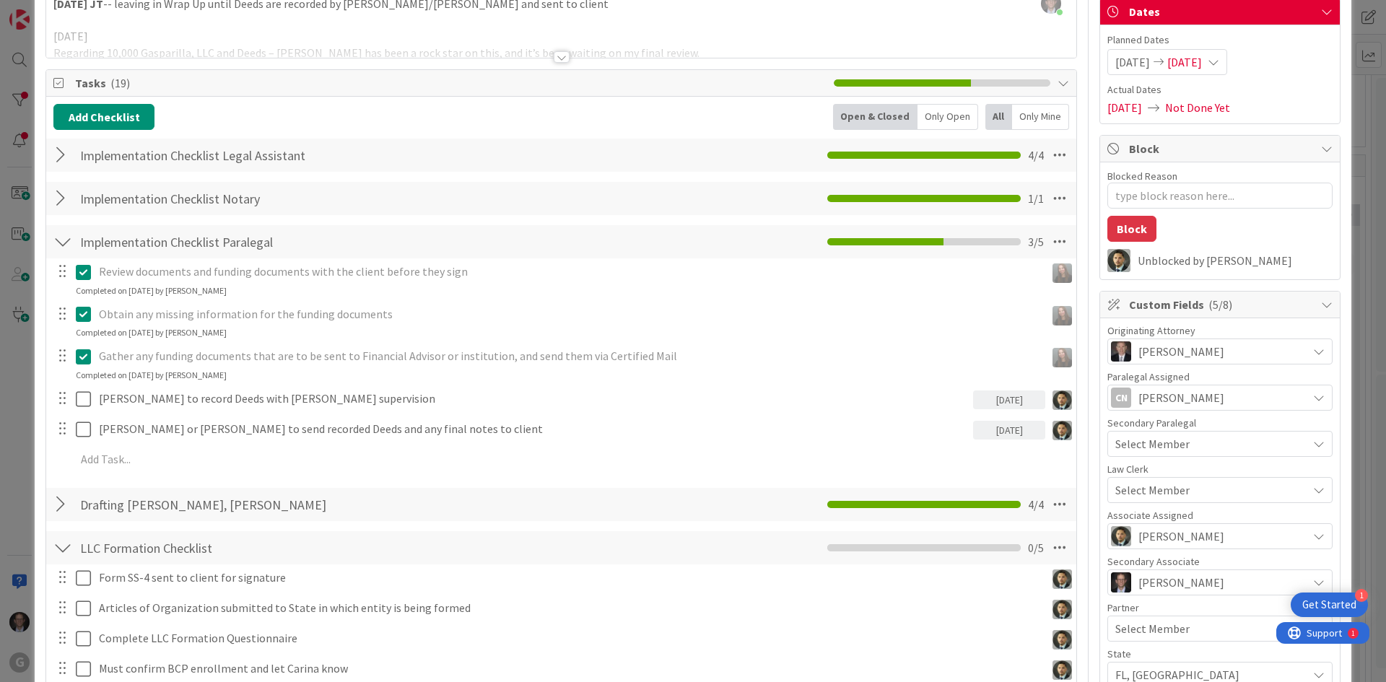
scroll to position [0, 0]
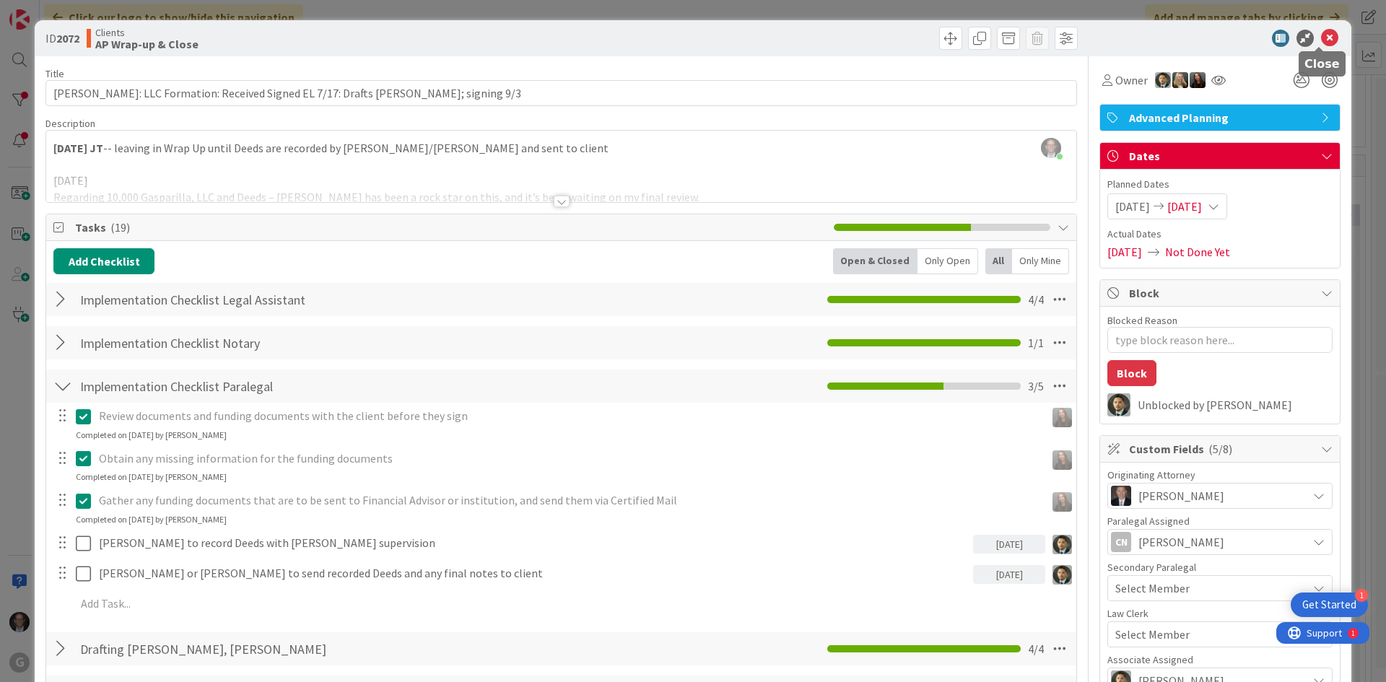
click at [1321, 37] on icon at bounding box center [1329, 38] width 17 height 17
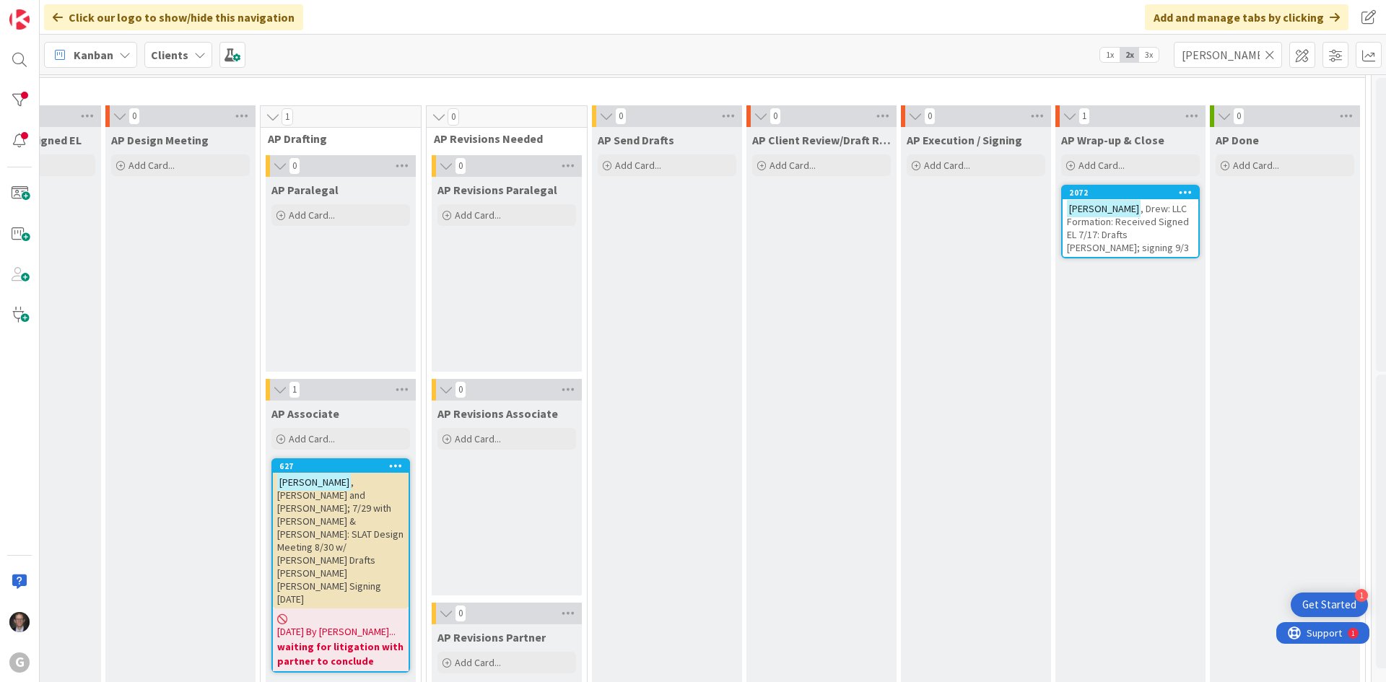
scroll to position [1371, 414]
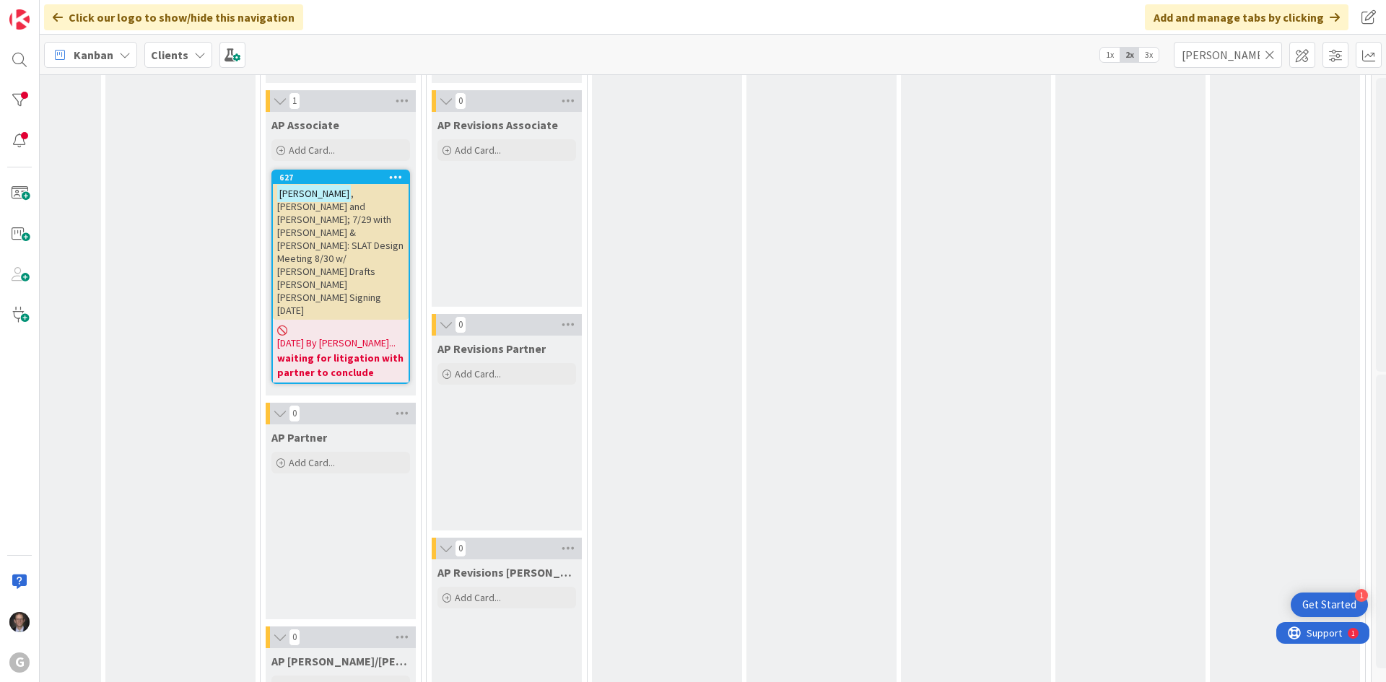
click at [328, 217] on span ", [PERSON_NAME] and [PERSON_NAME]; 7/29 with [PERSON_NAME] & [PERSON_NAME]: SLA…" at bounding box center [340, 252] width 126 height 130
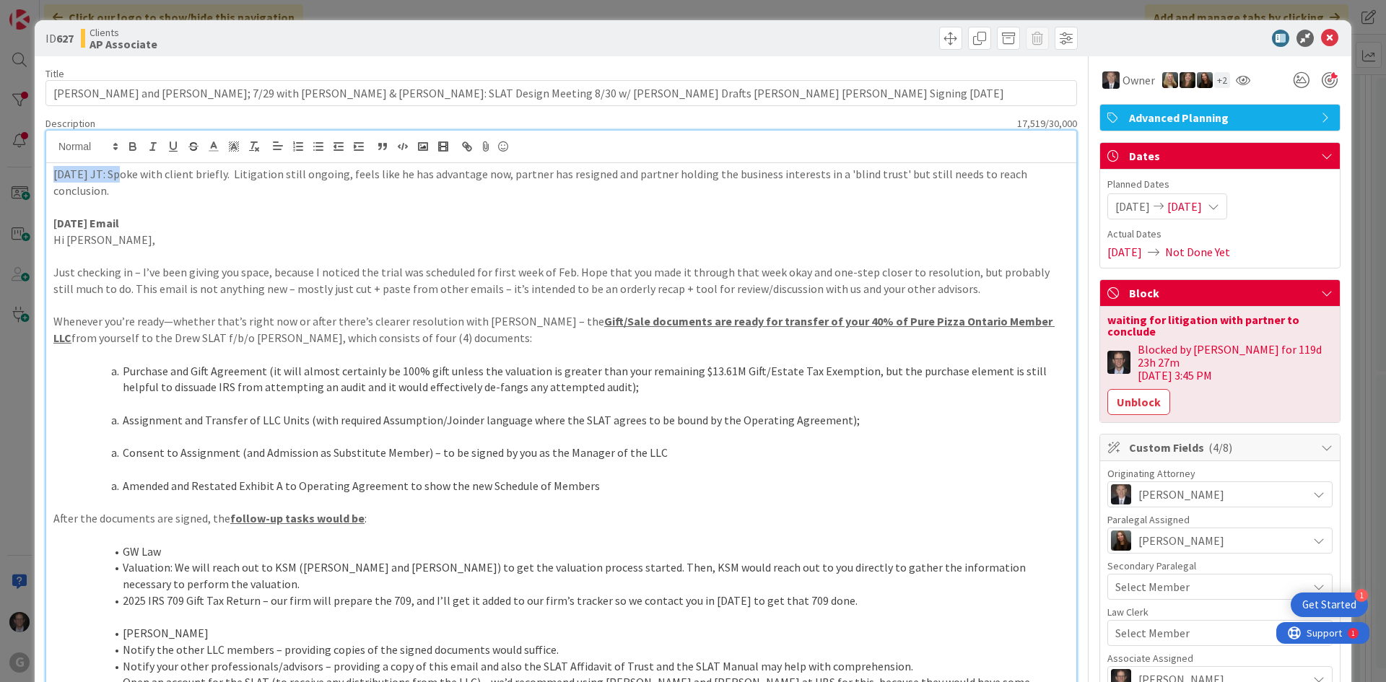
drag, startPoint x: 54, startPoint y: 175, endPoint x: 125, endPoint y: 159, distance: 72.5
click at [115, 175] on p "[DATE] JT: Spoke with client briefly. Litigation still ongoing, feels like he h…" at bounding box center [561, 182] width 1016 height 32
click at [134, 144] on icon "button" at bounding box center [132, 146] width 13 height 13
click at [70, 172] on strong "[DATE] JT:" at bounding box center [79, 174] width 53 height 14
click at [261, 245] on p "Hi [PERSON_NAME]," at bounding box center [561, 240] width 1016 height 17
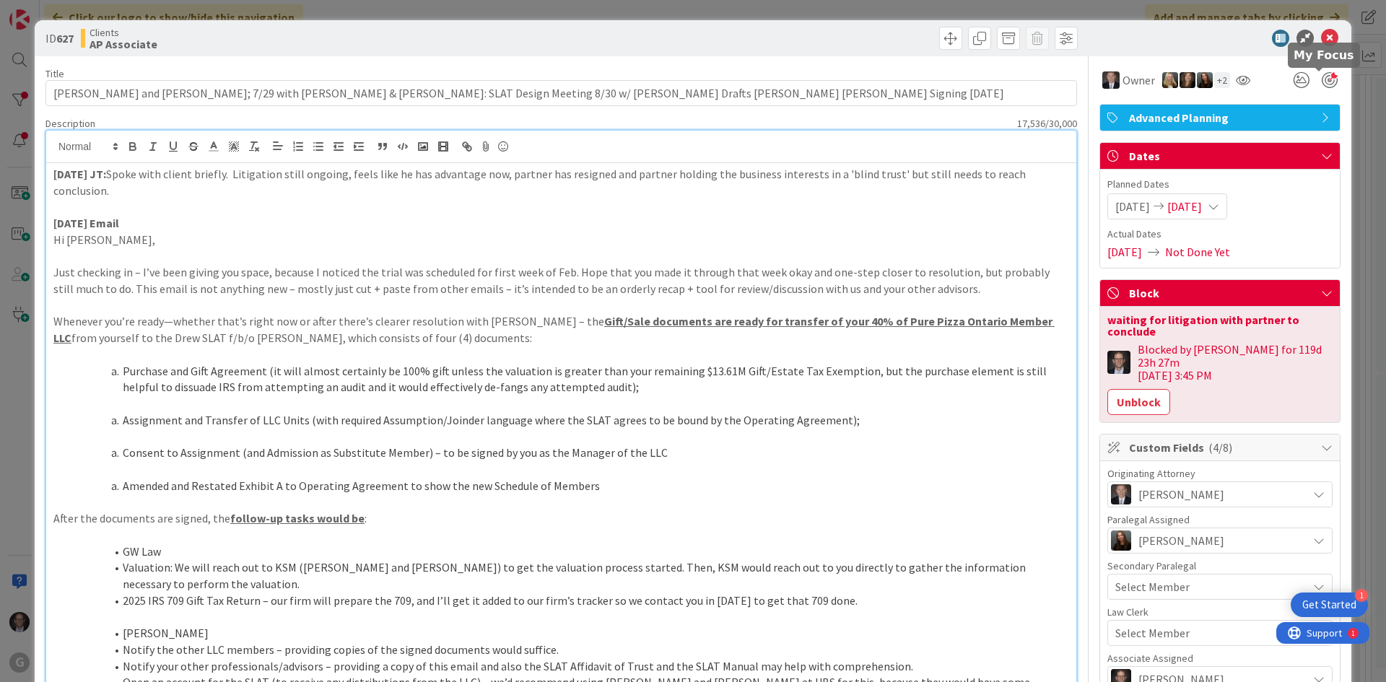
click at [1322, 82] on div at bounding box center [1330, 80] width 16 height 16
click at [1321, 38] on icon at bounding box center [1329, 38] width 17 height 17
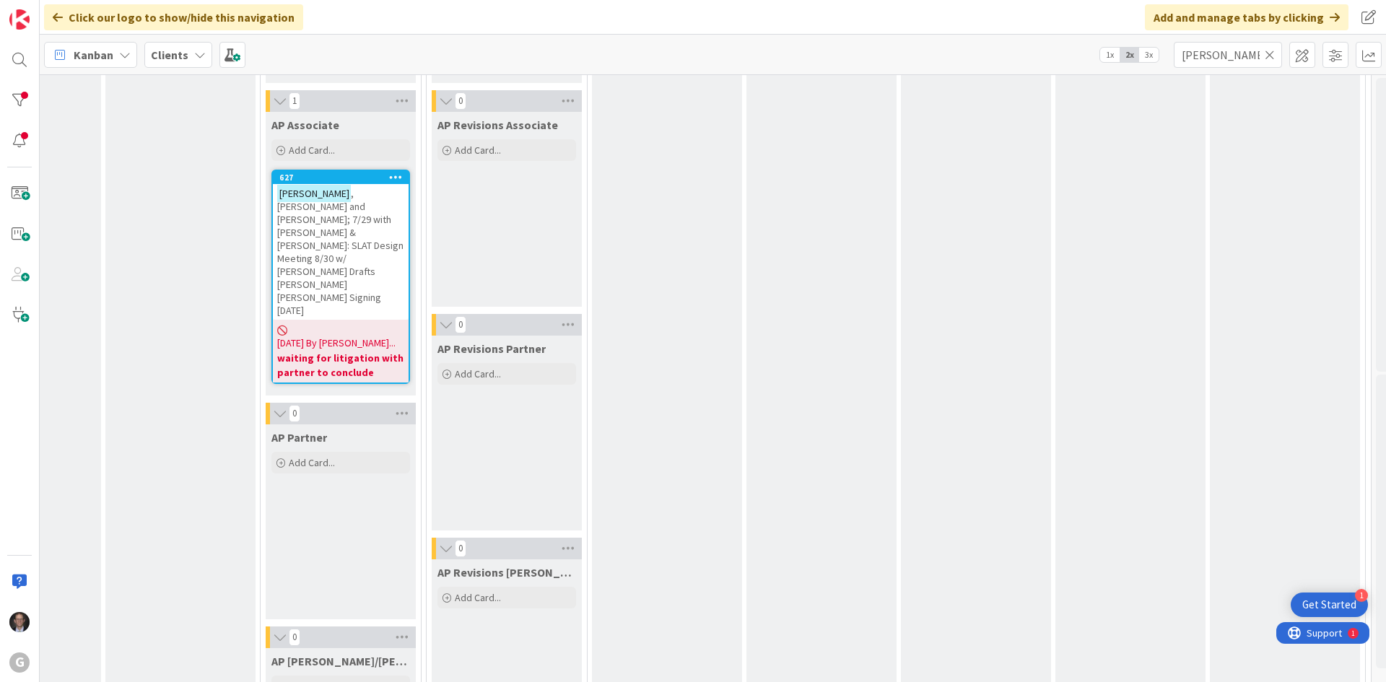
click at [1268, 57] on icon at bounding box center [1270, 54] width 10 height 13
click at [1247, 56] on input "text" at bounding box center [1228, 55] width 108 height 26
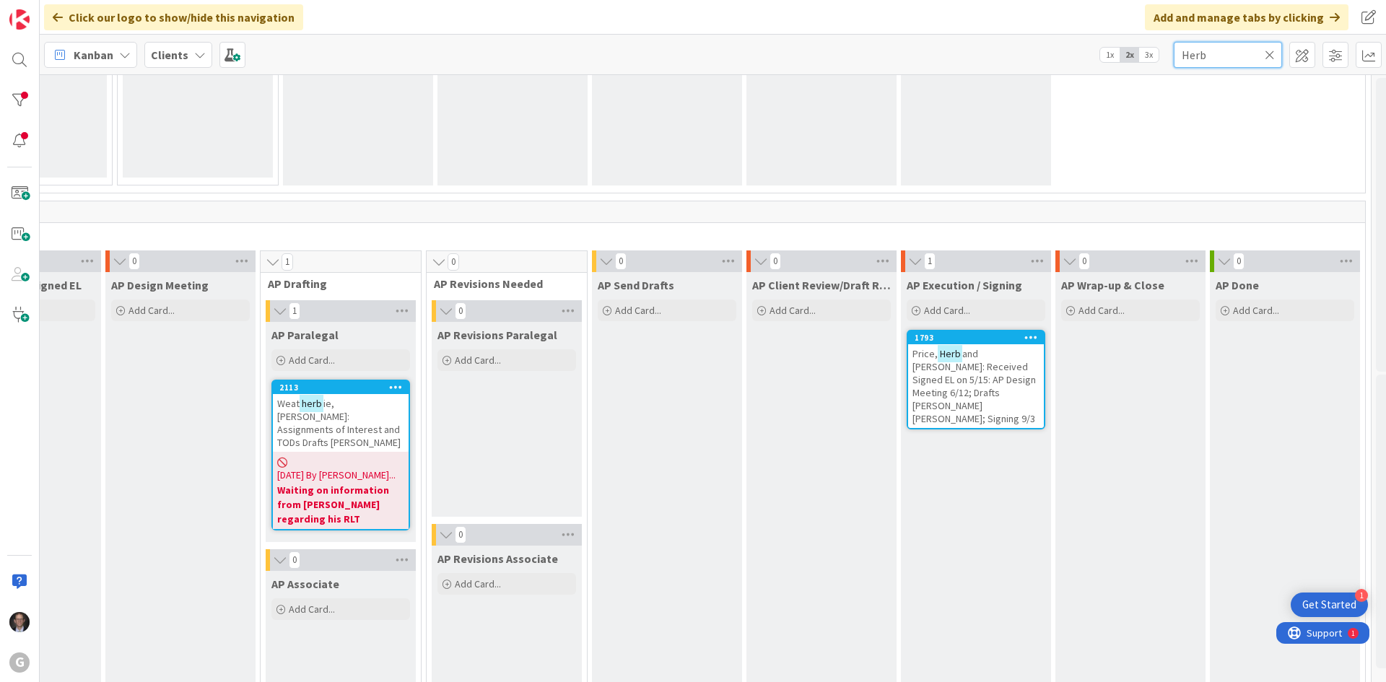
scroll to position [938, 414]
type input "Herb"
click at [966, 383] on span "and [PERSON_NAME]: Received Signed EL on 5/15: AP Design Meeting 6/12; Drafts […" at bounding box center [973, 385] width 123 height 78
type textarea "x"
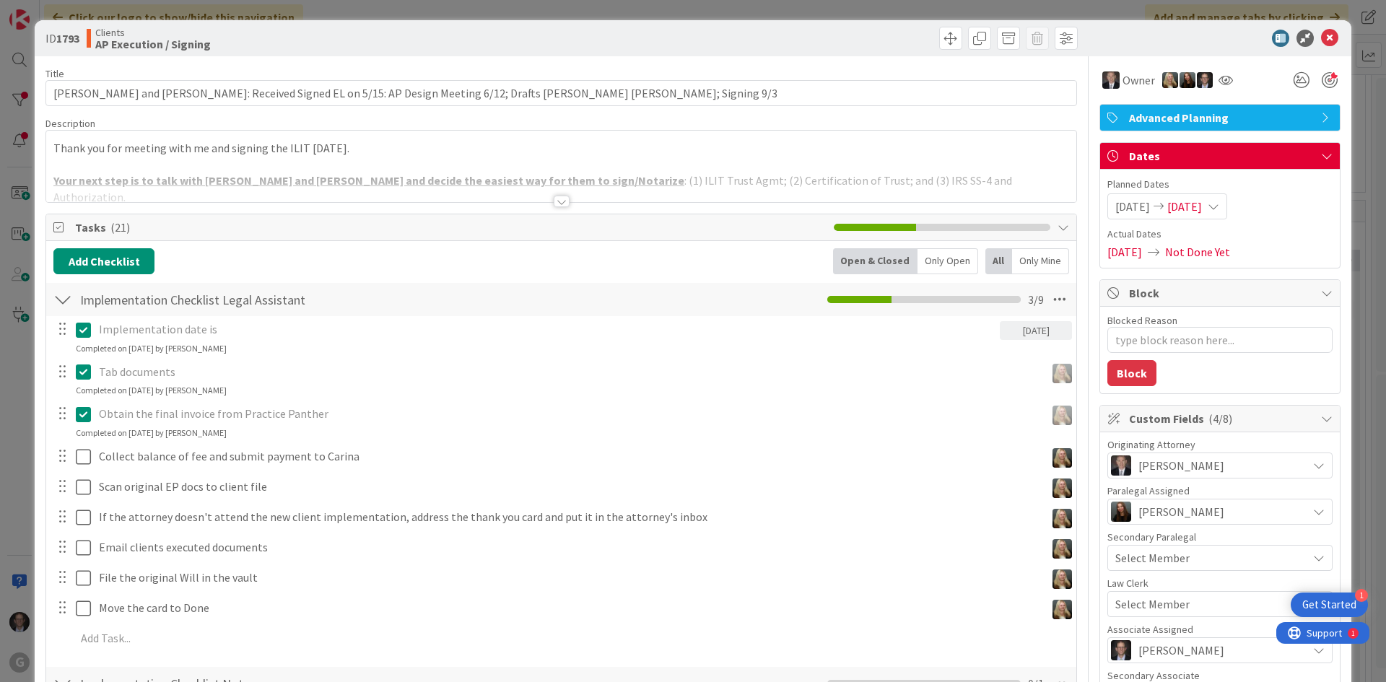
click at [558, 204] on div at bounding box center [562, 202] width 16 height 12
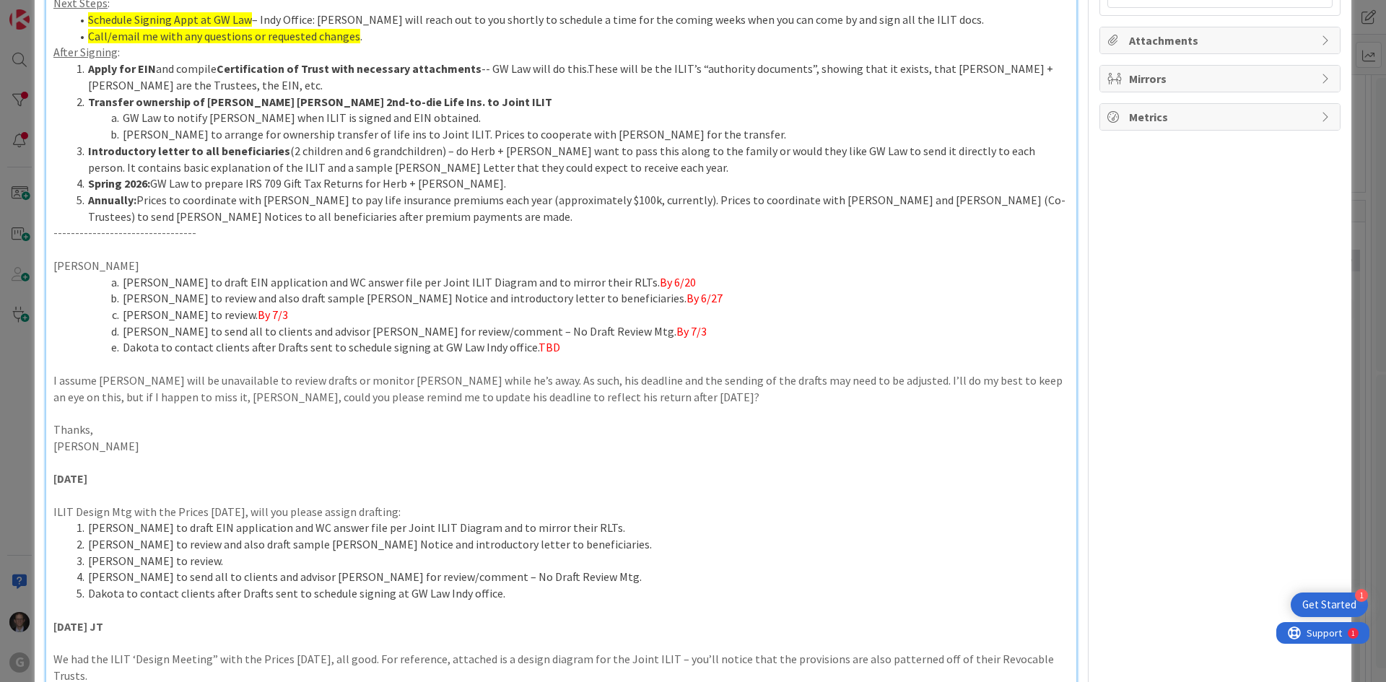
scroll to position [1299, 0]
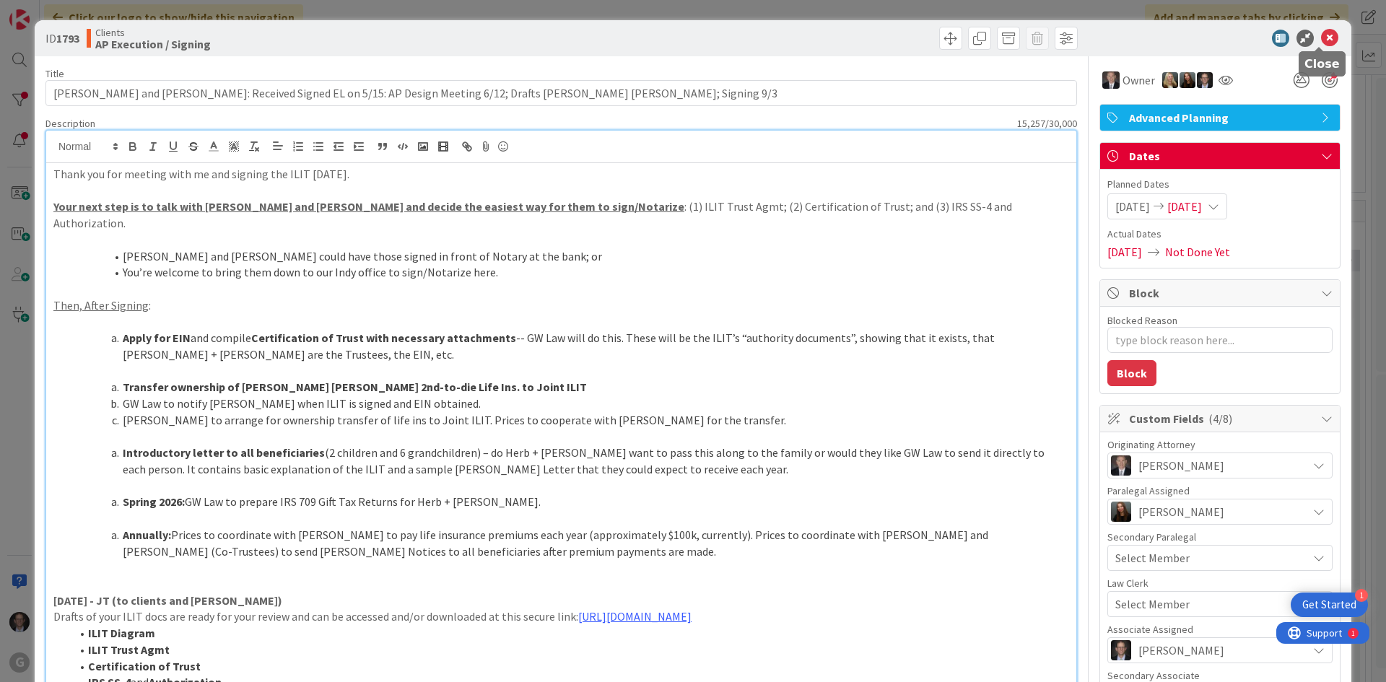
click at [1321, 38] on icon at bounding box center [1329, 38] width 17 height 17
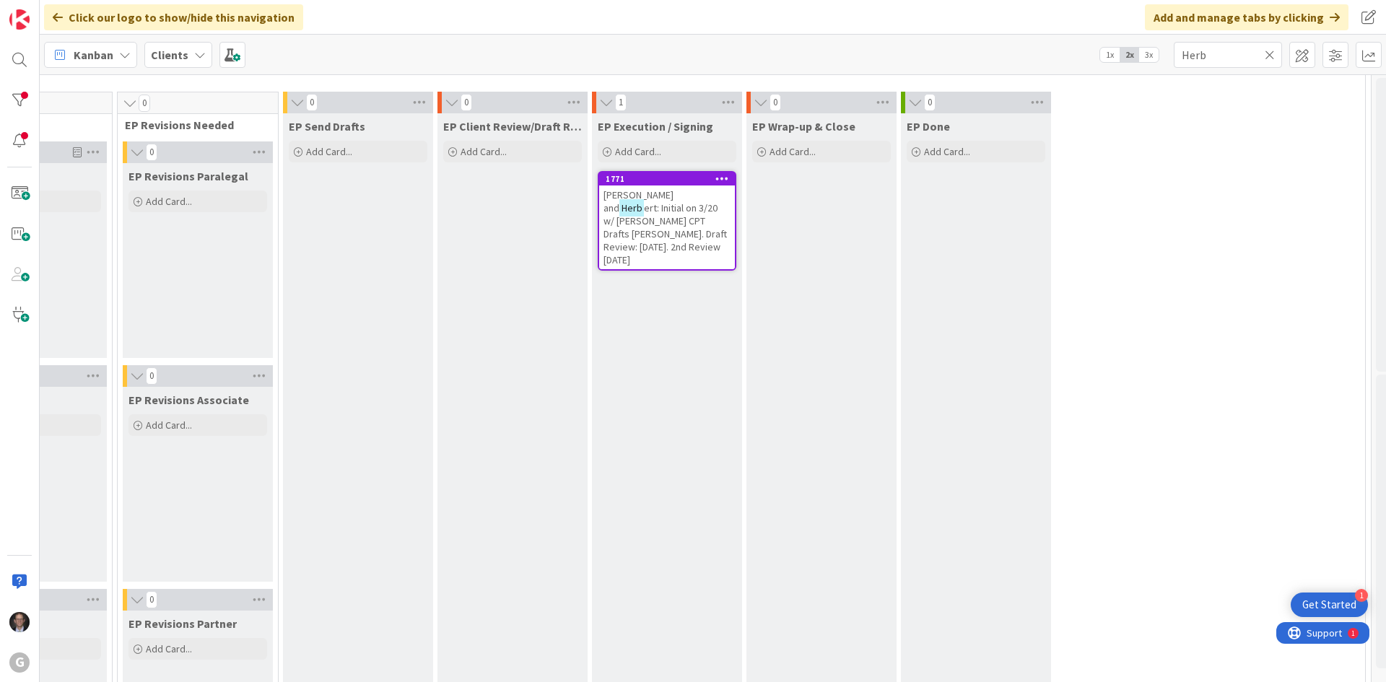
scroll to position [0, 414]
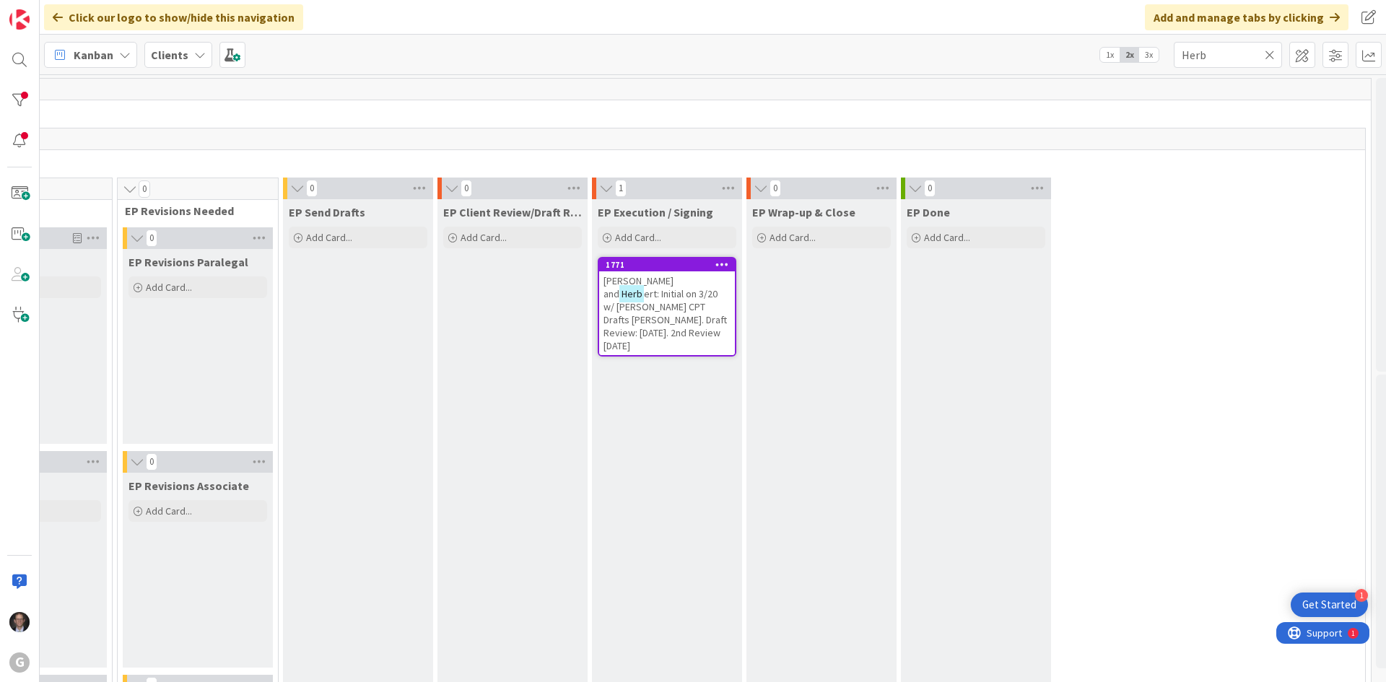
drag, startPoint x: 1269, startPoint y: 56, endPoint x: 1255, endPoint y: 59, distance: 14.2
click at [1268, 55] on icon at bounding box center [1270, 54] width 10 height 13
click at [1237, 56] on input "text" at bounding box center [1228, 55] width 108 height 26
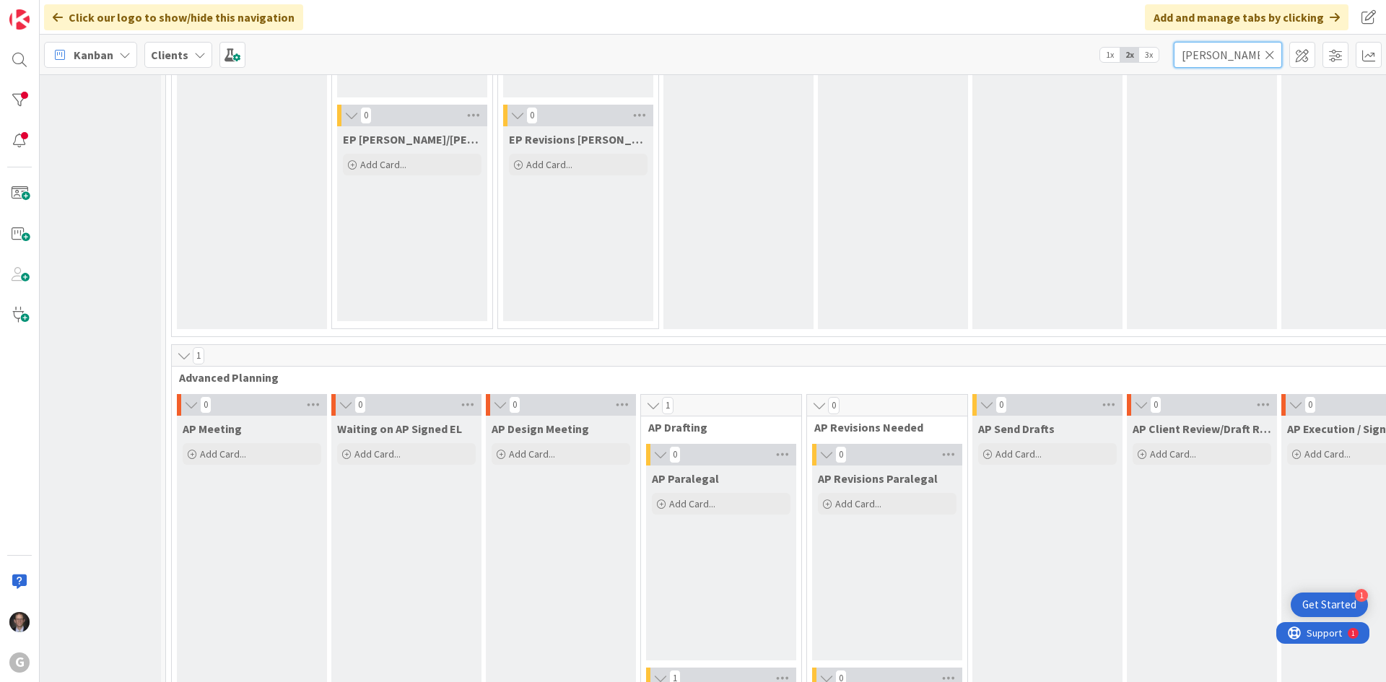
scroll to position [1155, 34]
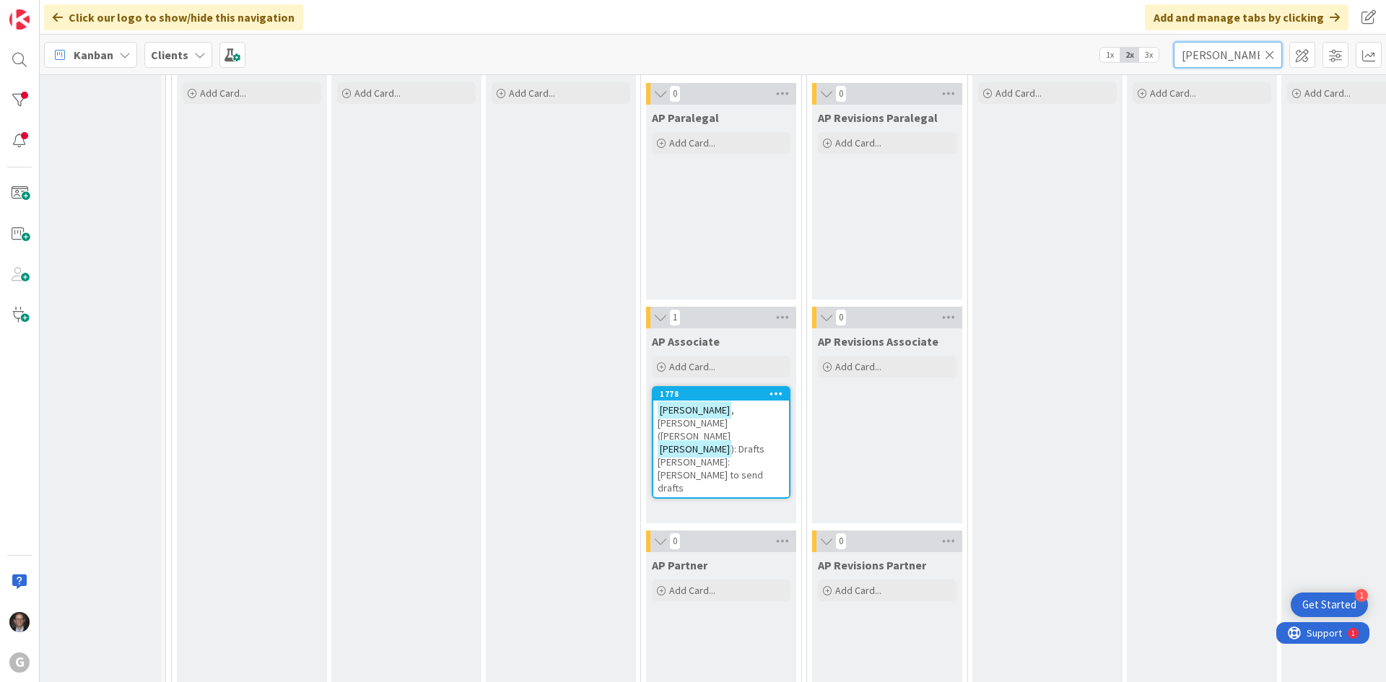
type input "Marek"
click at [730, 442] on span "): Drafts Joel Bobby: Angie to send drafts" at bounding box center [711, 468] width 107 height 52
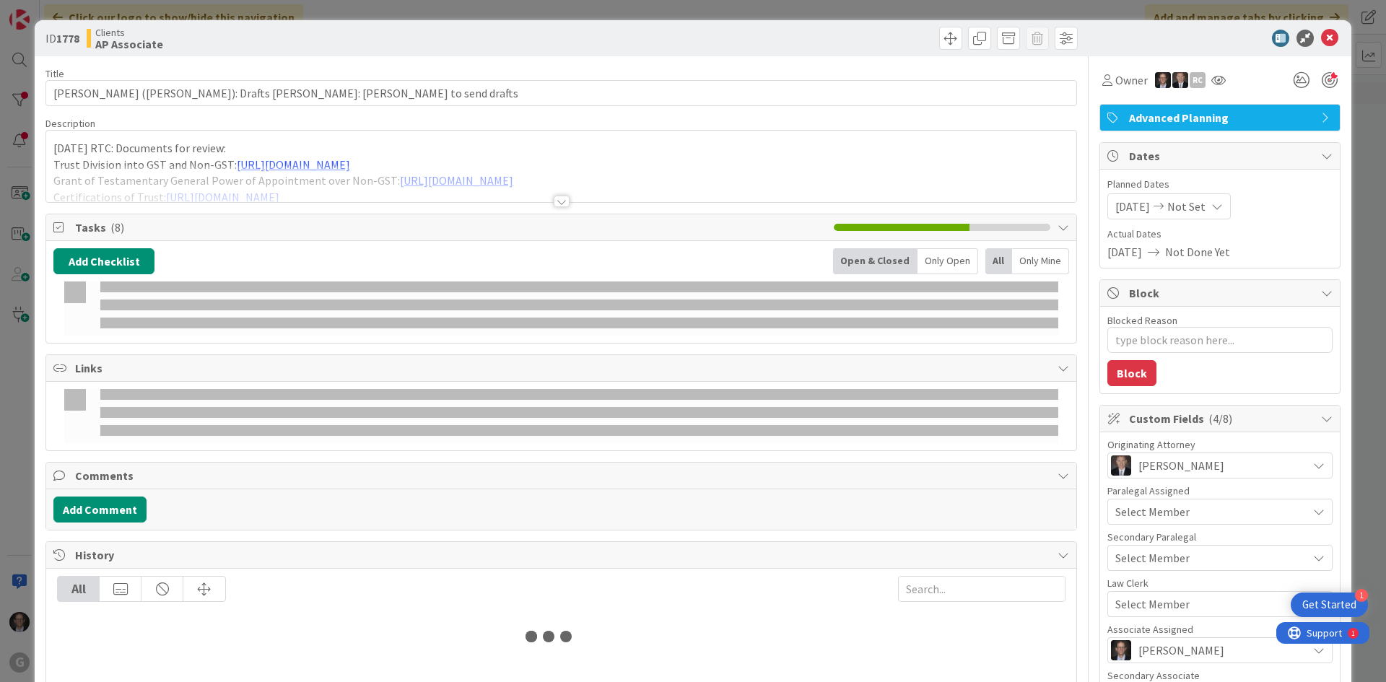
type textarea "x"
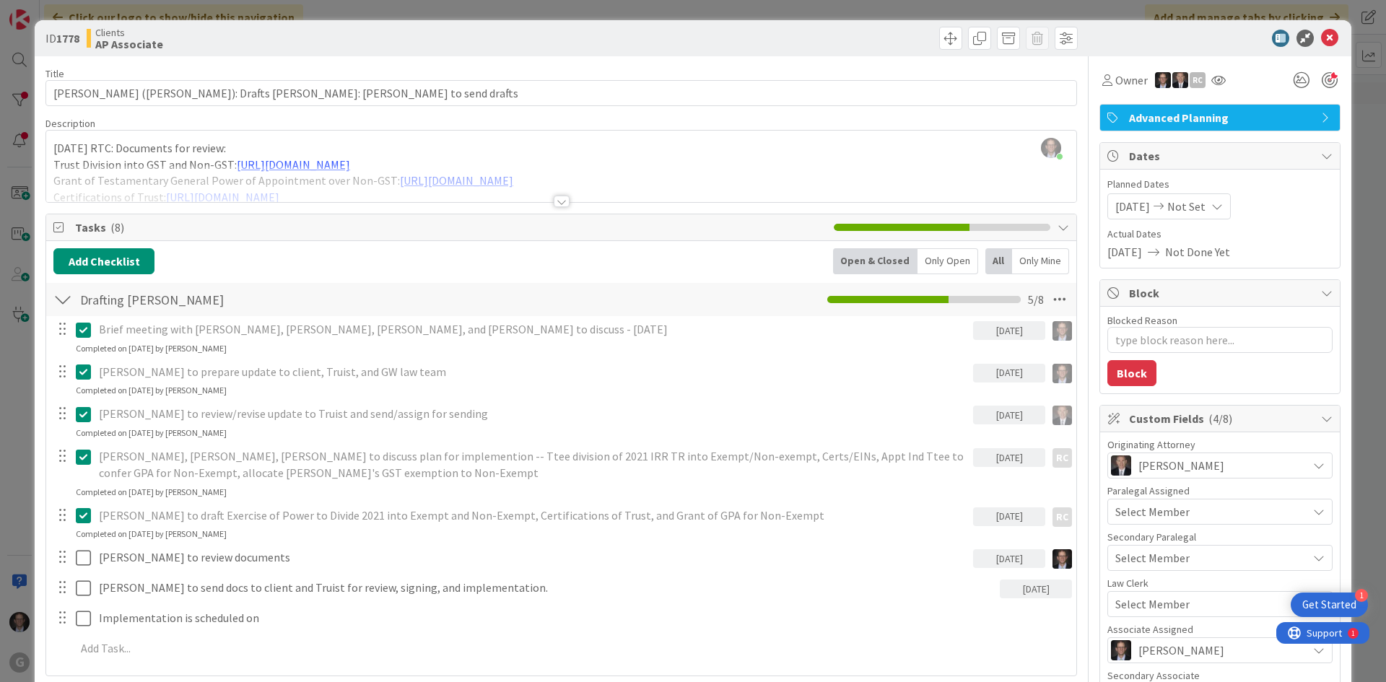
click at [556, 199] on div at bounding box center [562, 202] width 16 height 12
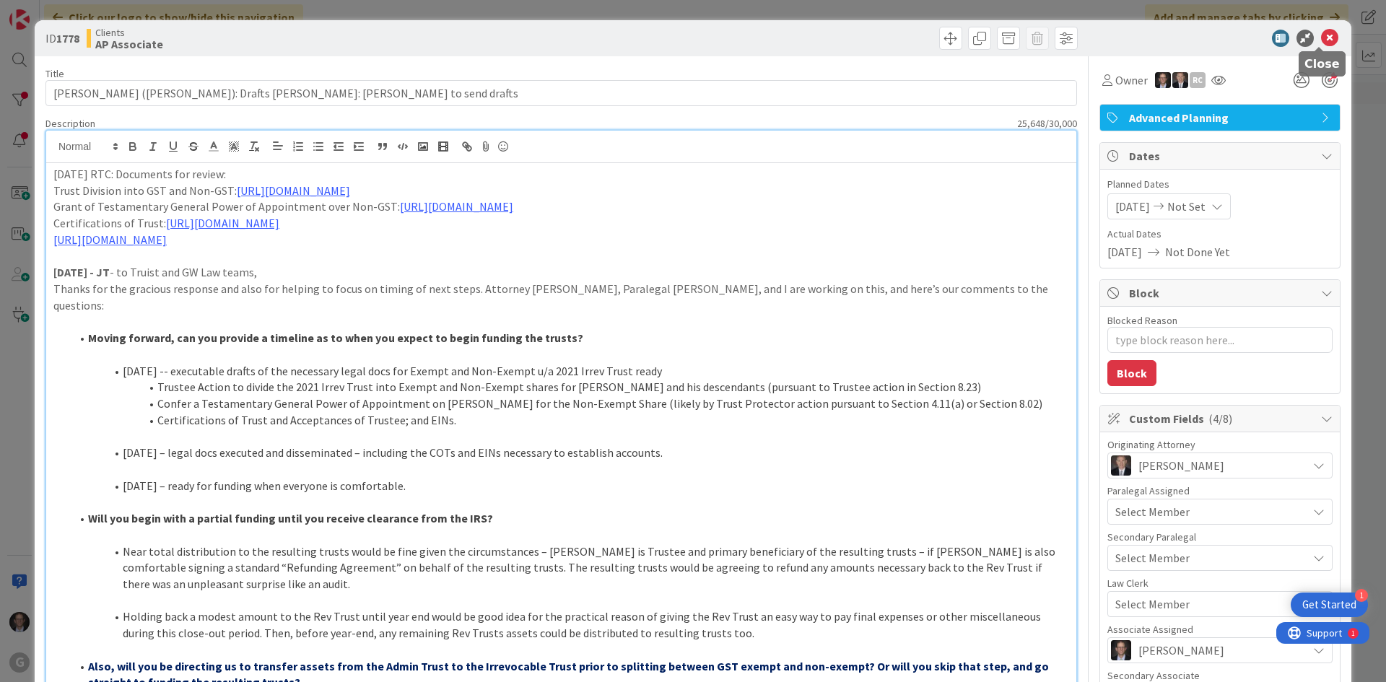
click at [1321, 38] on icon at bounding box center [1329, 38] width 17 height 17
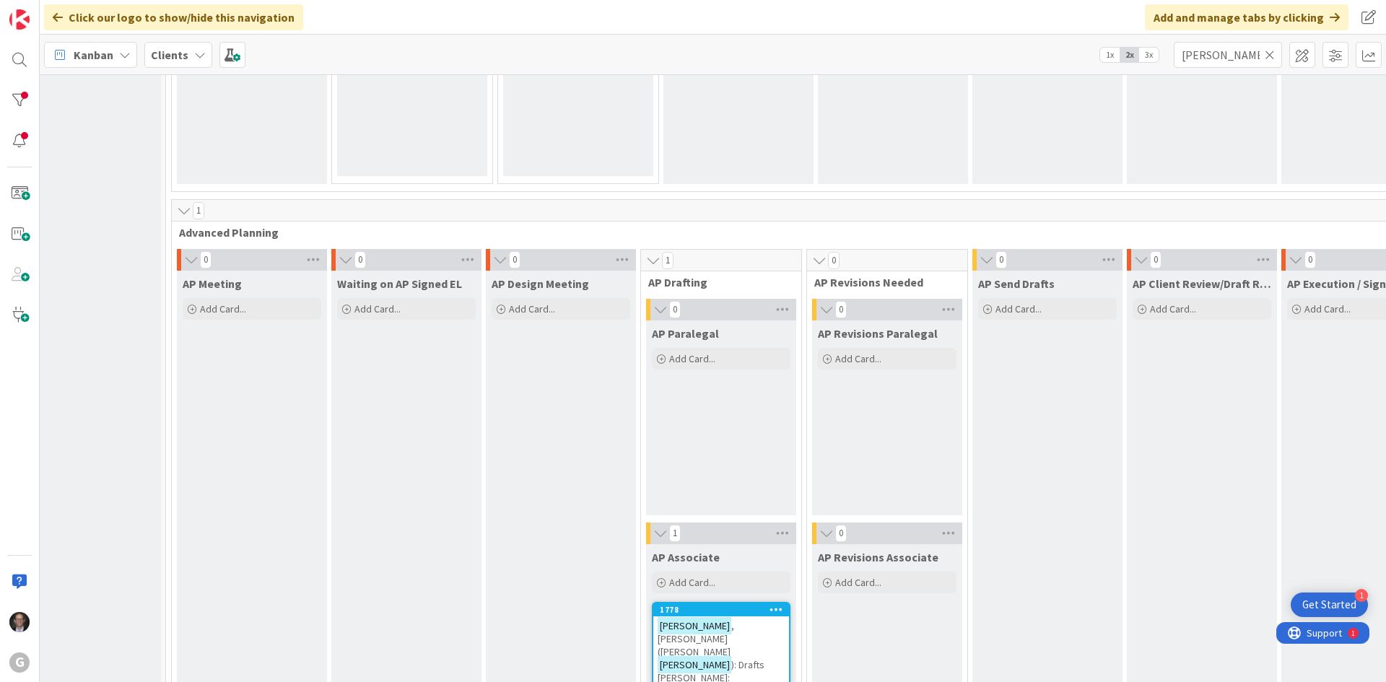
scroll to position [794, 34]
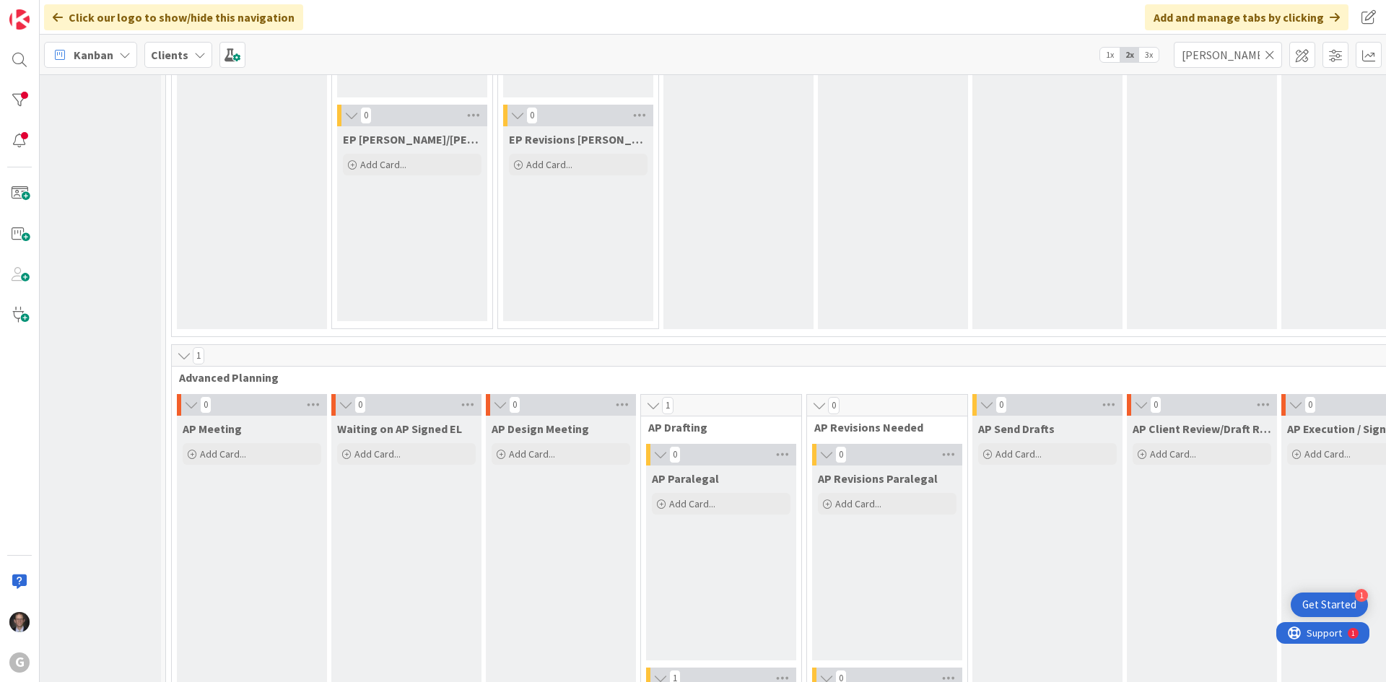
click at [1272, 51] on icon at bounding box center [1270, 54] width 10 height 13
click at [1232, 63] on input "text" at bounding box center [1228, 55] width 108 height 26
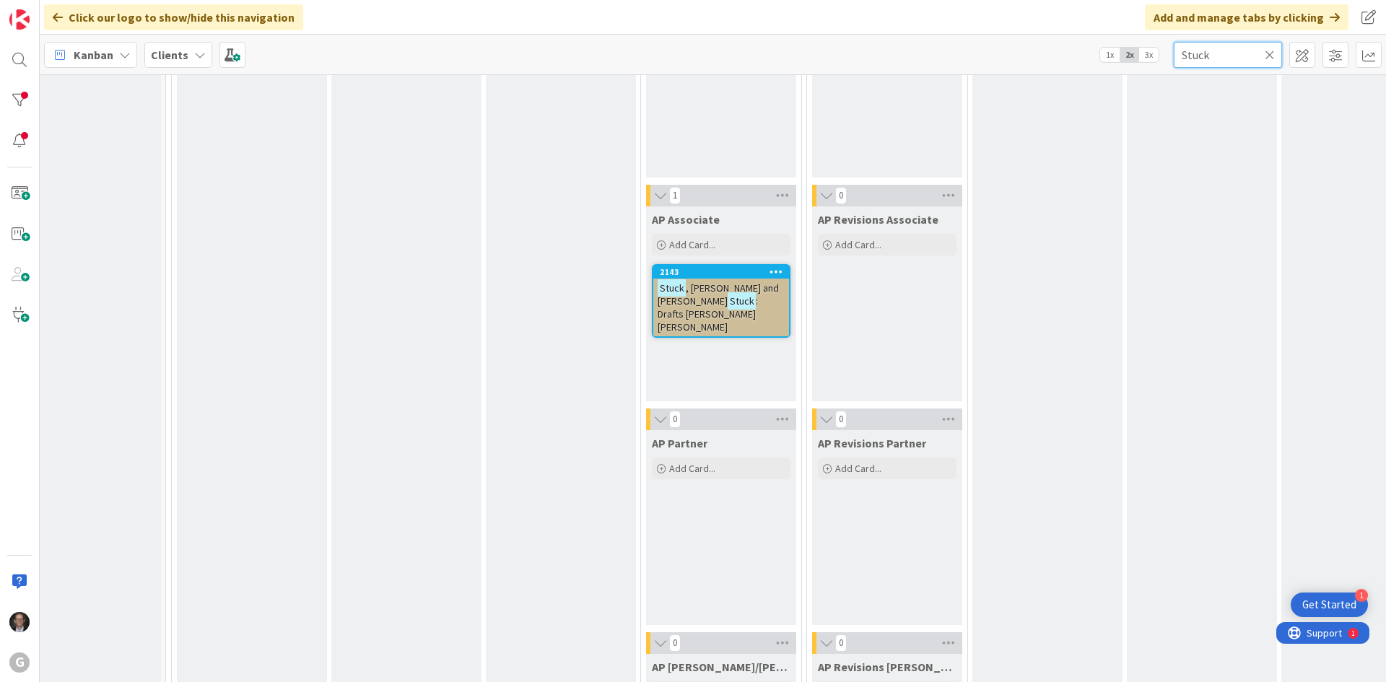
scroll to position [1299, 34]
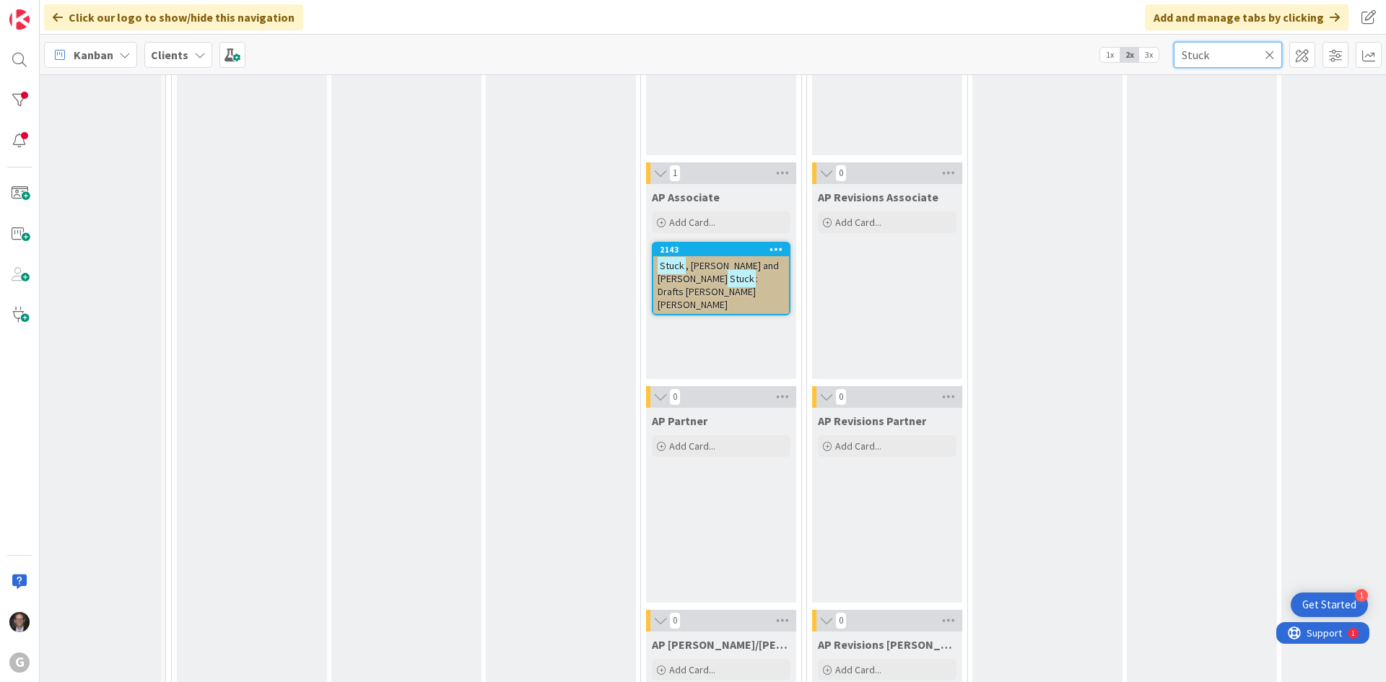
type input "Stuck"
click at [702, 267] on span ", Eric and Shelly" at bounding box center [718, 272] width 121 height 26
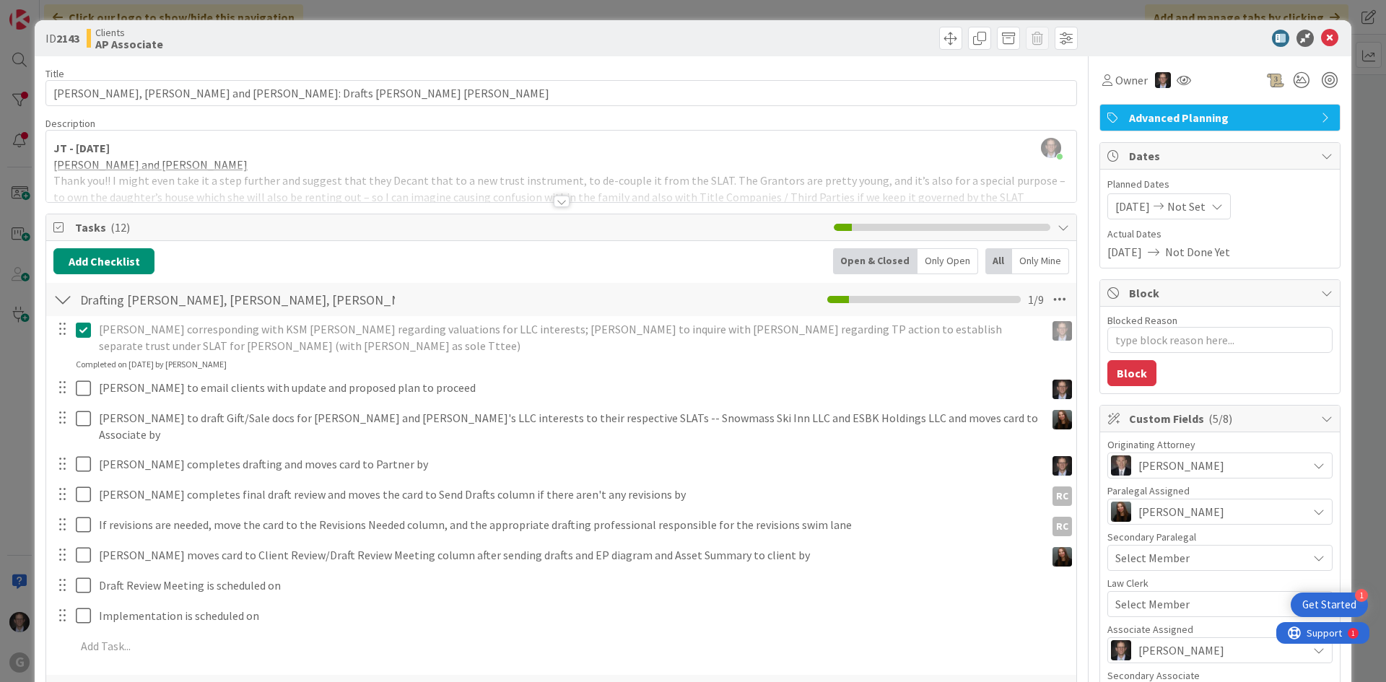
click at [554, 204] on div at bounding box center [562, 202] width 16 height 12
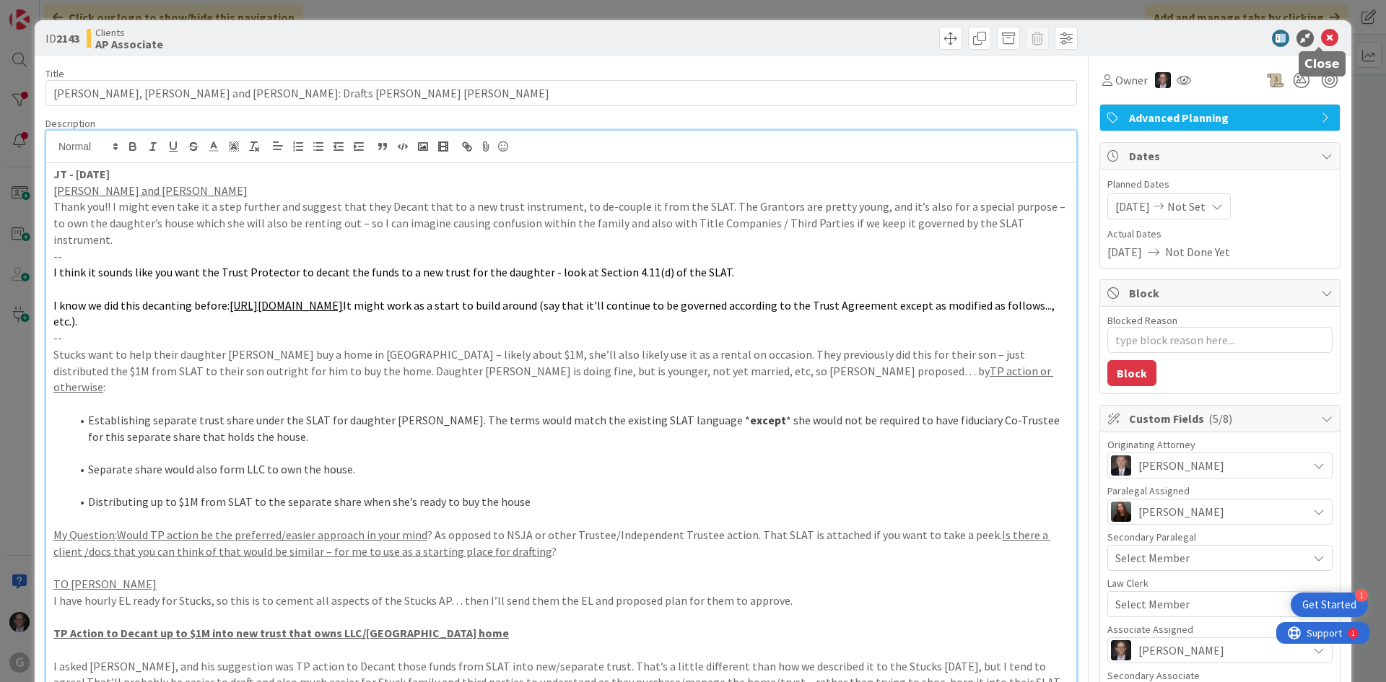
click at [1321, 40] on icon at bounding box center [1329, 38] width 17 height 17
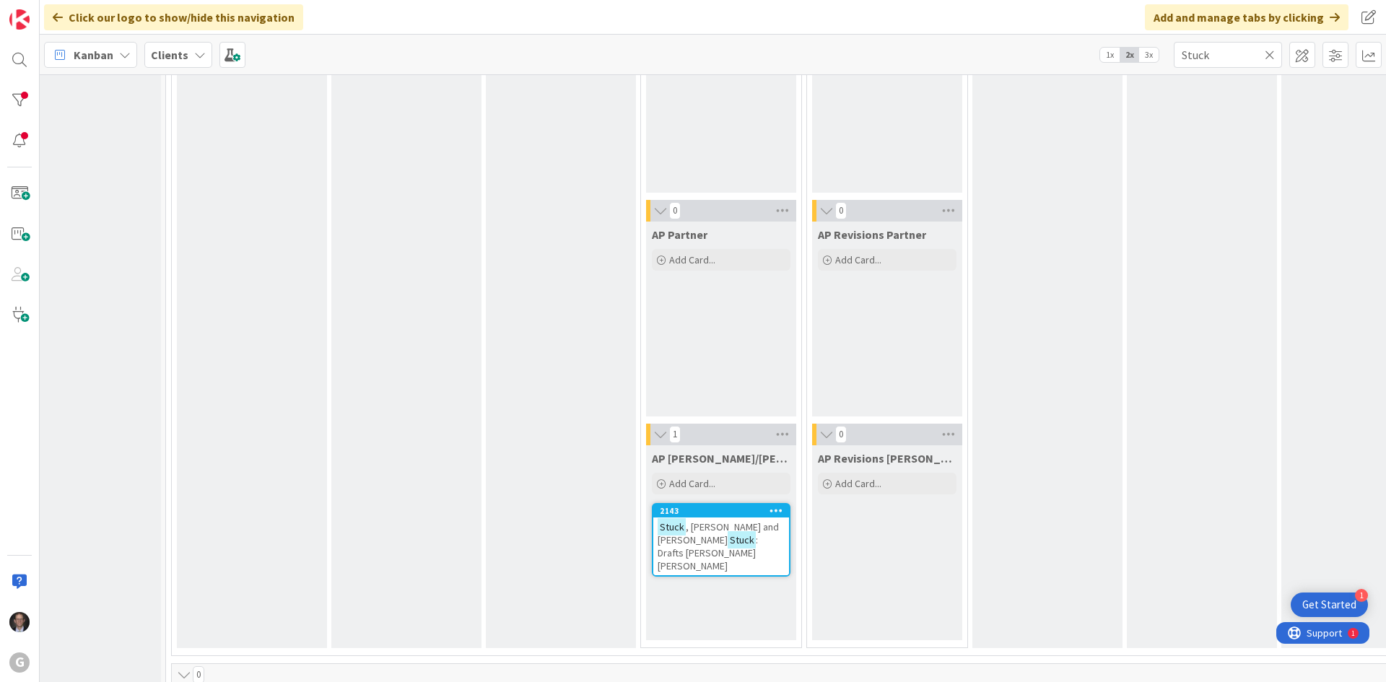
scroll to position [1490, 34]
click at [707, 530] on span ": Drafts Amanda Joel Bobby" at bounding box center [708, 548] width 100 height 39
type textarea "x"
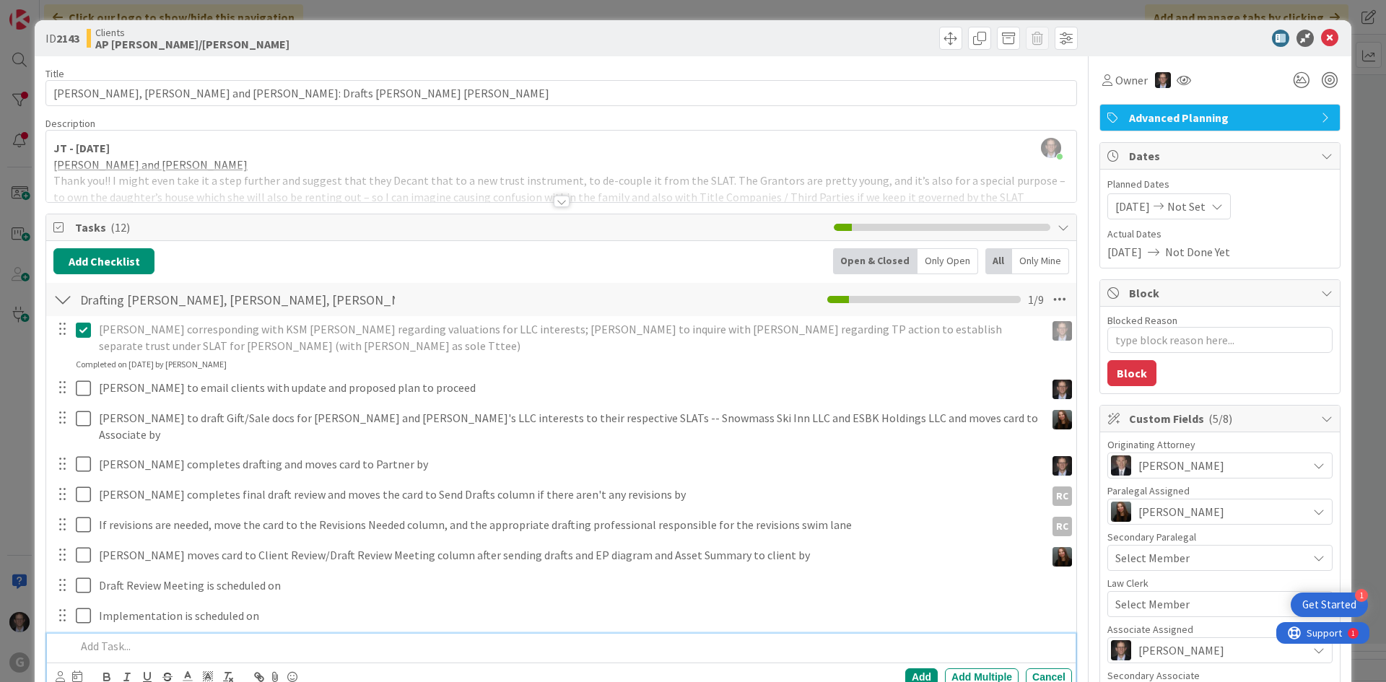
click at [101, 638] on p at bounding box center [571, 646] width 990 height 17
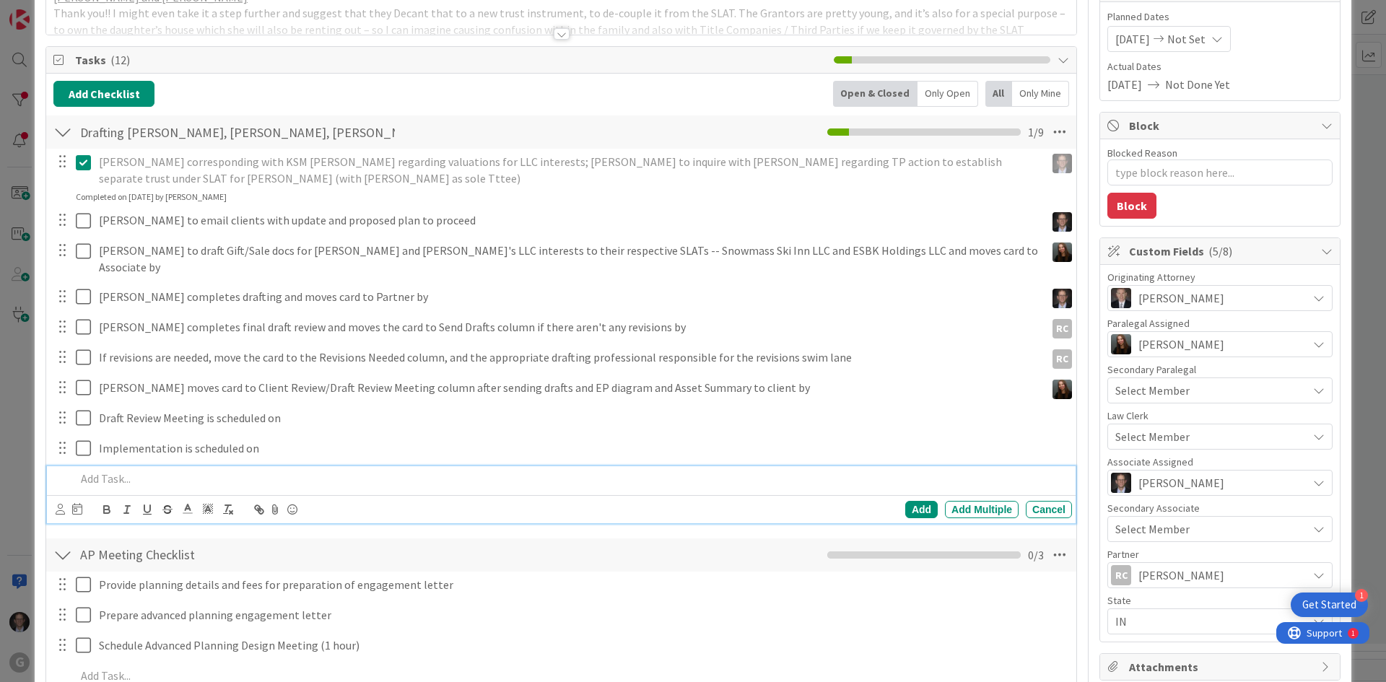
scroll to position [144, 0]
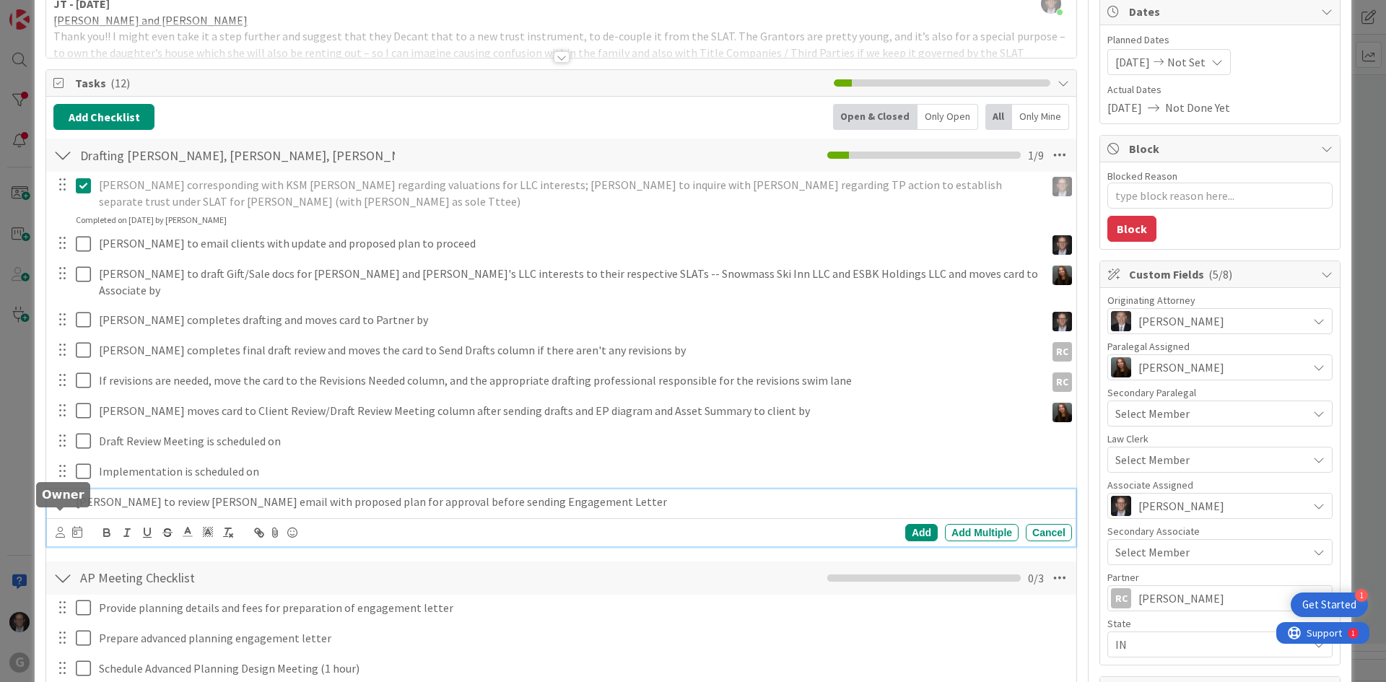
click at [58, 527] on icon at bounding box center [60, 532] width 9 height 11
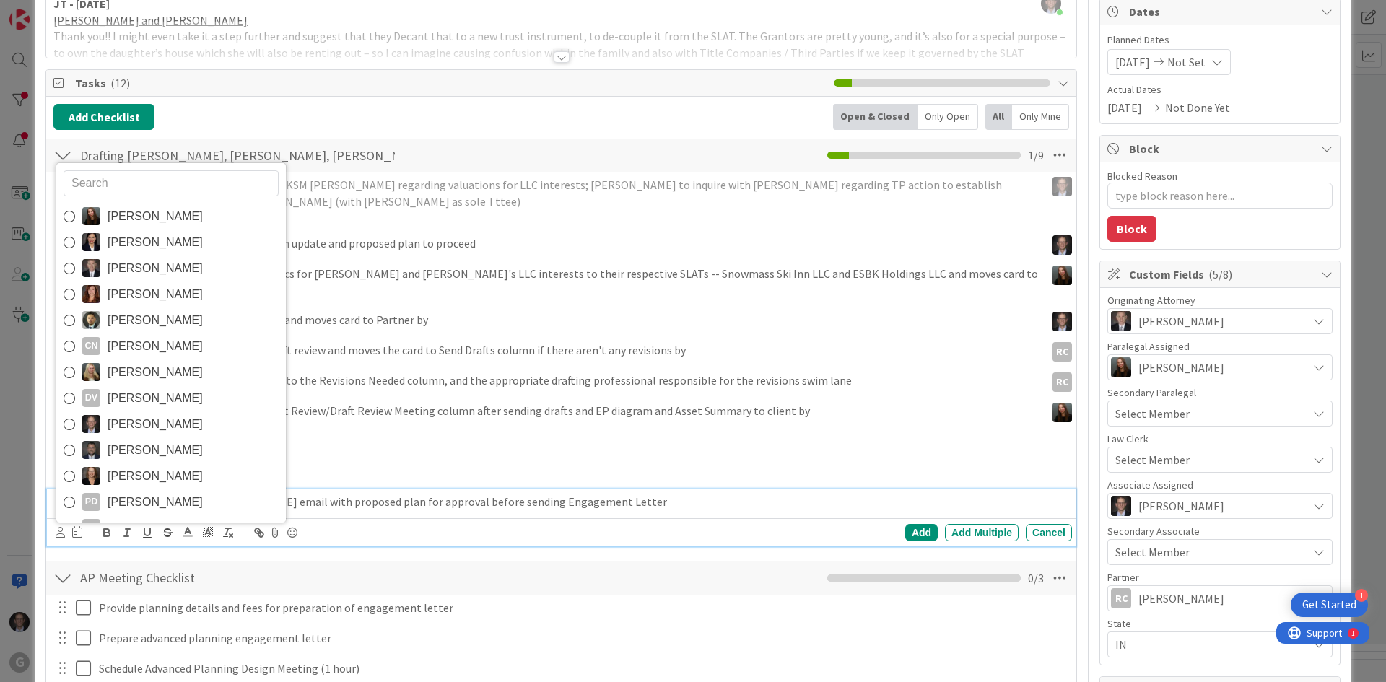
click at [584, 494] on p "Brad to review Joel email with proposed plan for approval before sending Engage…" at bounding box center [571, 502] width 990 height 17
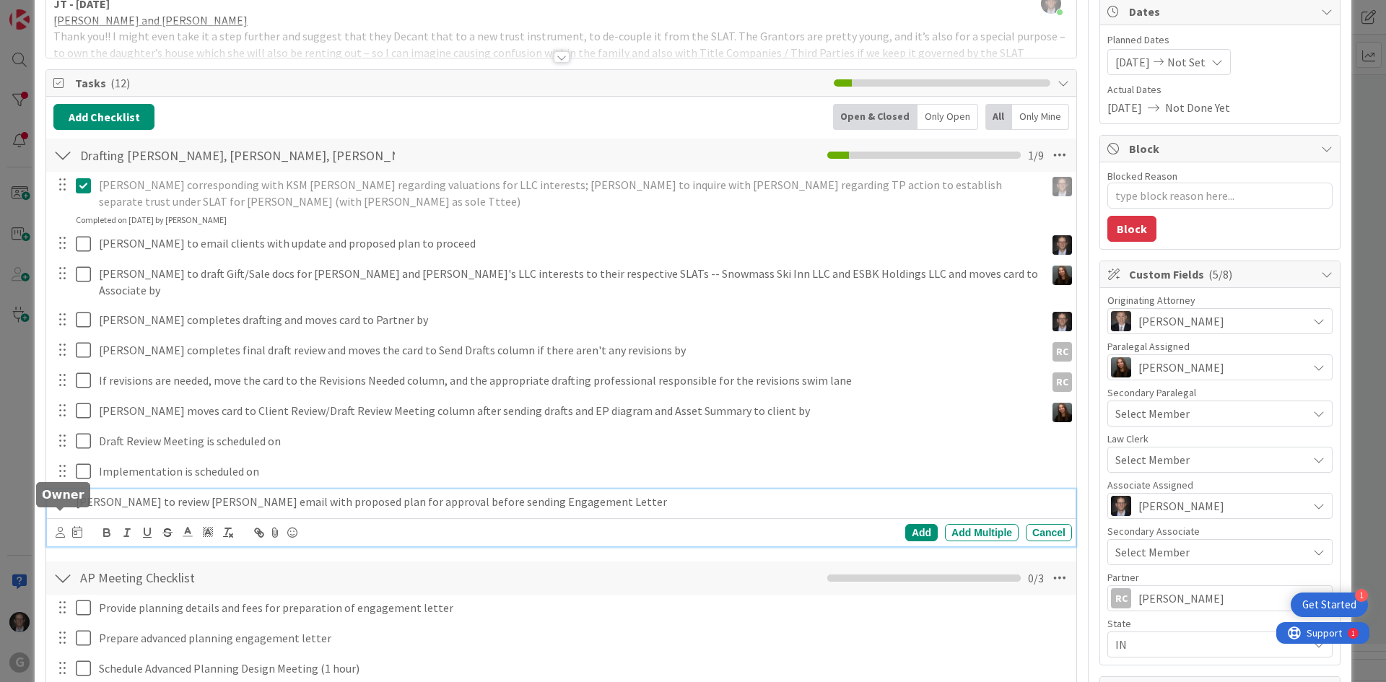
click at [60, 527] on icon at bounding box center [60, 532] width 9 height 11
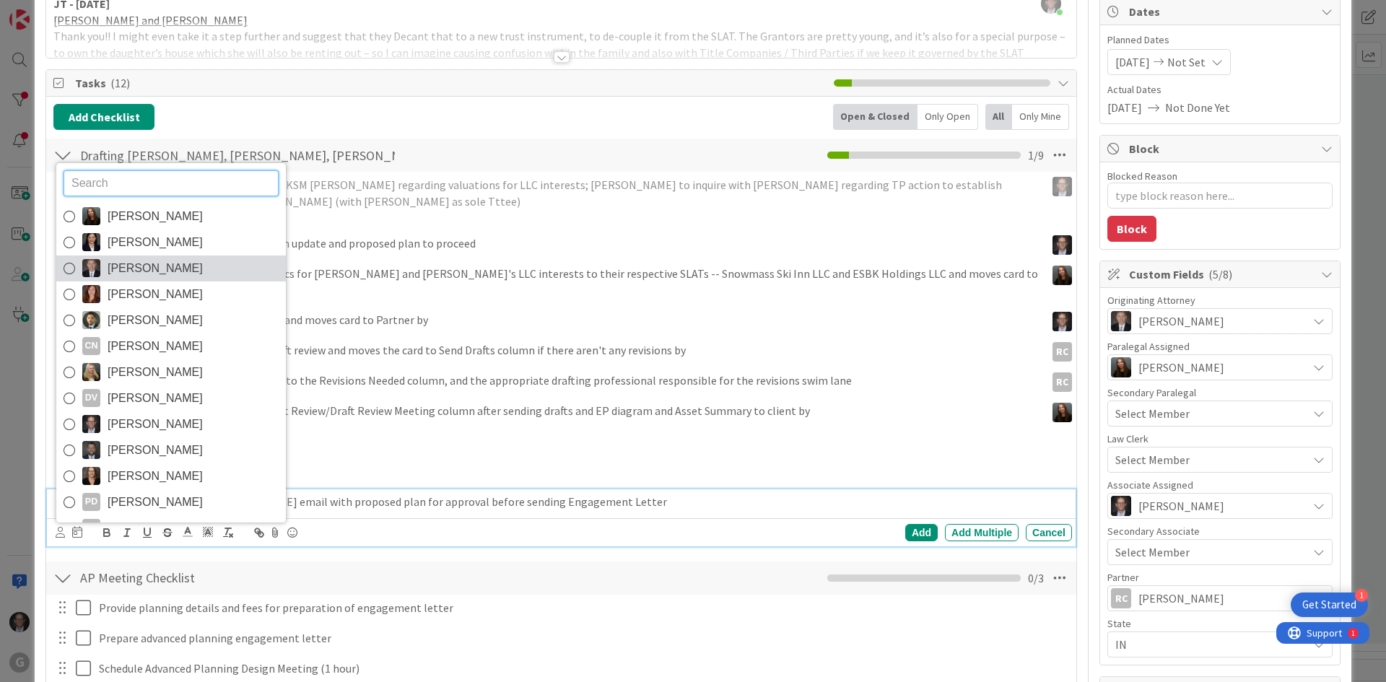
click at [70, 258] on icon at bounding box center [70, 269] width 12 height 22
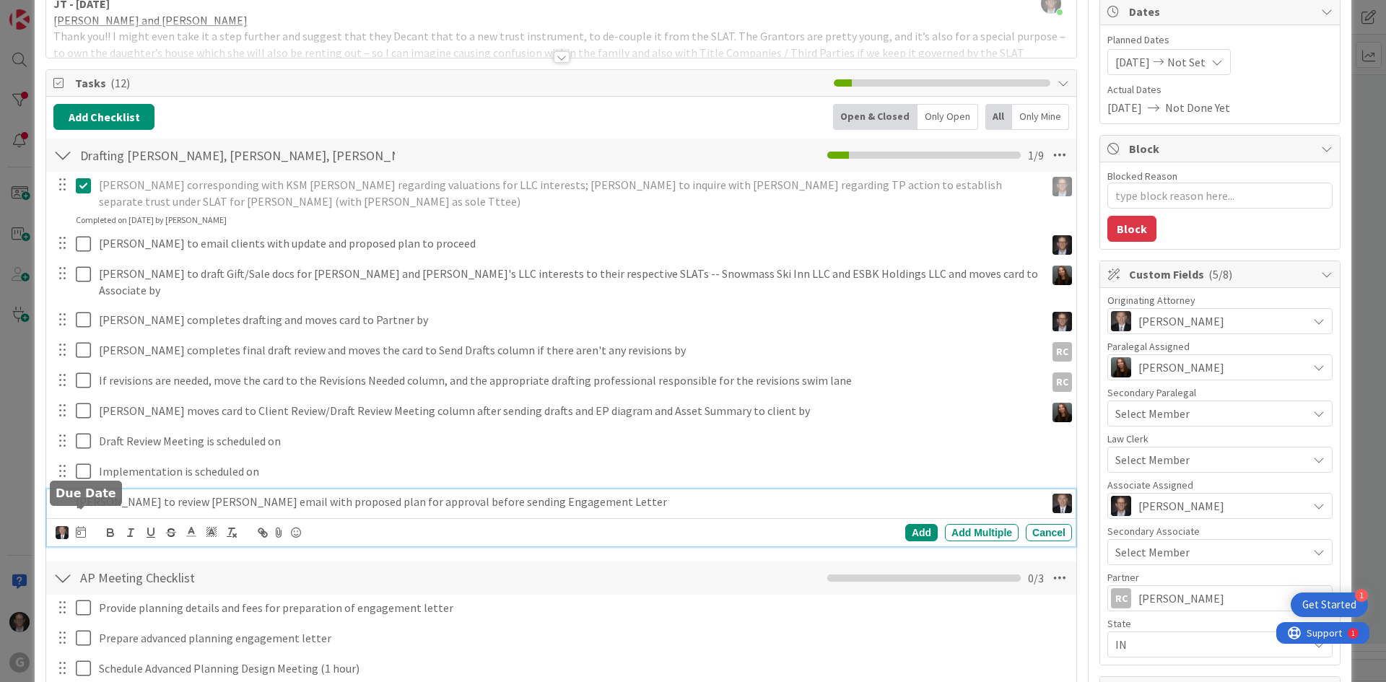
click at [78, 526] on icon at bounding box center [81, 532] width 10 height 12
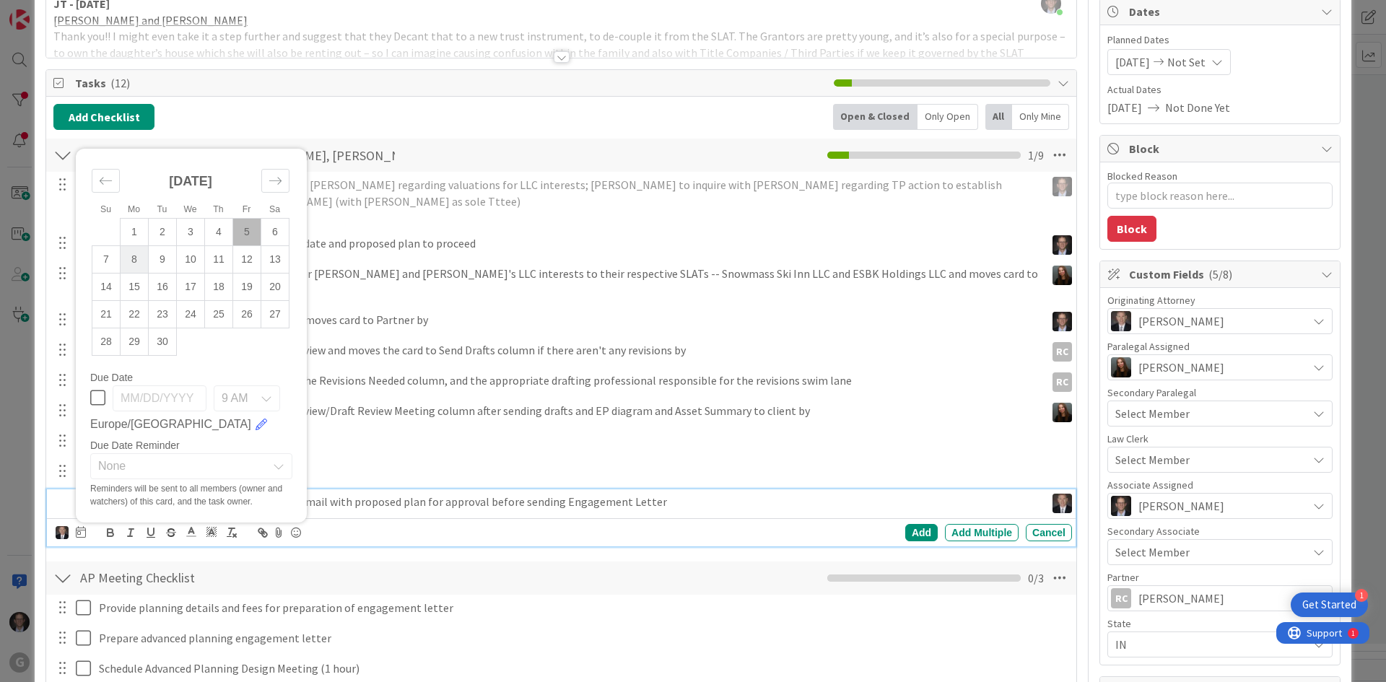
click at [138, 248] on td "8" at bounding box center [135, 258] width 28 height 27
click at [910, 524] on div "Add" at bounding box center [921, 532] width 32 height 17
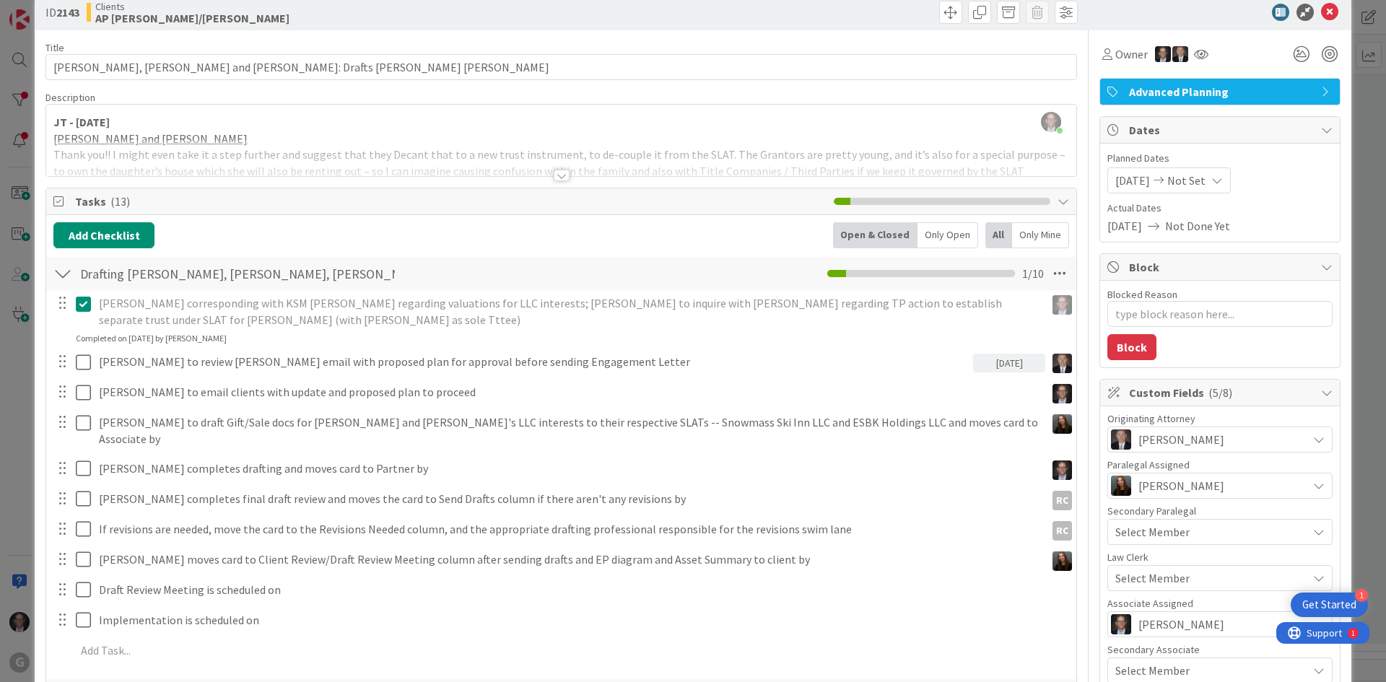
scroll to position [0, 0]
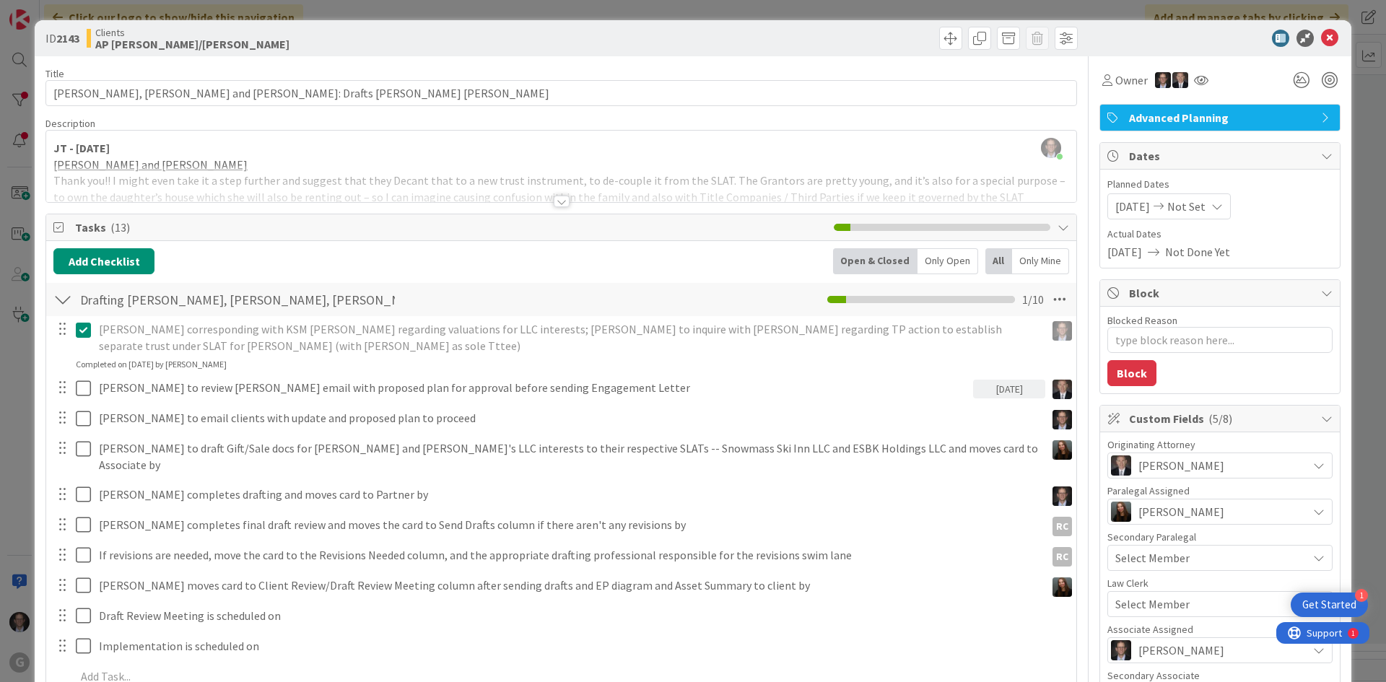
click at [559, 203] on div at bounding box center [562, 202] width 16 height 12
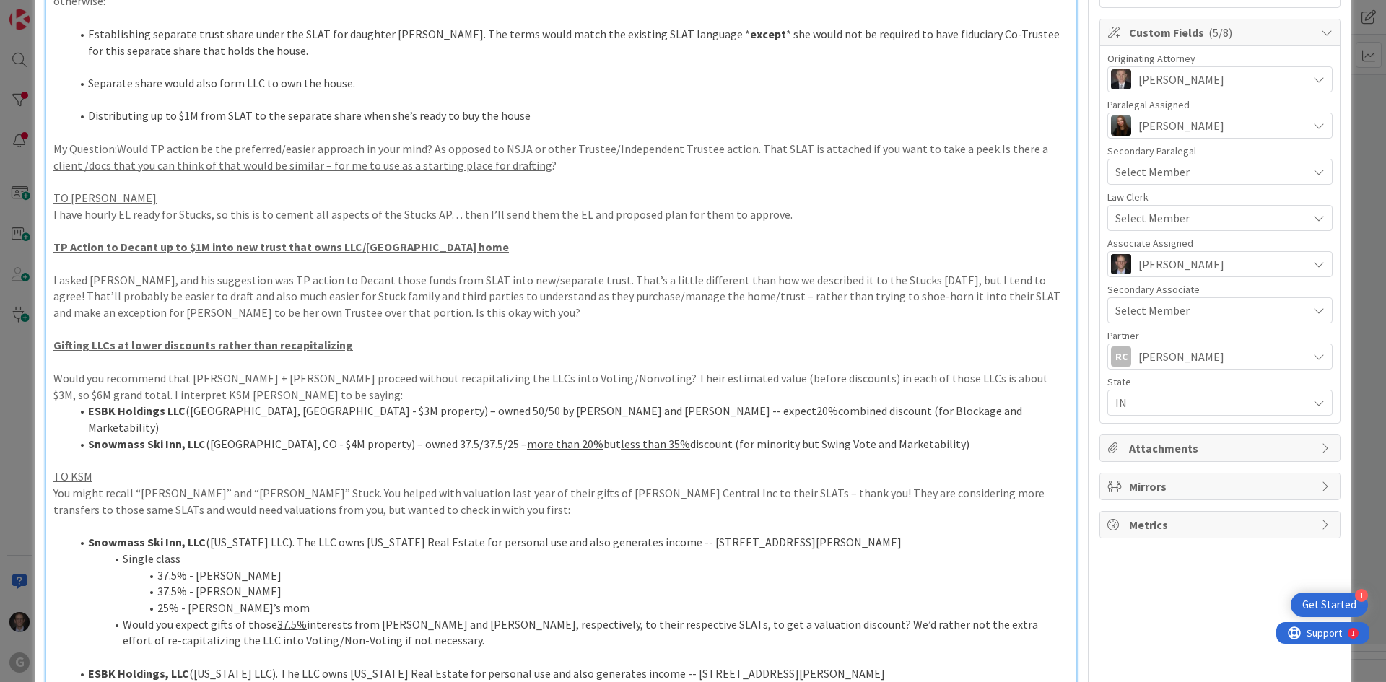
scroll to position [361, 0]
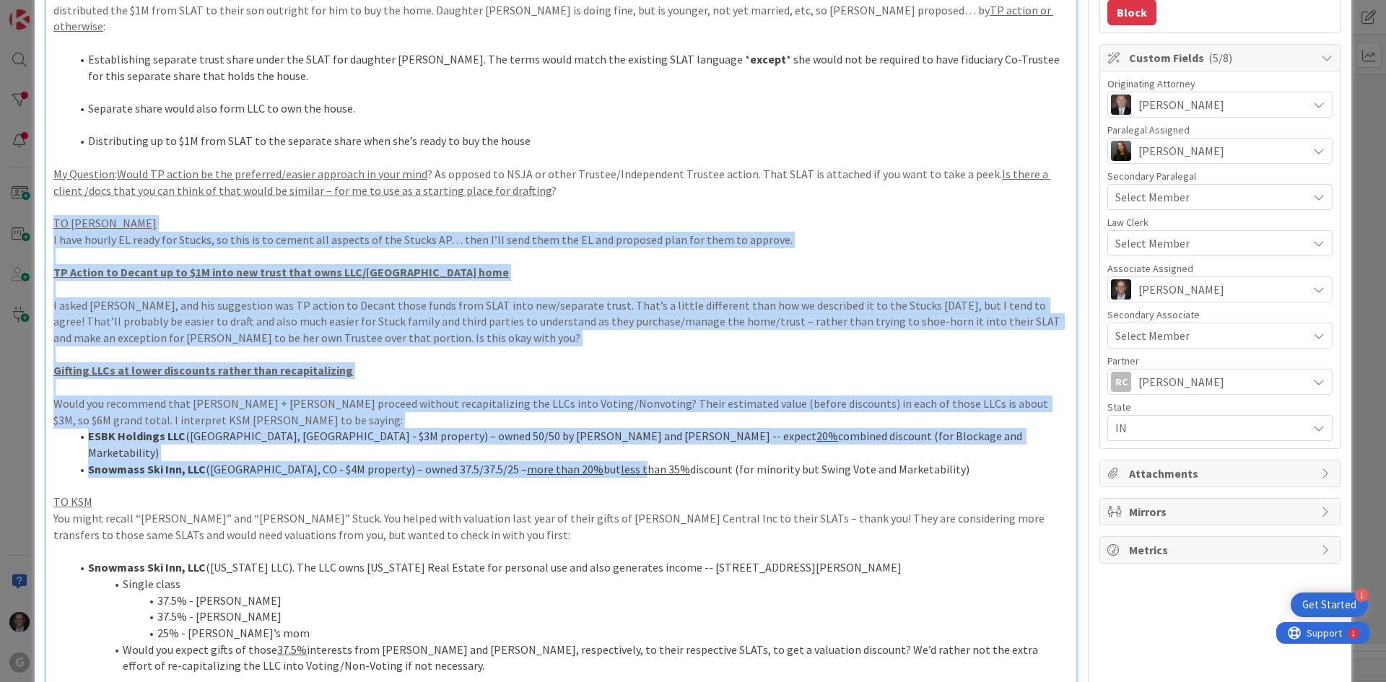
drag, startPoint x: 52, startPoint y: 186, endPoint x: 625, endPoint y: 426, distance: 621.1
click at [625, 426] on div "JT - 8.11.2025 JOEL and BOBBY Thank you!! I might even take it a step further a…" at bounding box center [561, 351] width 1030 height 1099
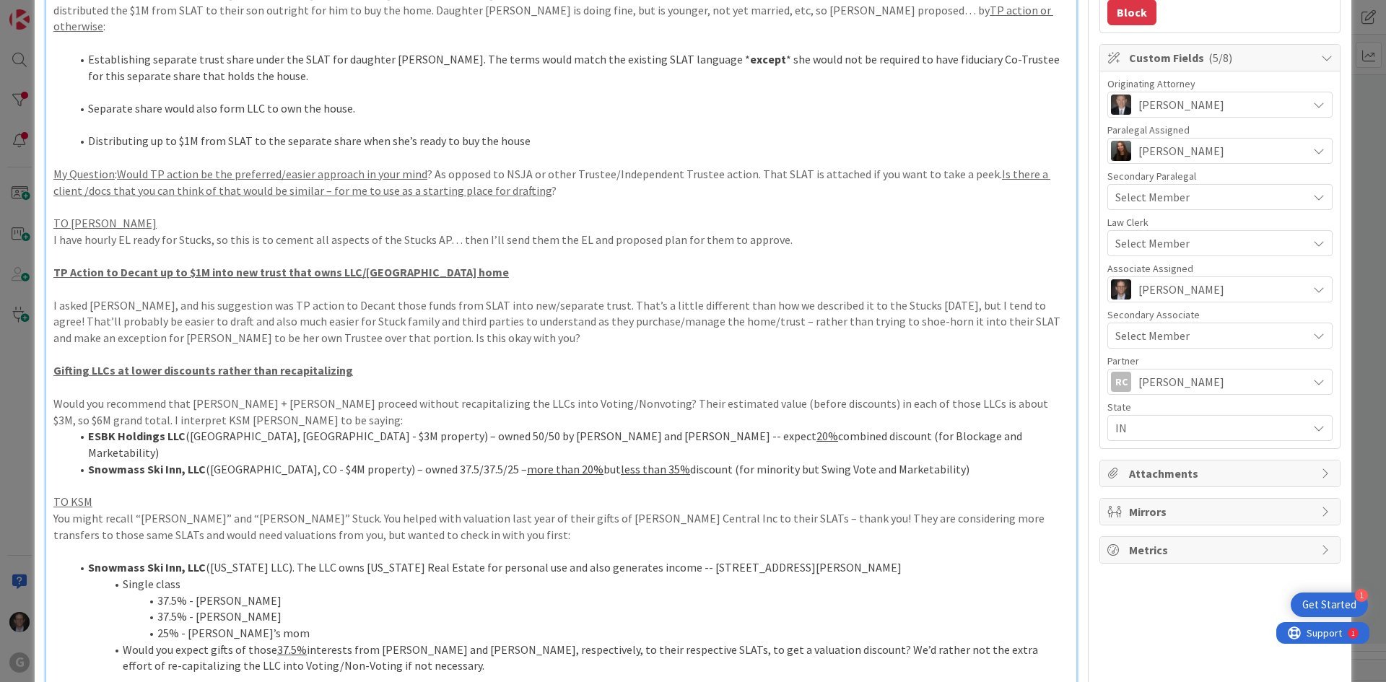
click at [528, 510] on p "You might recall “Eric” and “Shelly” Stuck. You helped with valuation last year…" at bounding box center [561, 526] width 1016 height 32
drag, startPoint x: 1013, startPoint y: 370, endPoint x: 1033, endPoint y: 417, distance: 50.8
click at [1033, 417] on div "JT - 8.11.2025 JOEL and BOBBY Thank you!! I might even take it a step further a…" at bounding box center [561, 351] width 1030 height 1099
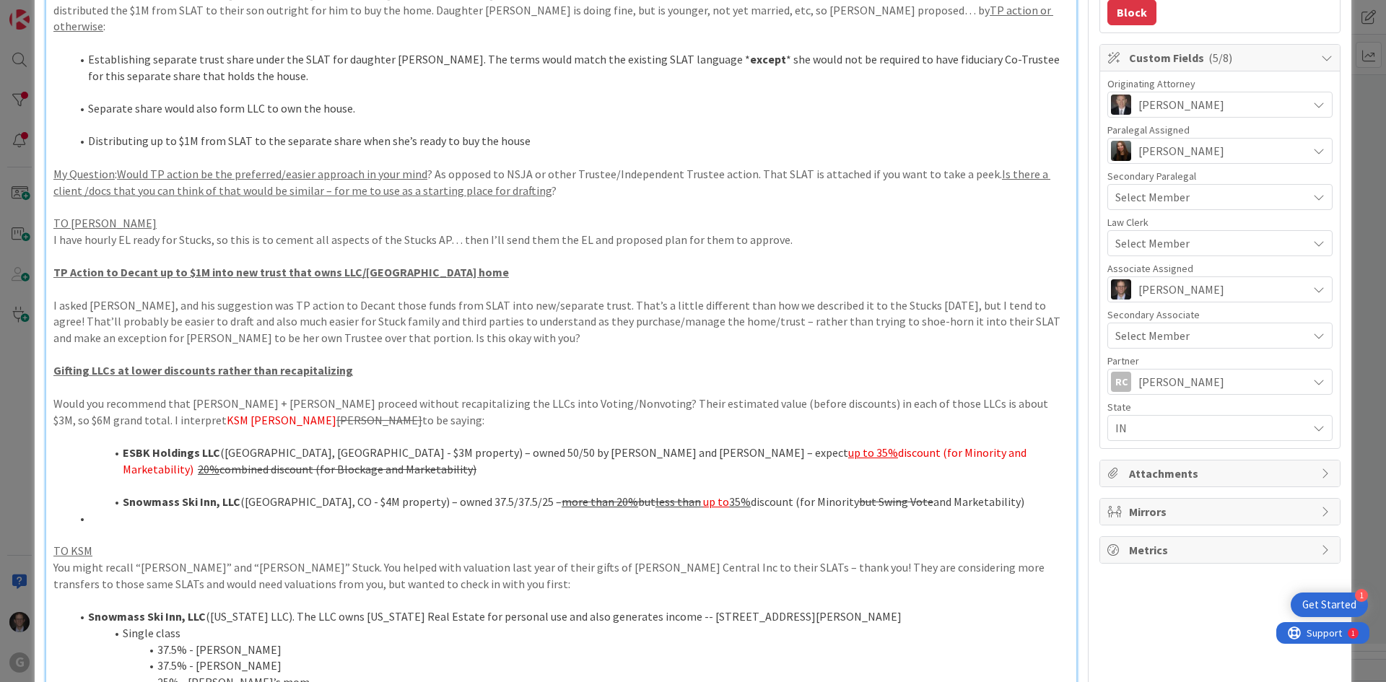
click at [106, 428] on p at bounding box center [561, 436] width 1016 height 17
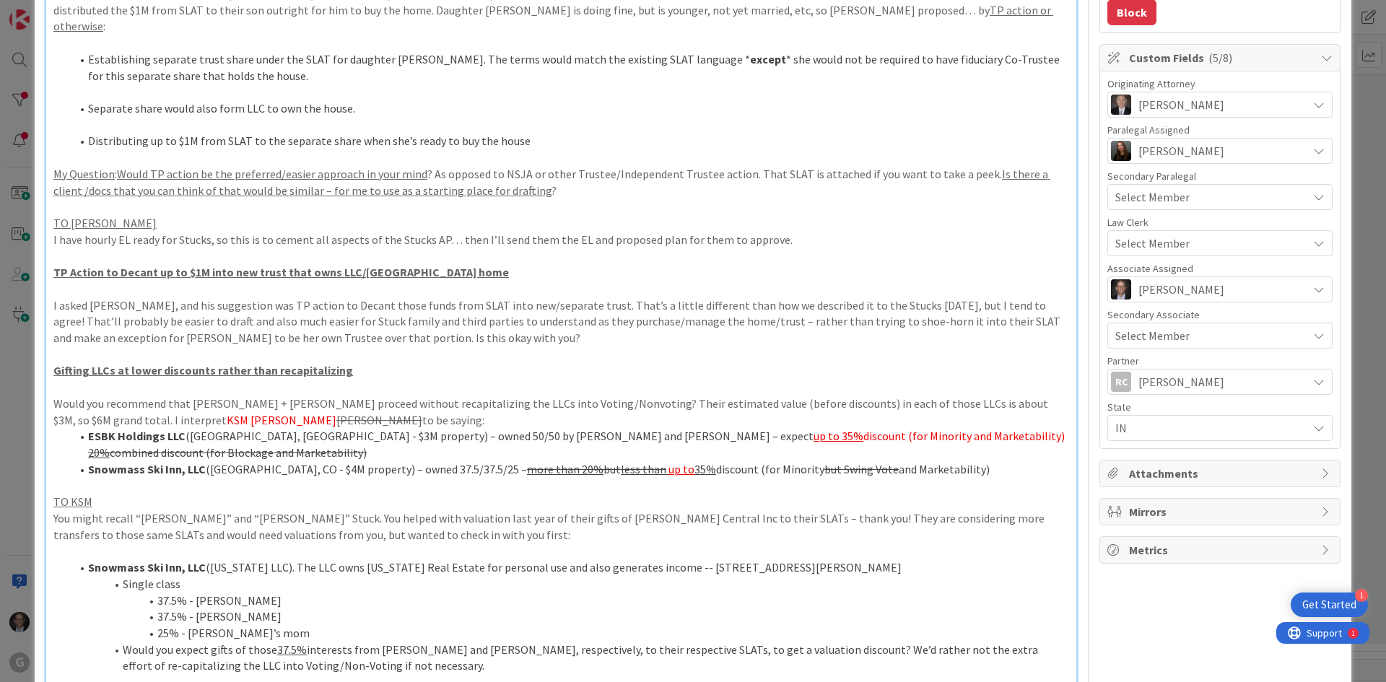
type textarea "x"
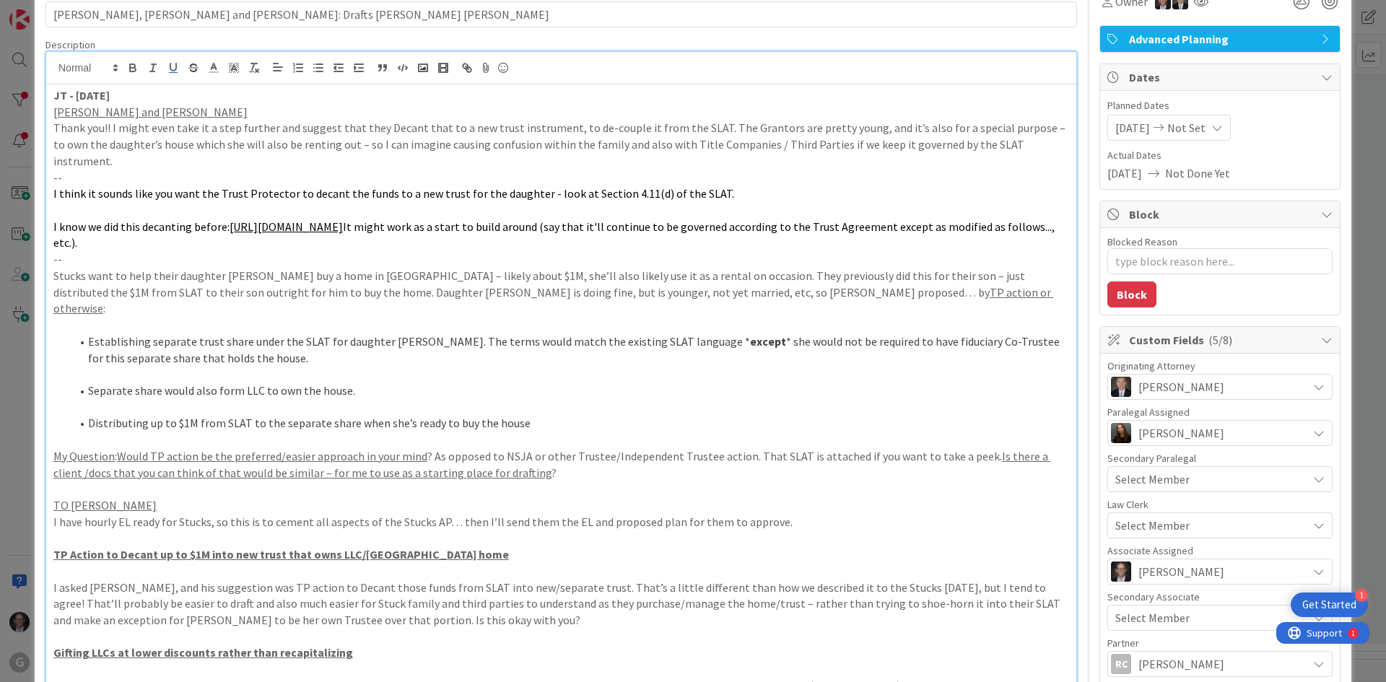
scroll to position [0, 0]
